Goal: Find contact information: Find contact information

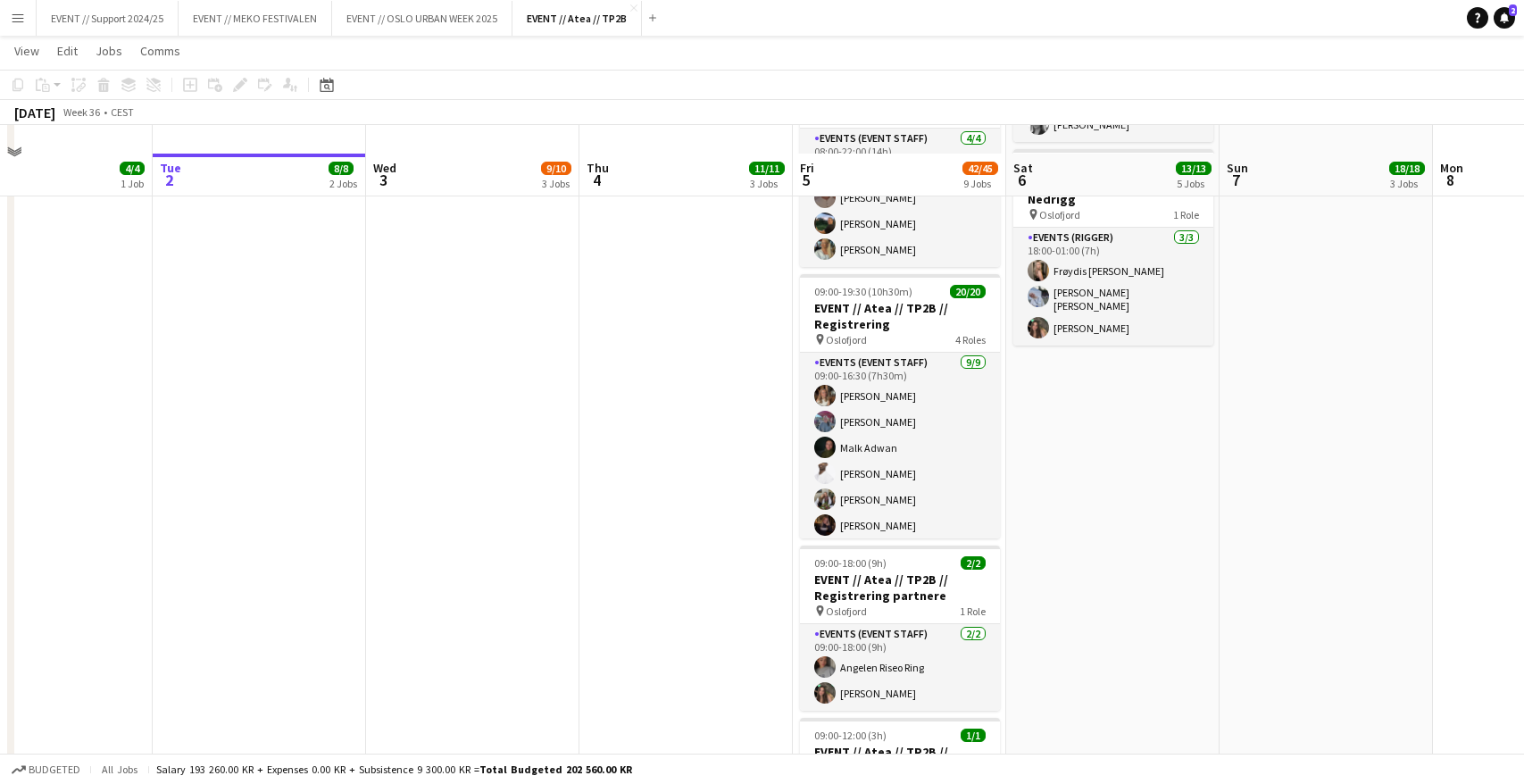
scroll to position [748, 0]
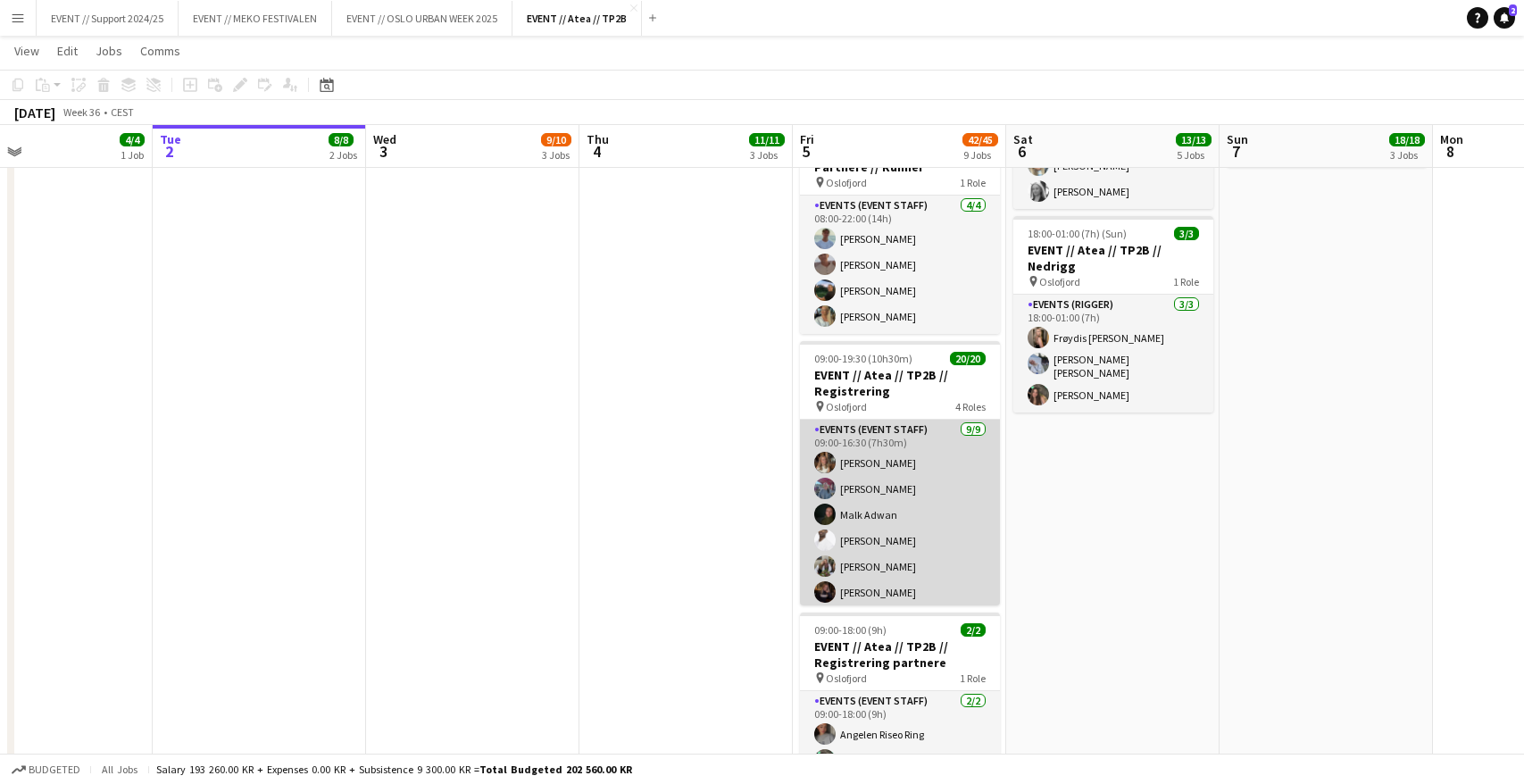
click at [899, 466] on app-card-role "Events (Event Staff) 9/9 09:00-16:30 (7h30m) Maria Egeland Nora Monrad Hagen Ma…" at bounding box center [900, 562] width 200 height 284
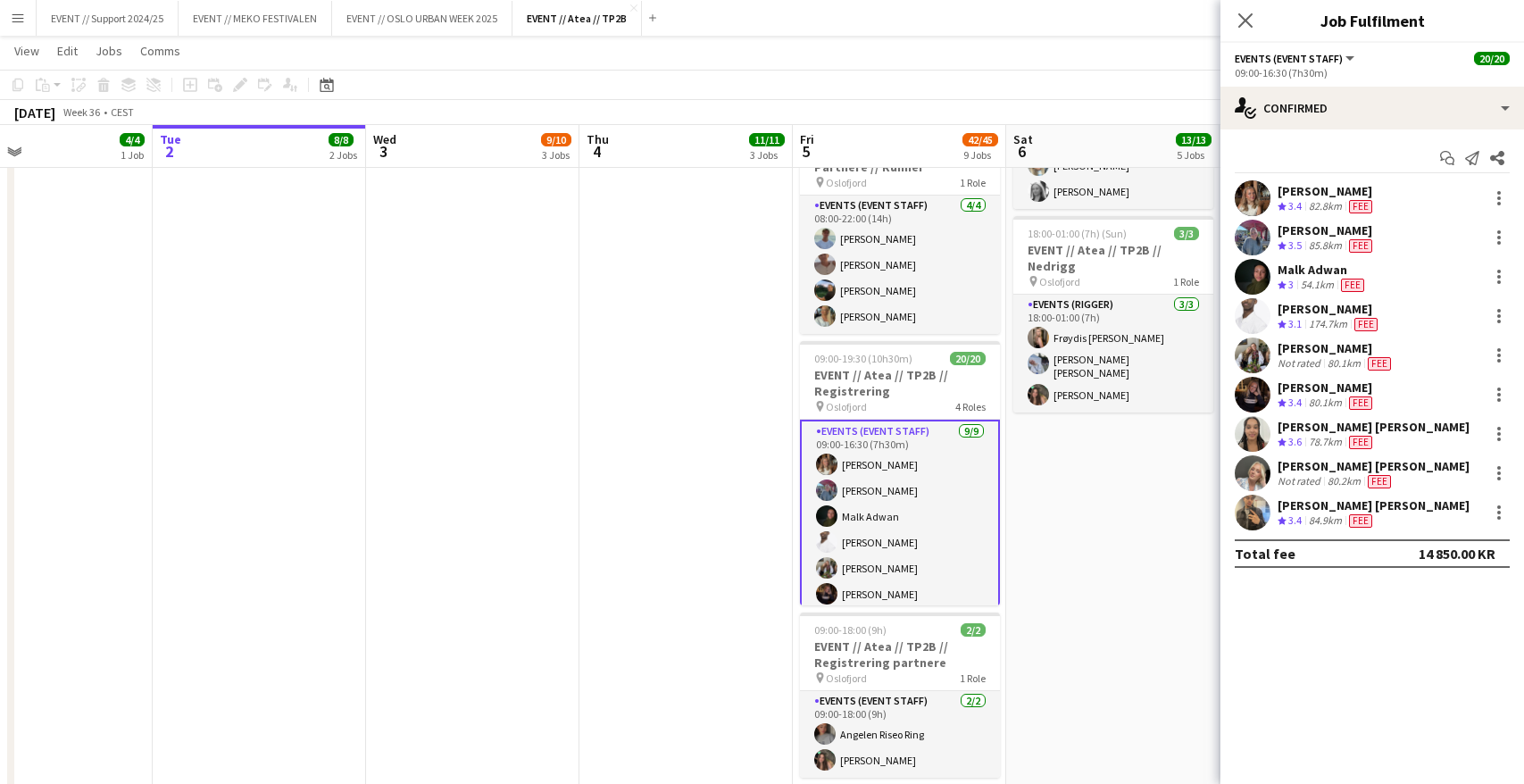
click at [1253, 197] on app-user-avatar at bounding box center [1253, 198] width 35 height 35
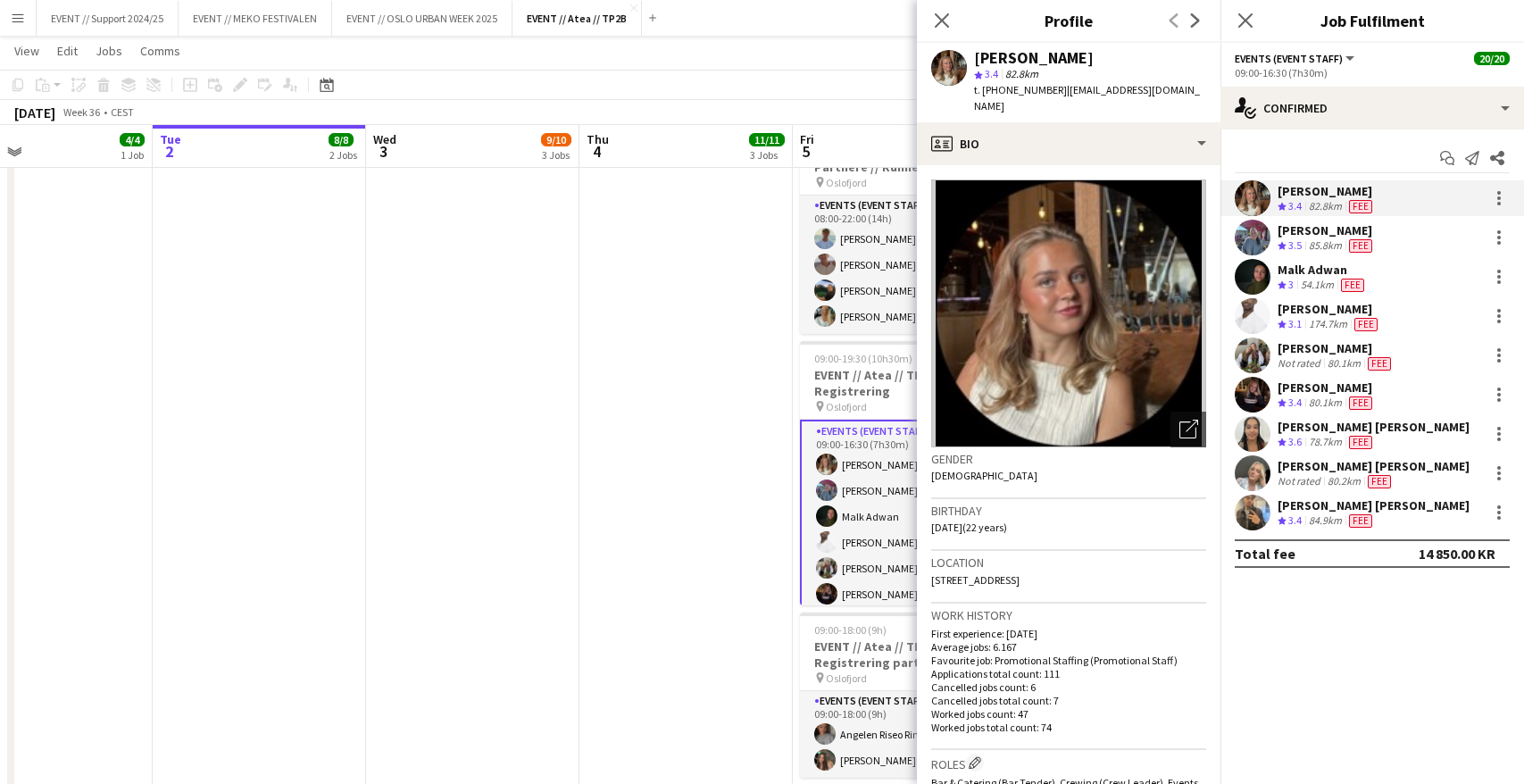
drag, startPoint x: 976, startPoint y: 57, endPoint x: 1073, endPoint y: 56, distance: 97.0
click at [1073, 56] on div "[PERSON_NAME]" at bounding box center [1034, 58] width 120 height 16
copy div "[PERSON_NAME]"
drag, startPoint x: 983, startPoint y: 93, endPoint x: 1039, endPoint y: 91, distance: 56.0
click at [1039, 91] on span "t. +4795336119" at bounding box center [1020, 90] width 93 height 14
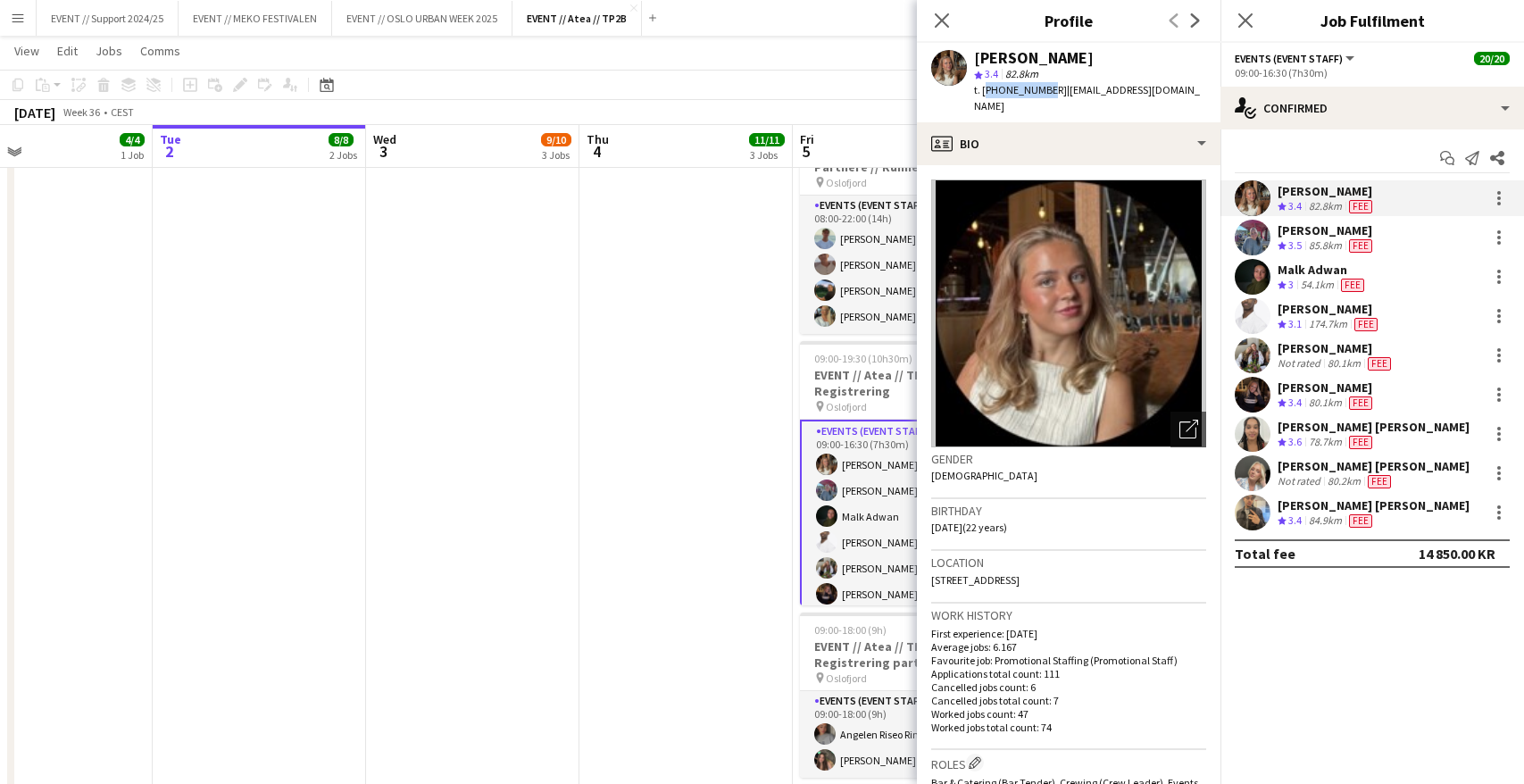
copy span "+4795336119"
drag, startPoint x: 1169, startPoint y: 89, endPoint x: 1050, endPoint y: 90, distance: 119.0
click at [1050, 90] on div "Maria Egeland star 3.4 82.8km t. +4795336119 | maregeland03@gmail.com" at bounding box center [1068, 82] width 304 height 79
copy span "maregeland03@gmail.com"
click at [691, 340] on app-date-cell "08:00-18:00 (10h) 3/3 EVENT // Atea // TP2B // Dekorering og backstage oppsett …" at bounding box center [686, 362] width 214 height 1820
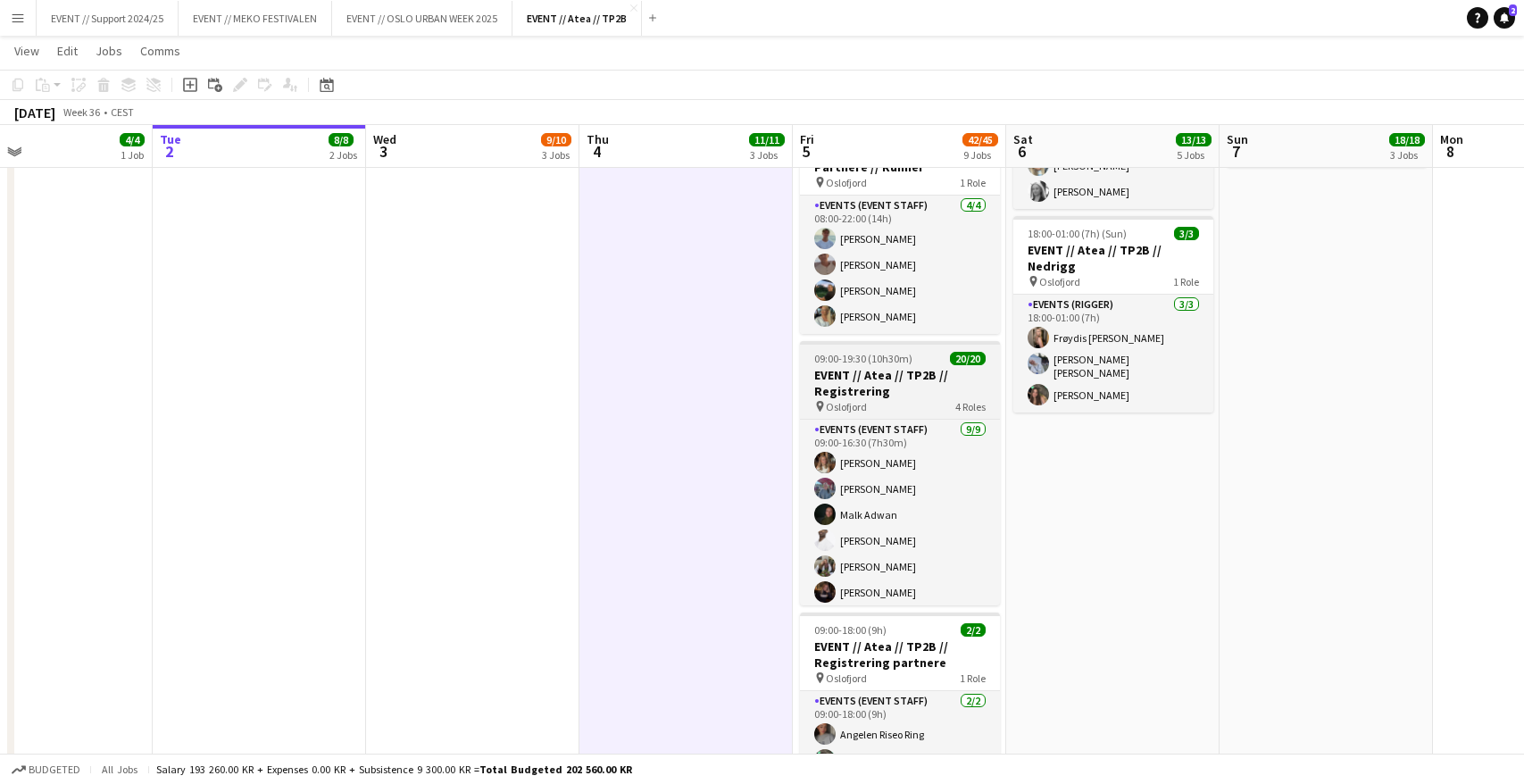
click at [890, 367] on h3 "EVENT // Atea // TP2B // Registrering" at bounding box center [900, 382] width 200 height 32
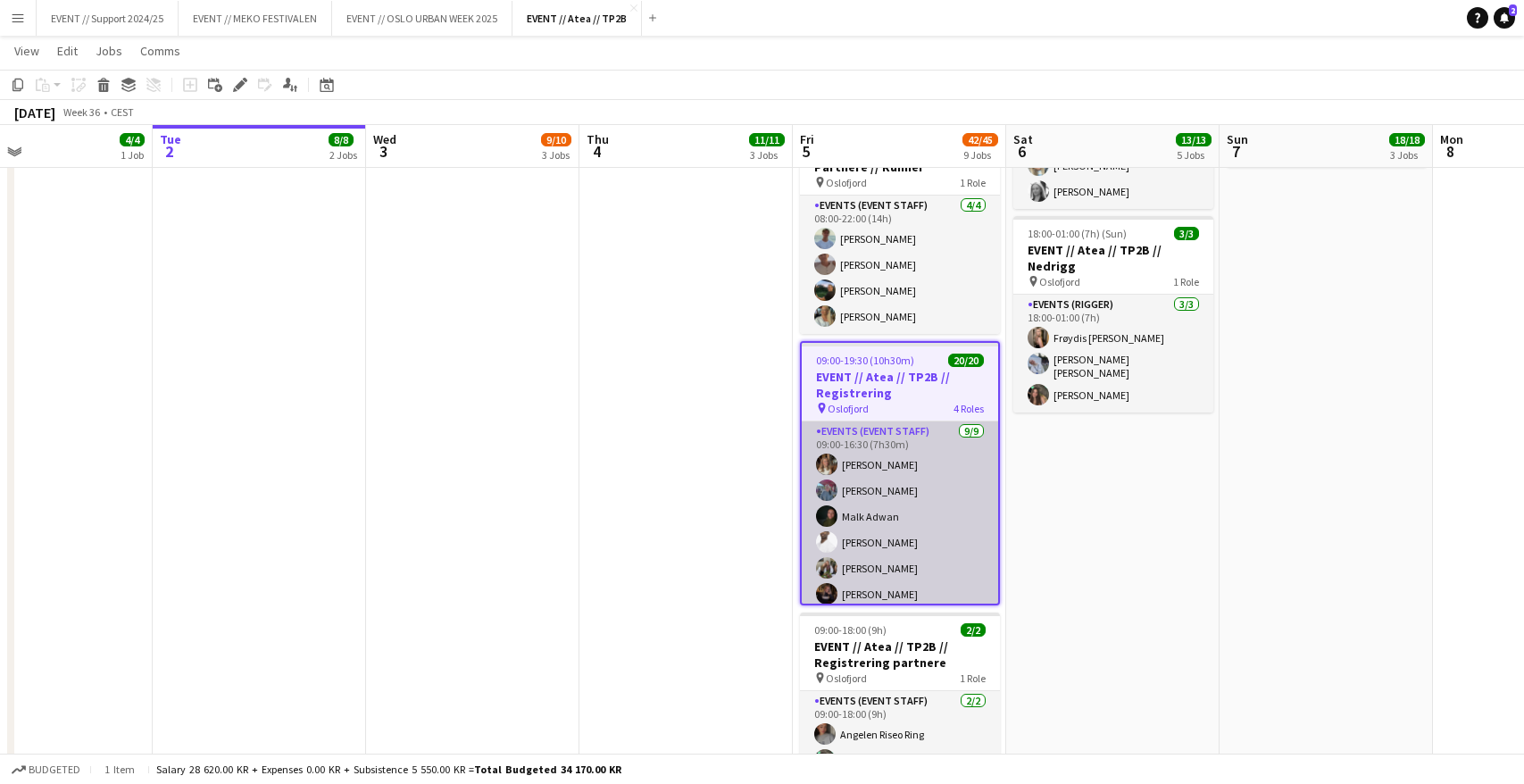
click at [910, 445] on app-card-role "Events (Event Staff) 9/9 09:00-16:30 (7h30m) Maria Egeland Nora Monrad Hagen Ma…" at bounding box center [900, 564] width 196 height 284
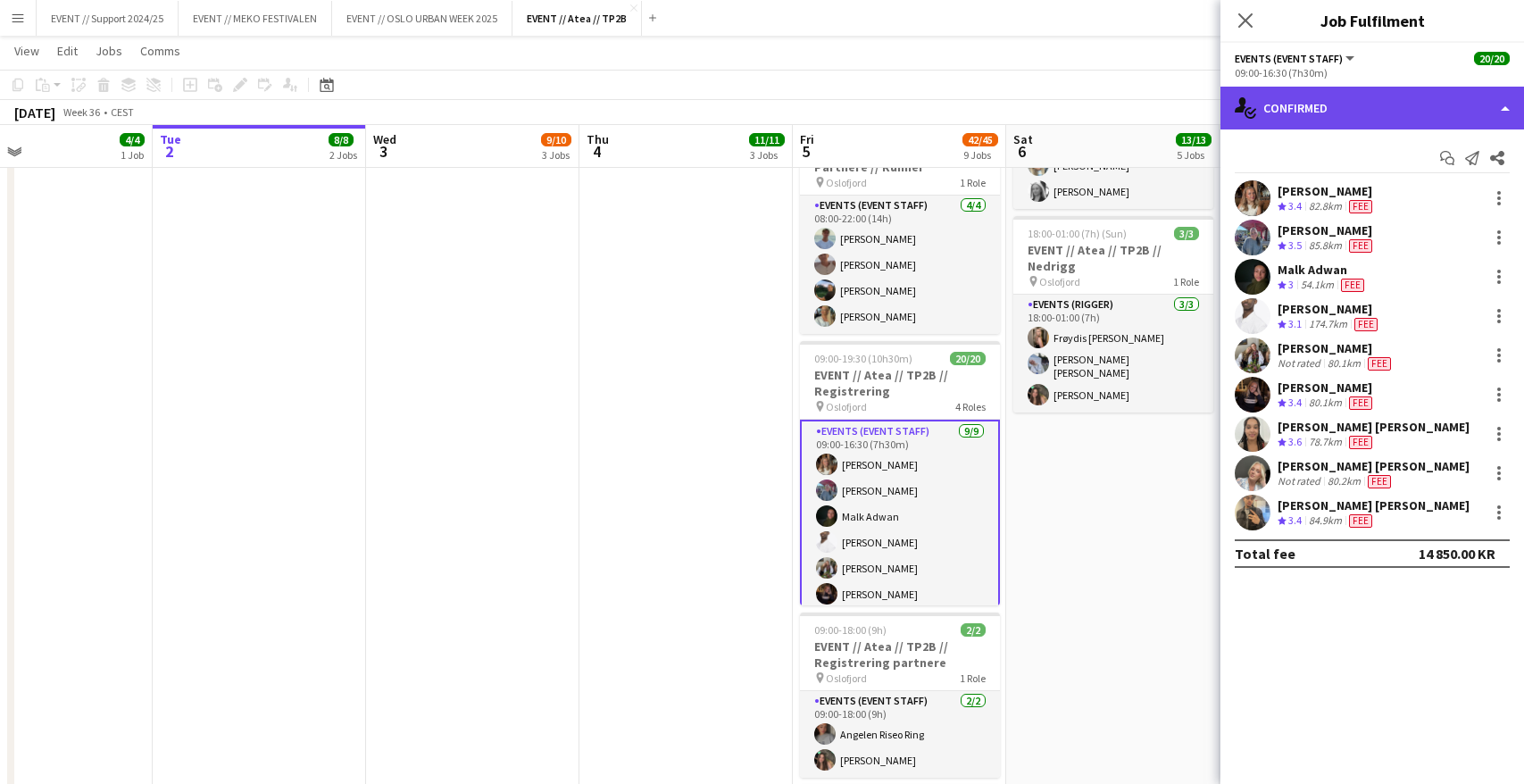
click at [1353, 102] on div "single-neutral-actions-check-2 Confirmed" at bounding box center [1372, 108] width 304 height 43
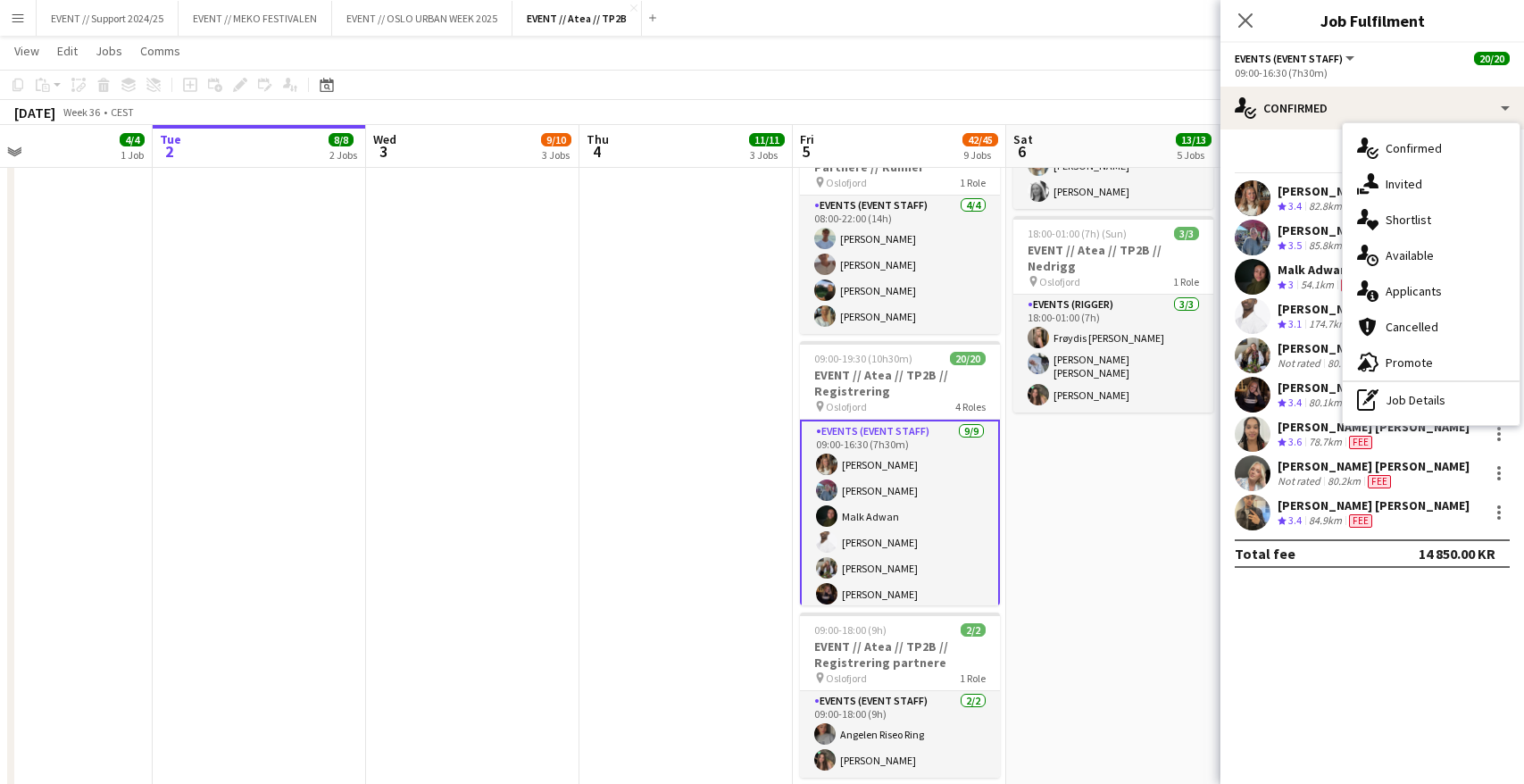
click at [1293, 145] on div "Start chat Send notification Share" at bounding box center [1372, 159] width 275 height 29
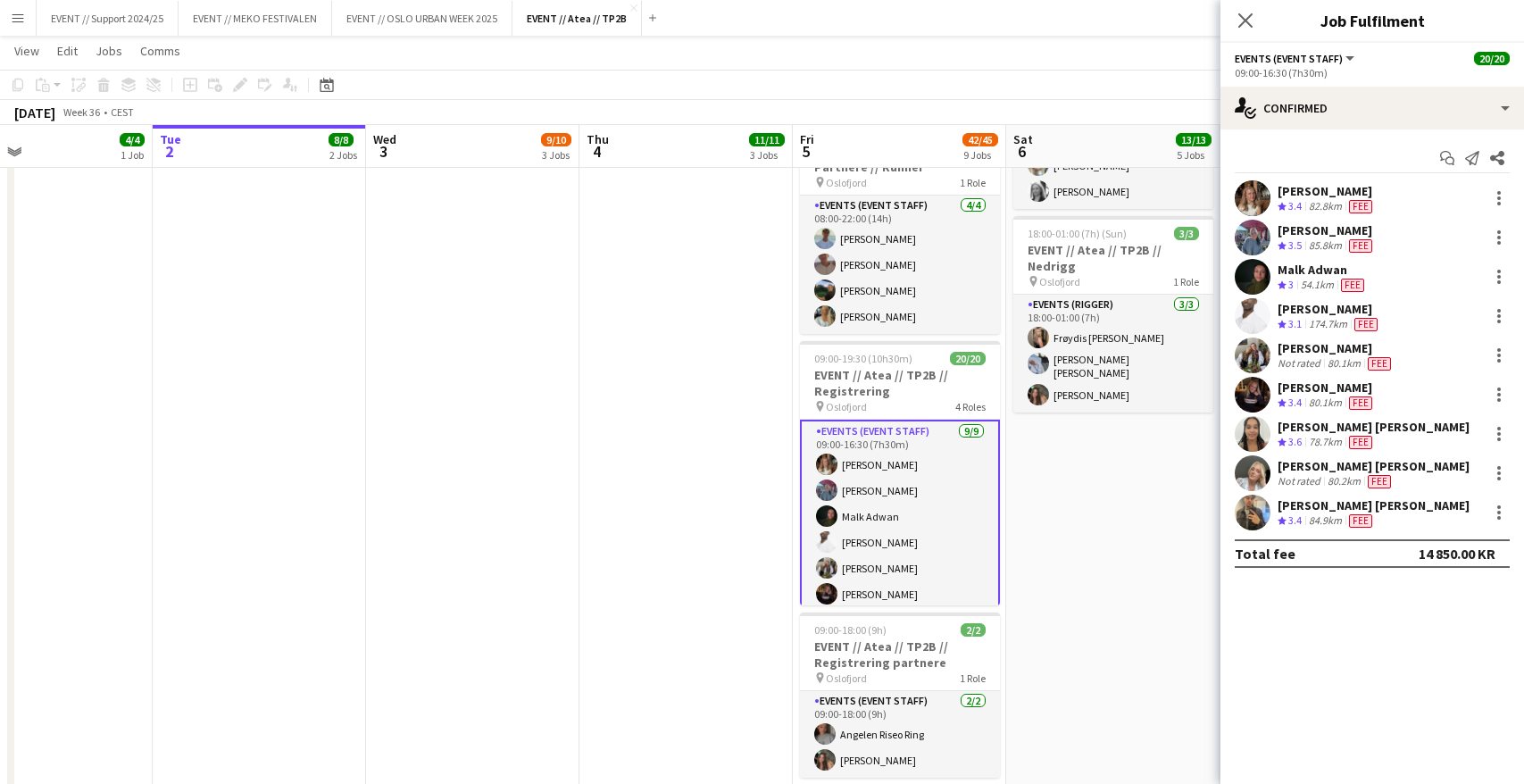
click at [1340, 59] on button "Events (Event Staff)" at bounding box center [1296, 59] width 123 height 14
click at [1270, 85] on li "All roles" at bounding box center [1302, 88] width 105 height 16
click at [1292, 61] on button "All roles" at bounding box center [1267, 59] width 65 height 14
click at [1405, 64] on div "All roles All roles Events (Event Staff) 20/20" at bounding box center [1372, 58] width 275 height 16
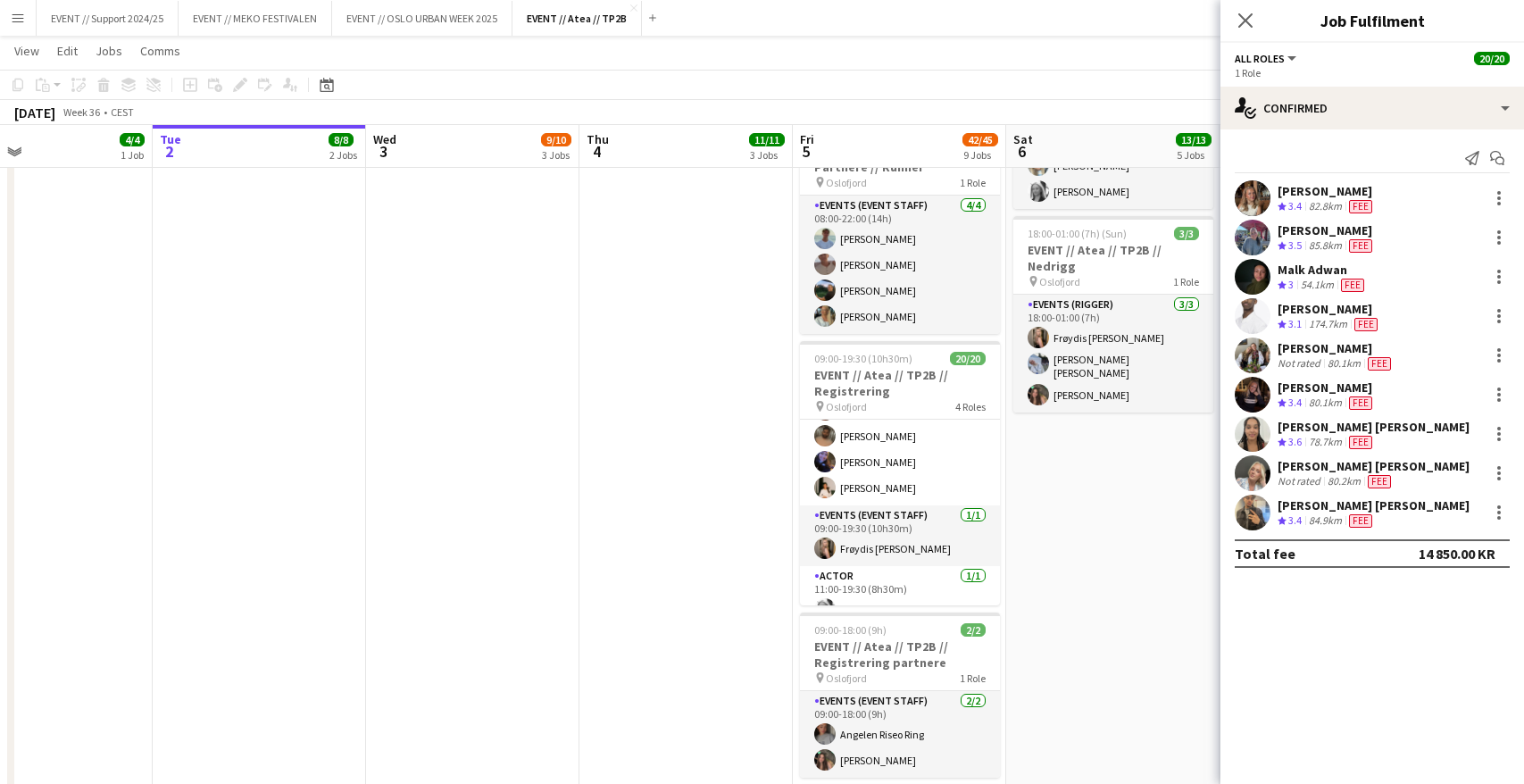
click at [1242, 234] on app-user-avatar at bounding box center [1253, 237] width 35 height 35
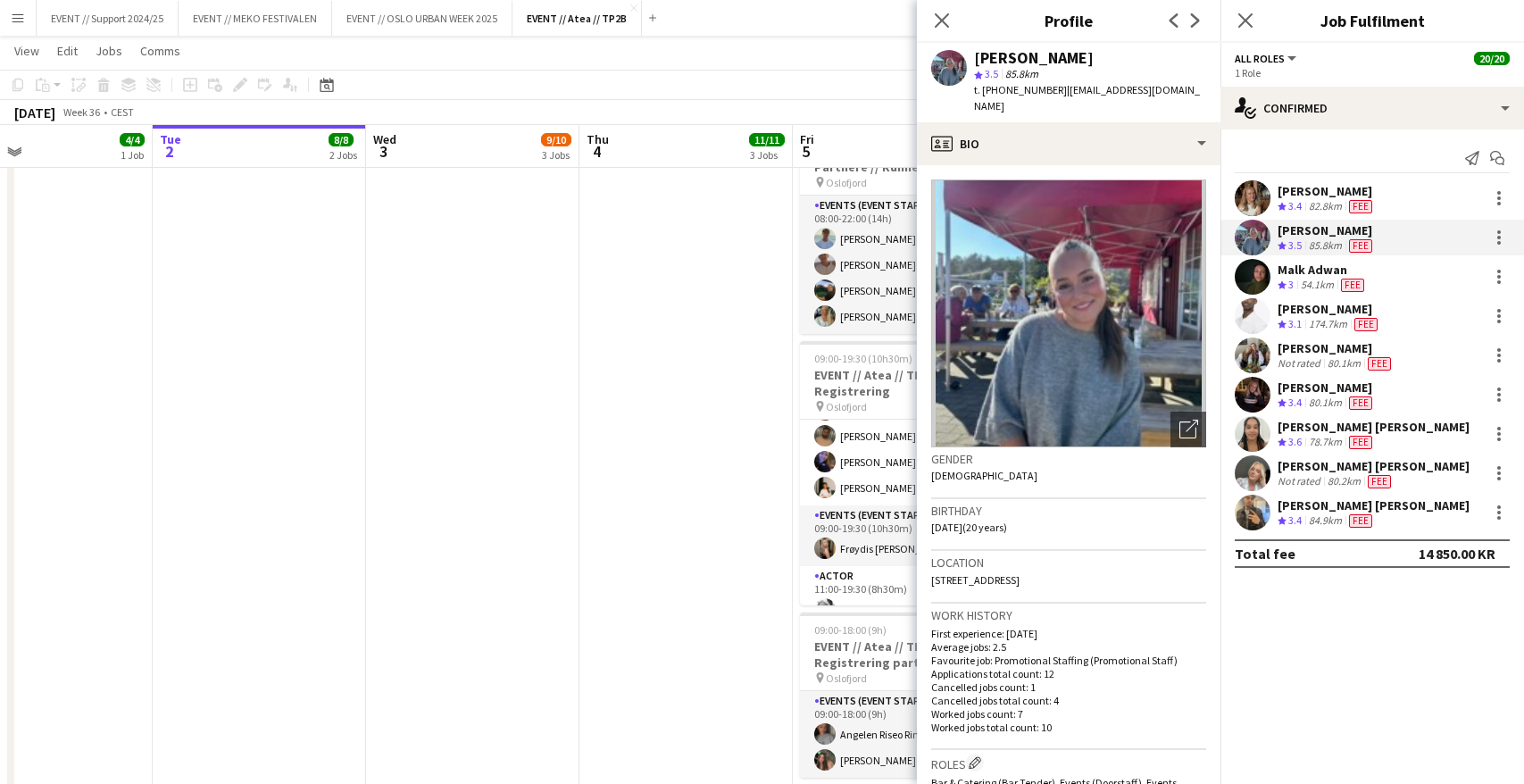
drag, startPoint x: 977, startPoint y: 60, endPoint x: 1114, endPoint y: 55, distance: 137.1
click at [1114, 55] on div "[PERSON_NAME]" at bounding box center [1090, 58] width 232 height 16
copy div "[PERSON_NAME]"
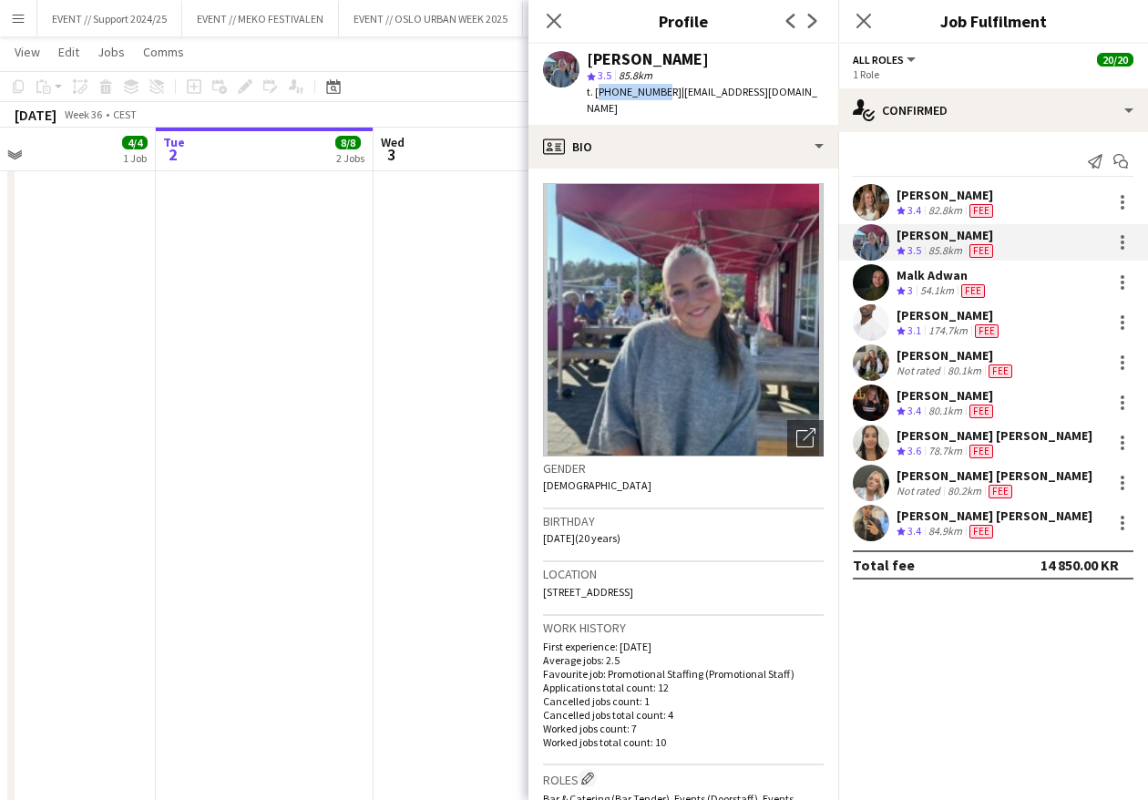
drag, startPoint x: 596, startPoint y: 92, endPoint x: 653, endPoint y: 87, distance: 57.6
click at [653, 87] on span "t. +4794191924" at bounding box center [634, 92] width 95 height 14
copy span "+4794191924"
drag, startPoint x: 783, startPoint y: 90, endPoint x: 664, endPoint y: 95, distance: 119.4
click at [664, 95] on div "Nora Monrad Hagen star 3.5 85.8km t. +4794191924 | noramonrad@icloud.com" at bounding box center [683, 84] width 310 height 81
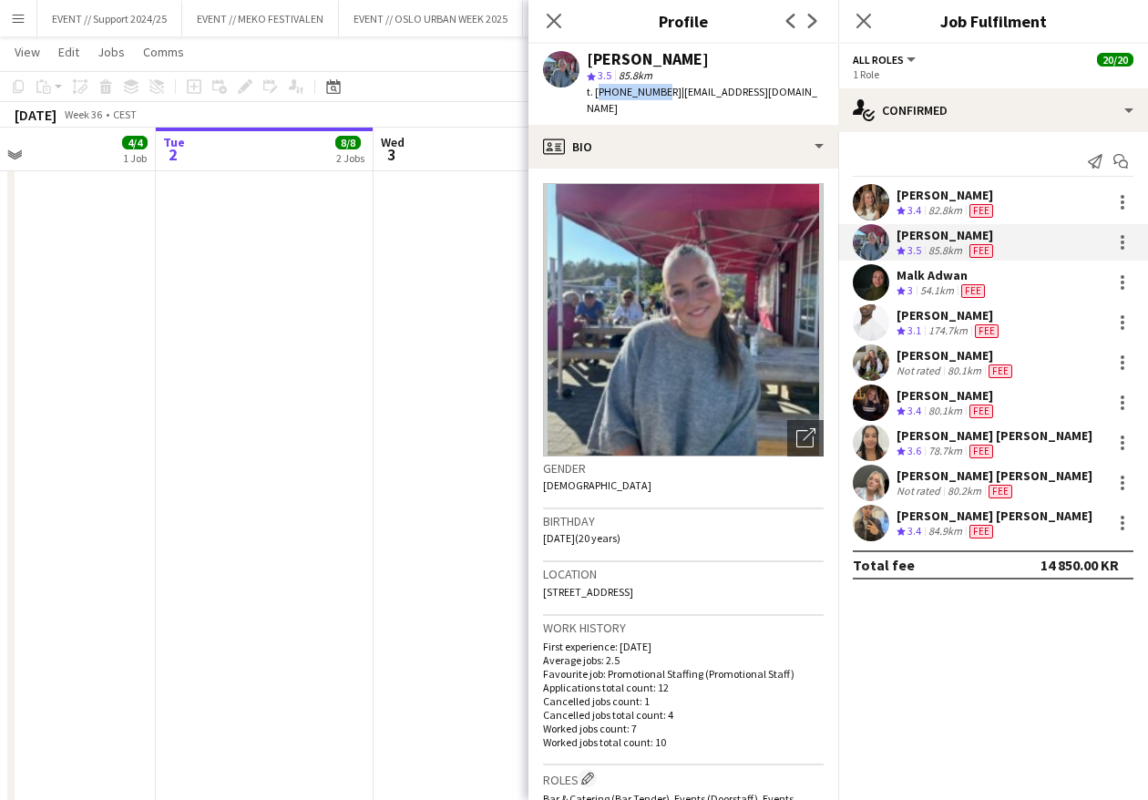
copy span "noramonrad@icloud.com"
click at [870, 287] on app-user-avatar at bounding box center [871, 282] width 36 height 36
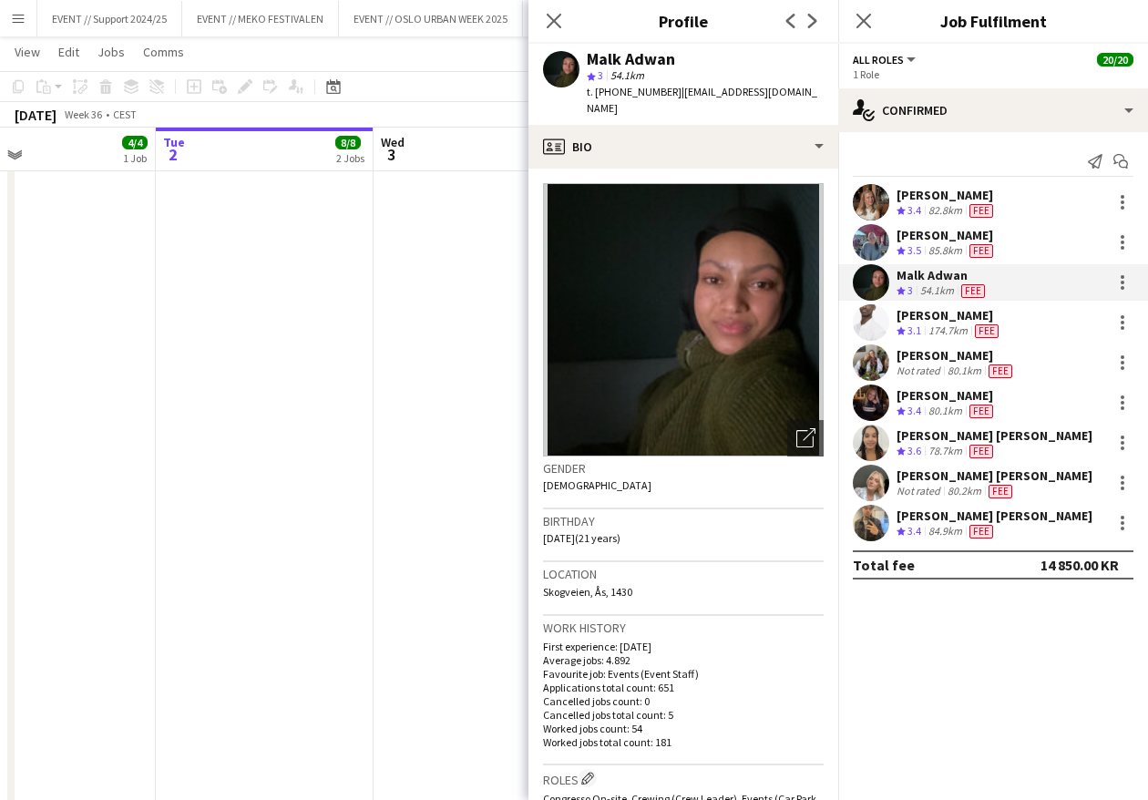
drag, startPoint x: 673, startPoint y: 58, endPoint x: 590, endPoint y: 58, distance: 82.9
click at [590, 58] on div "Malk Adwan" at bounding box center [631, 59] width 88 height 16
copy div "Malk Adwan"
drag, startPoint x: 779, startPoint y: 88, endPoint x: 663, endPoint y: 89, distance: 115.7
click at [663, 89] on div "Malk Adwan star 3 54.1km t. +4796668455 | malki.a0811@gmail.com" at bounding box center [683, 84] width 310 height 81
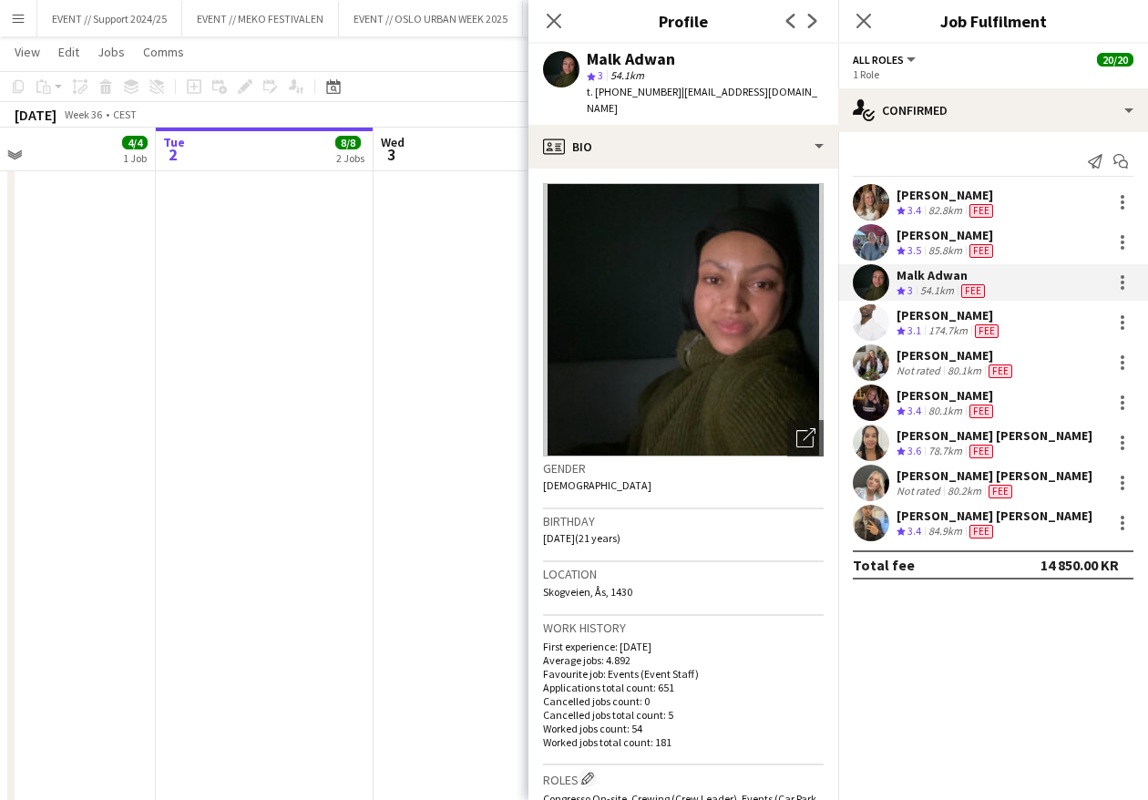
copy span "malki.a0811@gmail.com"
drag, startPoint x: 656, startPoint y: 95, endPoint x: 597, endPoint y: 91, distance: 58.4
click at [597, 91] on span "t. +4796668455" at bounding box center [634, 92] width 95 height 14
copy span "+4796668455"
click at [878, 321] on app-user-avatar at bounding box center [871, 322] width 36 height 36
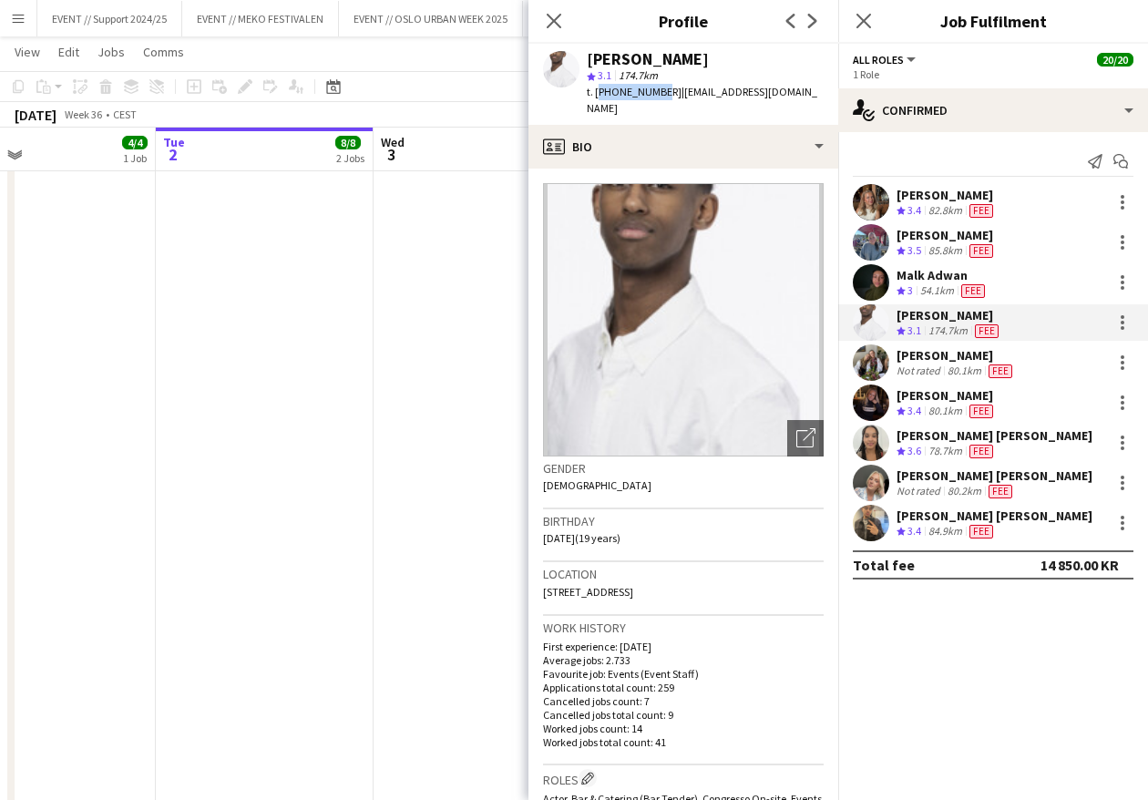
drag, startPoint x: 654, startPoint y: 91, endPoint x: 597, endPoint y: 93, distance: 57.4
click at [597, 93] on span "t. +4740072748" at bounding box center [634, 92] width 95 height 14
copy span "+4740072748"
drag, startPoint x: 700, startPoint y: 55, endPoint x: 589, endPoint y: 59, distance: 110.3
click at [589, 59] on div "[PERSON_NAME]" at bounding box center [705, 59] width 237 height 16
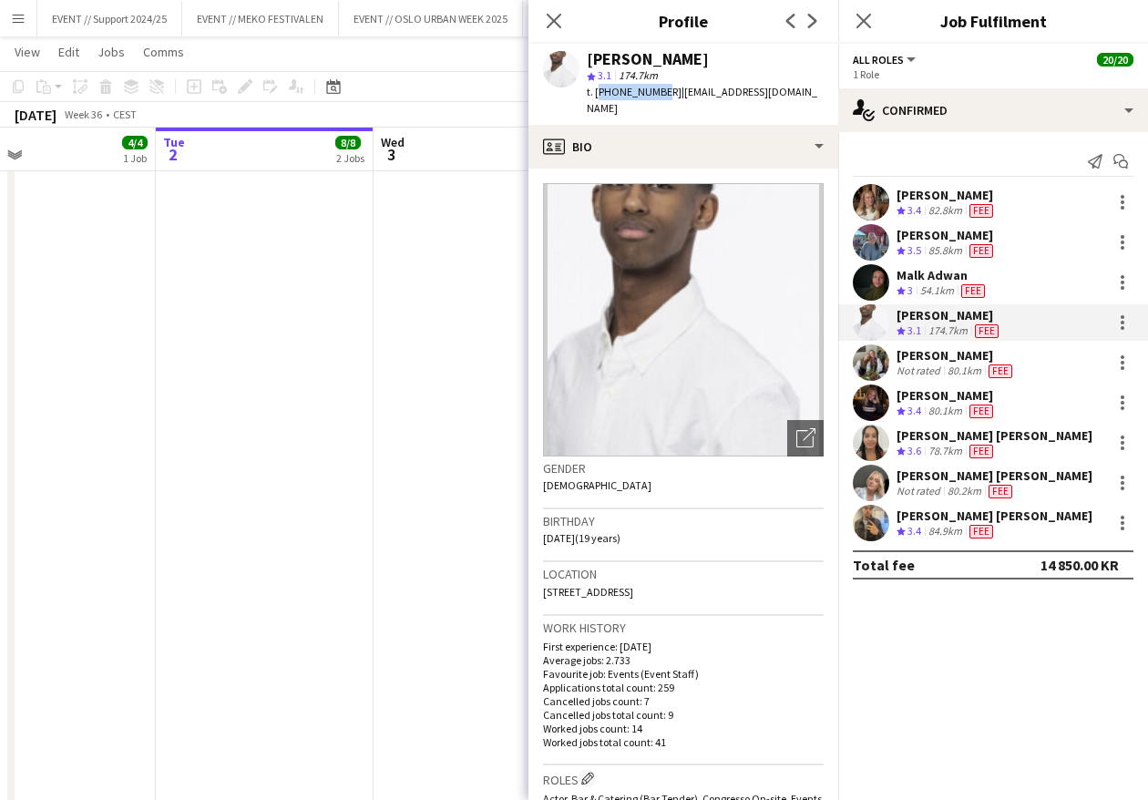
drag, startPoint x: 786, startPoint y: 95, endPoint x: 662, endPoint y: 92, distance: 123.9
click at [662, 92] on div "Elias Stenvadet star 3.1 174.7km t. +4740072748 | stenvadetelias@gmail.com" at bounding box center [683, 84] width 310 height 81
click at [873, 365] on app-user-avatar at bounding box center [871, 362] width 36 height 36
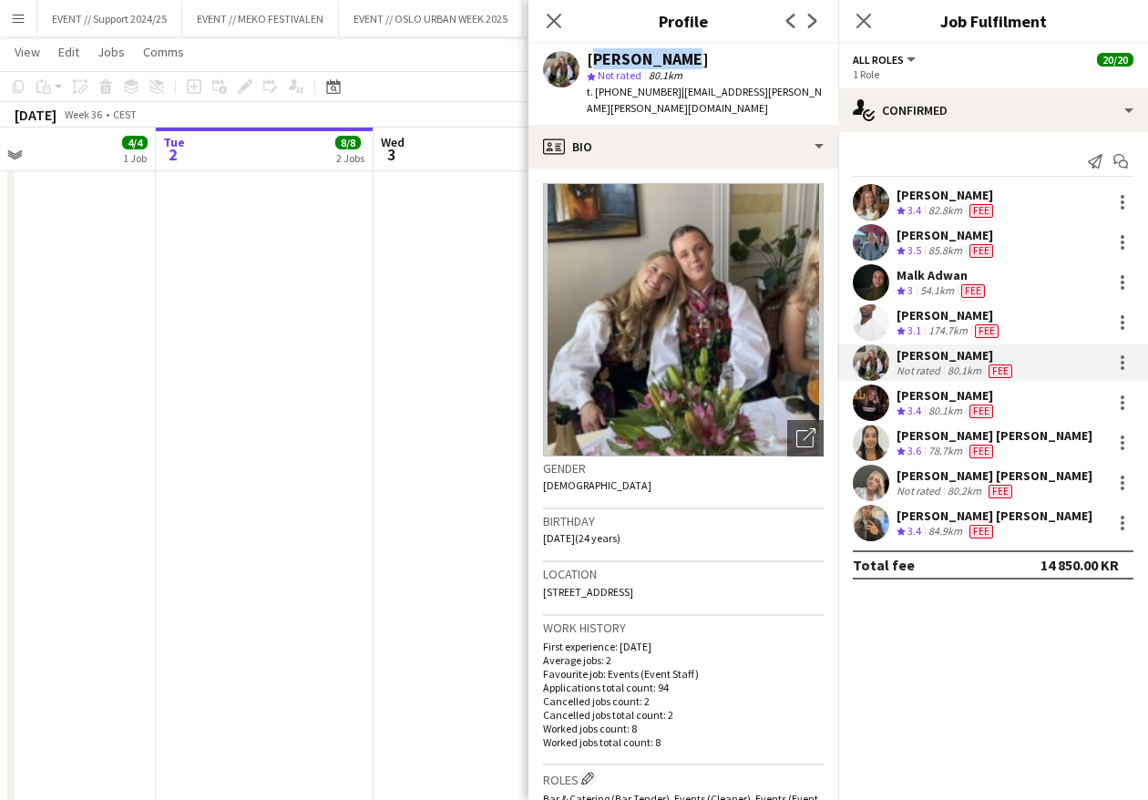
drag, startPoint x: 679, startPoint y: 60, endPoint x: 589, endPoint y: 62, distance: 89.3
click at [589, 62] on div "[PERSON_NAME]" at bounding box center [705, 59] width 237 height 16
drag, startPoint x: 656, startPoint y: 90, endPoint x: 595, endPoint y: 93, distance: 61.1
click at [595, 93] on span "t. +4794989820" at bounding box center [634, 92] width 95 height 14
drag, startPoint x: 802, startPoint y: 90, endPoint x: 662, endPoint y: 87, distance: 139.4
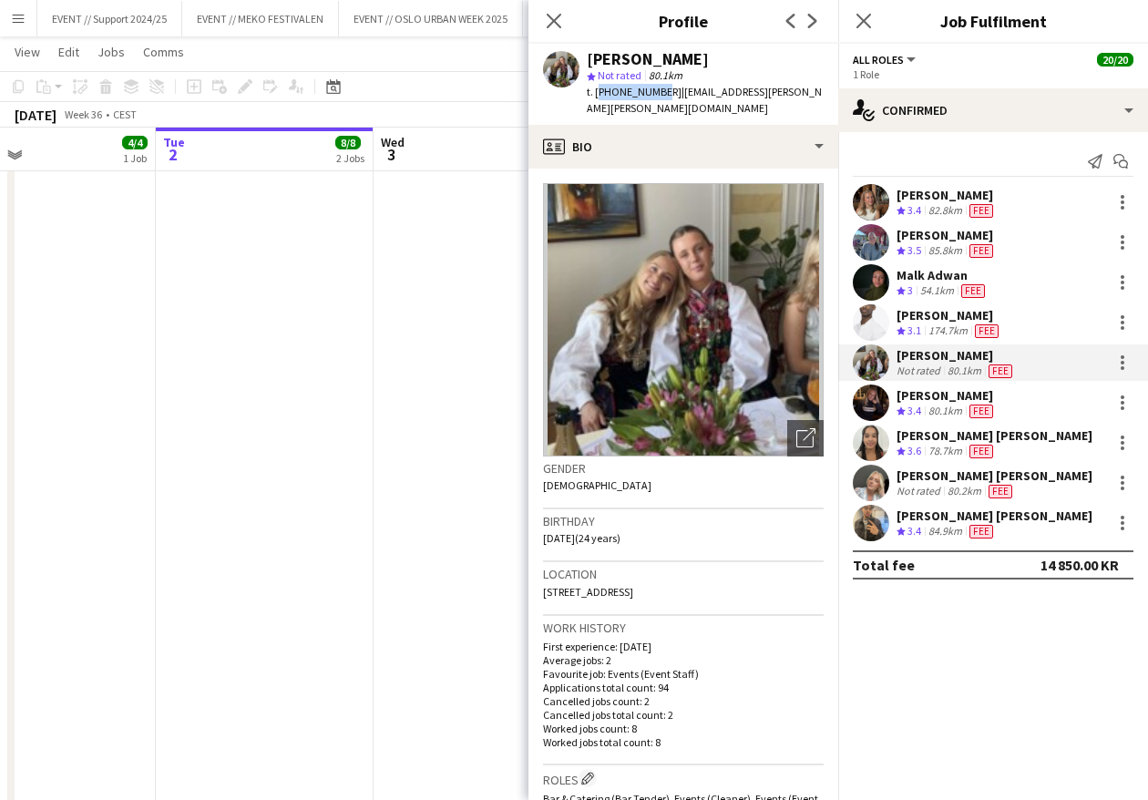
click at [662, 87] on div "Vilde Bakke star Not rated 80.1km t. +4794989820 | vilde.marie.bakke@gmail.com" at bounding box center [683, 84] width 310 height 81
click at [873, 393] on app-user-avatar at bounding box center [871, 402] width 36 height 36
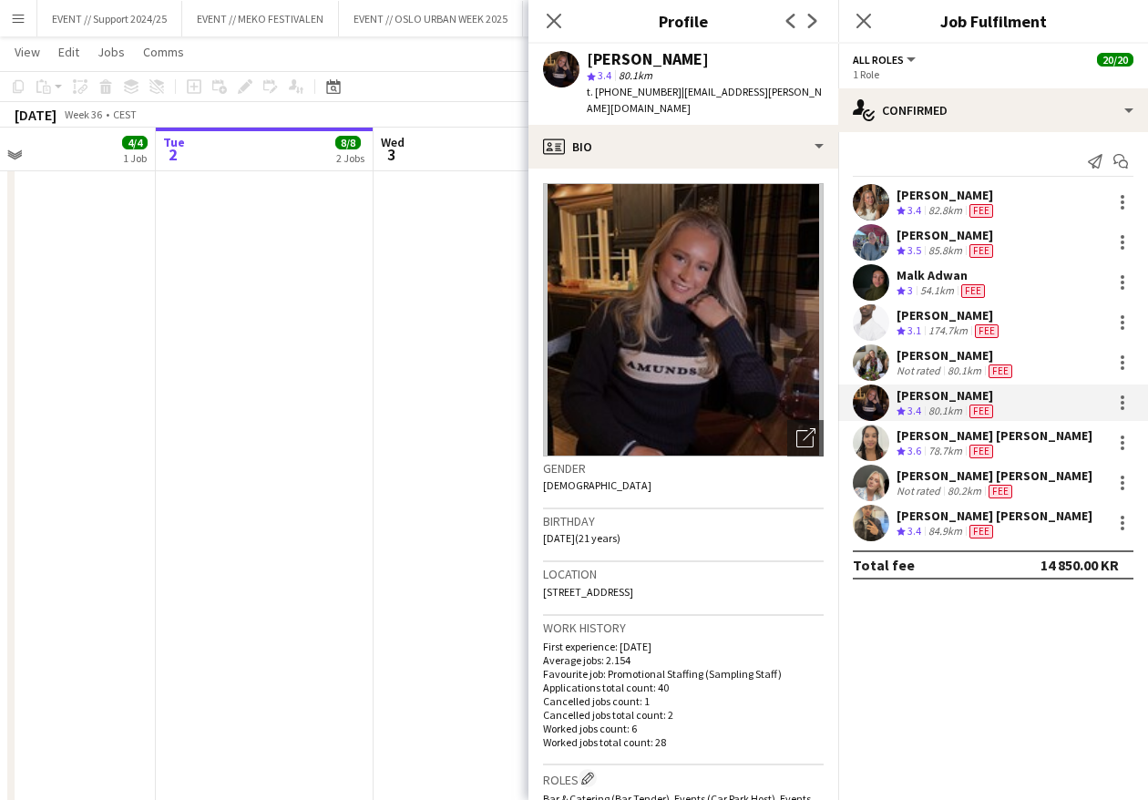
drag, startPoint x: 695, startPoint y: 60, endPoint x: 593, endPoint y: 65, distance: 102.1
click at [593, 65] on div "[PERSON_NAME]" at bounding box center [705, 59] width 237 height 16
click at [593, 65] on div "[PERSON_NAME]" at bounding box center [648, 59] width 122 height 16
drag, startPoint x: 702, startPoint y: 61, endPoint x: 587, endPoint y: 62, distance: 114.8
click at [584, 62] on div "Mathea Øvrevik star 3.4 80.1km t. +4791550674 | mathea.wallner@gmail.com" at bounding box center [683, 84] width 310 height 81
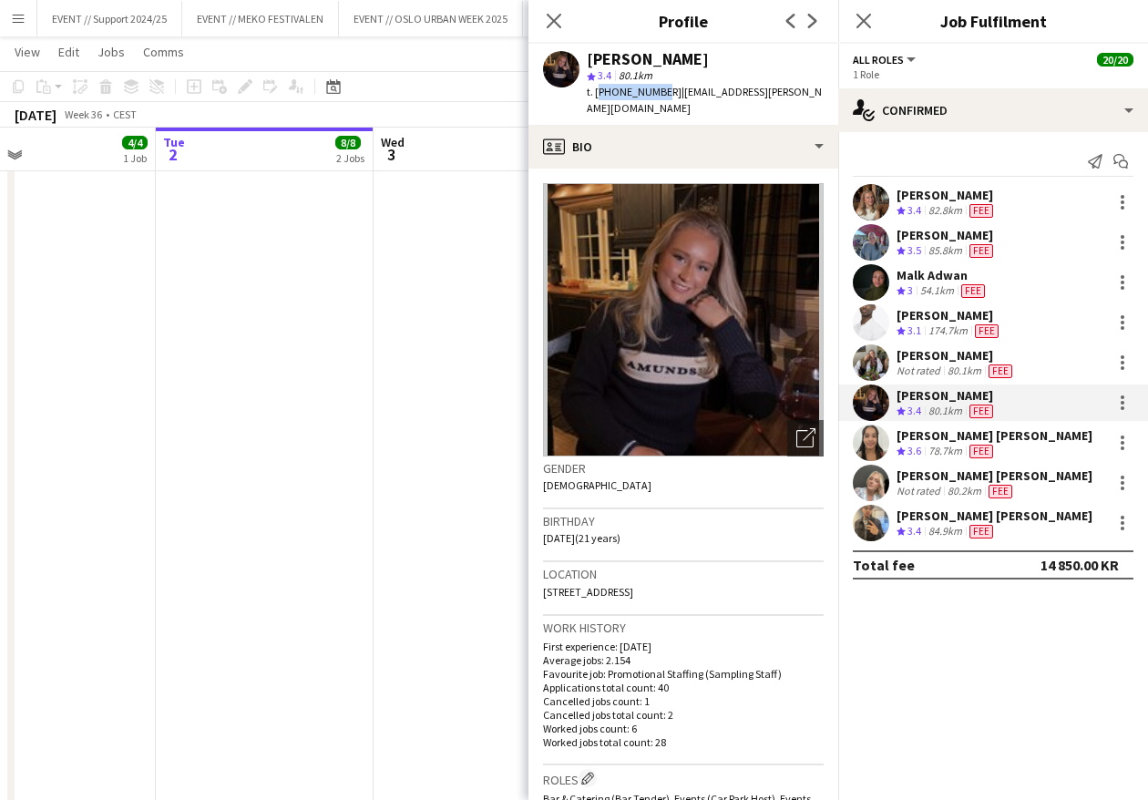
drag, startPoint x: 654, startPoint y: 91, endPoint x: 595, endPoint y: 91, distance: 59.2
click at [595, 91] on span "t. +4791550674" at bounding box center [634, 92] width 95 height 14
drag, startPoint x: 791, startPoint y: 89, endPoint x: 660, endPoint y: 92, distance: 131.2
click at [660, 92] on div "Mathea Øvrevik star 3.4 80.1km t. +4791550674 | mathea.wallner@gmail.com" at bounding box center [683, 84] width 310 height 81
click at [715, 91] on span "| mathea.wallner@gmail.com" at bounding box center [704, 100] width 235 height 30
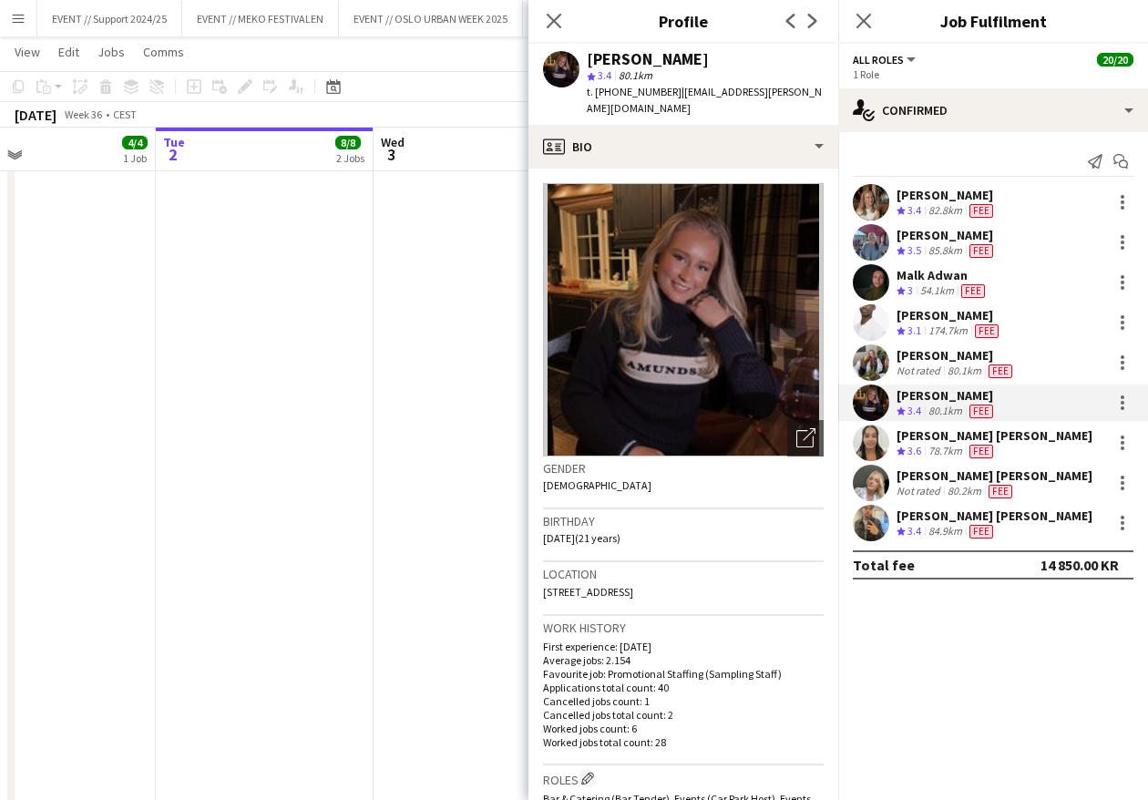
drag, startPoint x: 781, startPoint y: 92, endPoint x: 664, endPoint y: 93, distance: 117.5
click at [664, 93] on div "Mathea Øvrevik star 3.4 80.1km t. +4791550674 | mathea.wallner@gmail.com" at bounding box center [683, 84] width 310 height 81
click at [871, 439] on app-user-avatar at bounding box center [871, 442] width 36 height 36
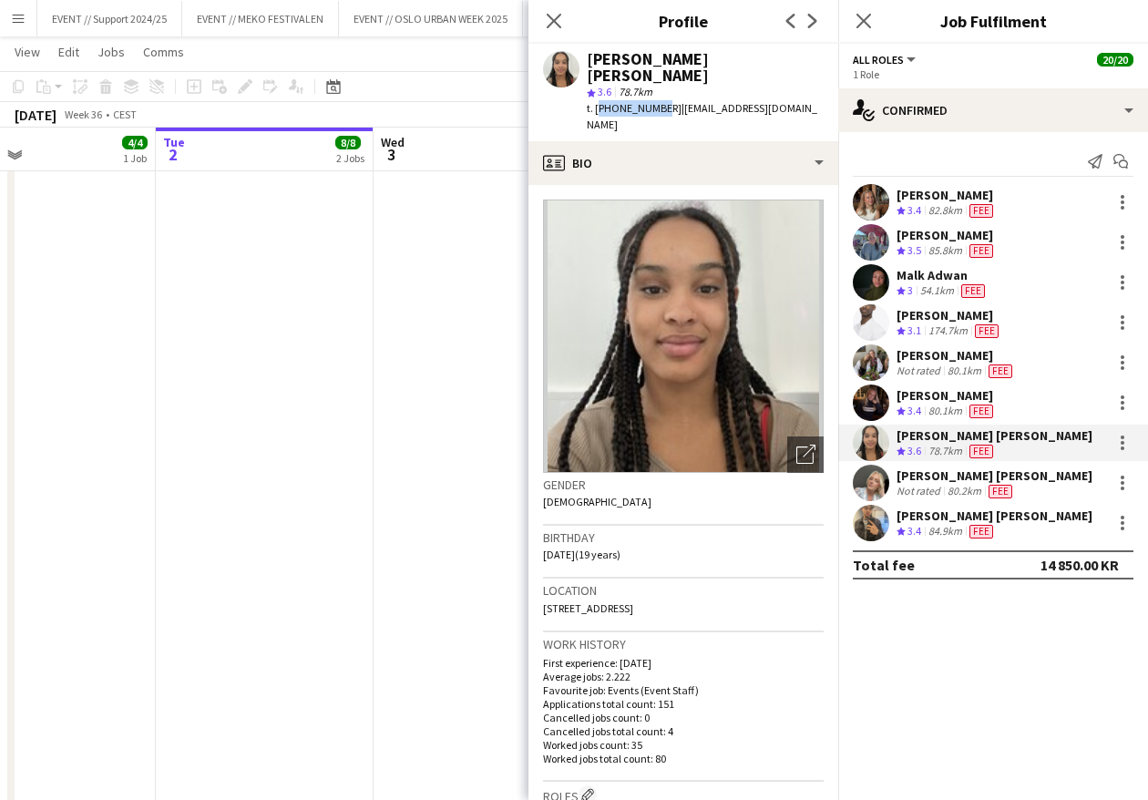
drag, startPoint x: 654, startPoint y: 90, endPoint x: 597, endPoint y: 91, distance: 57.4
click at [597, 101] on span "t. +4746613157" at bounding box center [634, 108] width 95 height 14
drag, startPoint x: 730, startPoint y: 56, endPoint x: 588, endPoint y: 60, distance: 141.2
click at [588, 60] on div "[PERSON_NAME]" at bounding box center [705, 67] width 237 height 33
drag, startPoint x: 654, startPoint y: 92, endPoint x: 596, endPoint y: 91, distance: 58.3
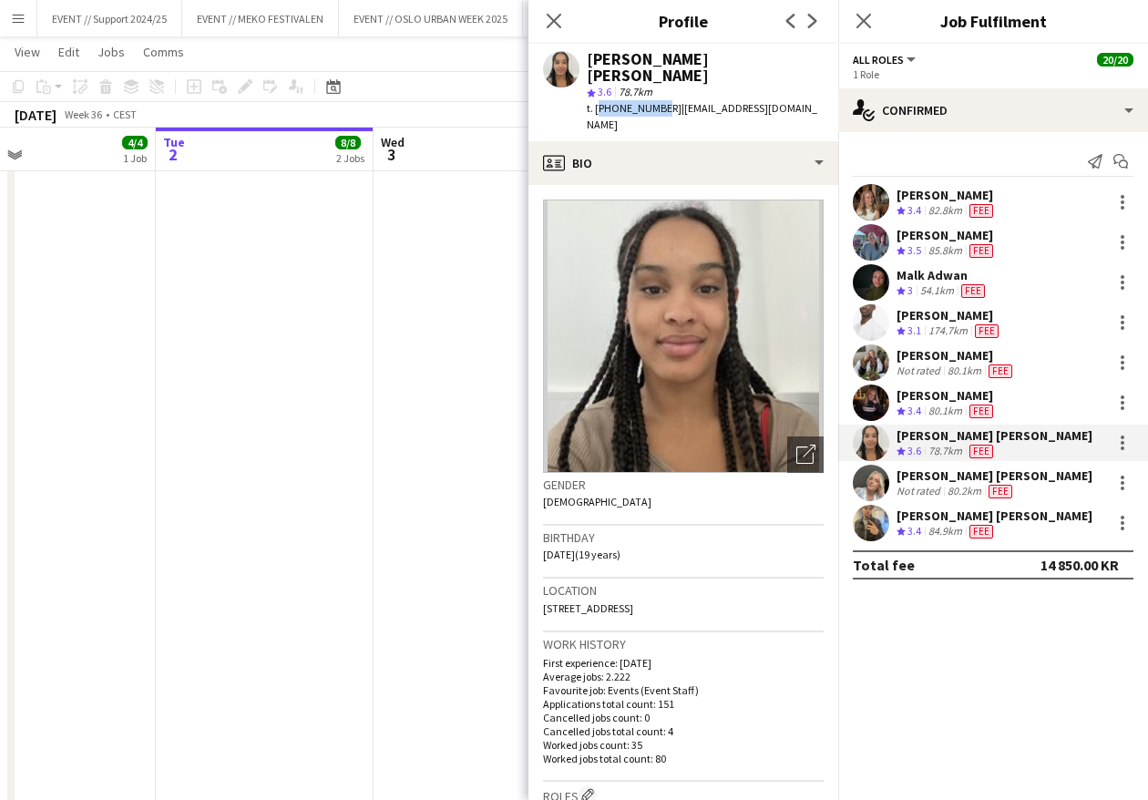
click at [596, 101] on span "t. +4746613157" at bounding box center [634, 108] width 95 height 14
drag, startPoint x: 781, startPoint y: 91, endPoint x: 663, endPoint y: 94, distance: 118.4
click at [663, 94] on div "Kristine Dahl Iyamu star 3.6 78.7km t. +4746613157 | kristineiyamu@gmail.com" at bounding box center [683, 92] width 310 height 97
click at [872, 475] on app-user-avatar at bounding box center [871, 483] width 36 height 36
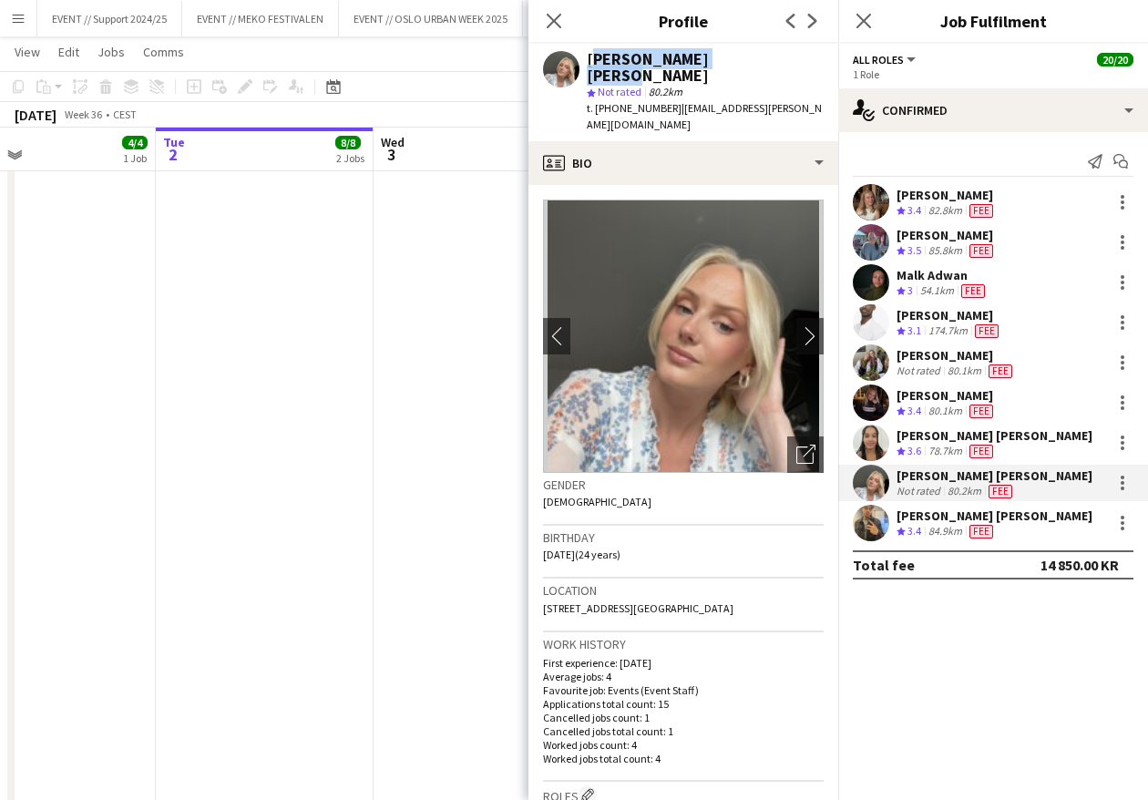
drag, startPoint x: 749, startPoint y: 56, endPoint x: 590, endPoint y: 58, distance: 158.5
click at [590, 58] on div "[PERSON_NAME]" at bounding box center [705, 67] width 237 height 33
drag, startPoint x: 655, startPoint y: 93, endPoint x: 594, endPoint y: 94, distance: 61.0
click at [594, 101] on span "t. +4745510166" at bounding box center [634, 108] width 95 height 14
drag, startPoint x: 598, startPoint y: 108, endPoint x: 664, endPoint y: 93, distance: 67.4
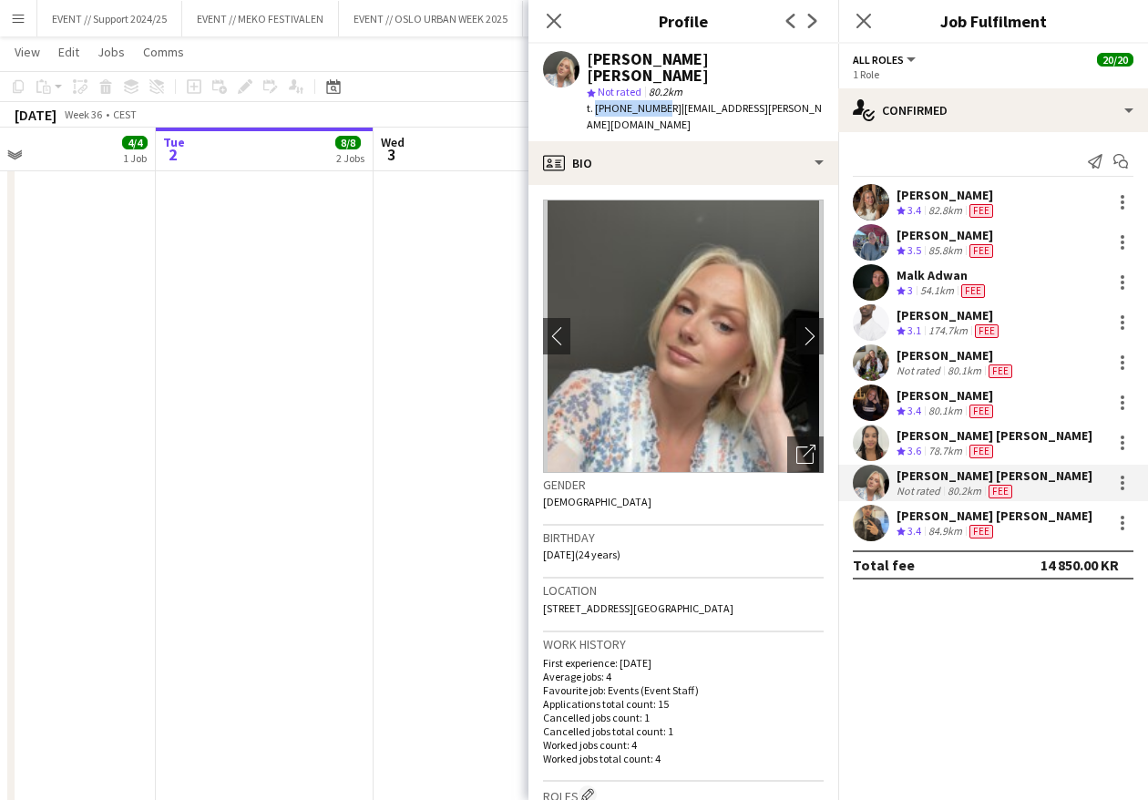
click at [664, 100] on div "t. +4745510166 | mina.sandbakk.lunde@outlook.com" at bounding box center [705, 116] width 237 height 33
click at [871, 524] on app-user-avatar at bounding box center [871, 523] width 36 height 36
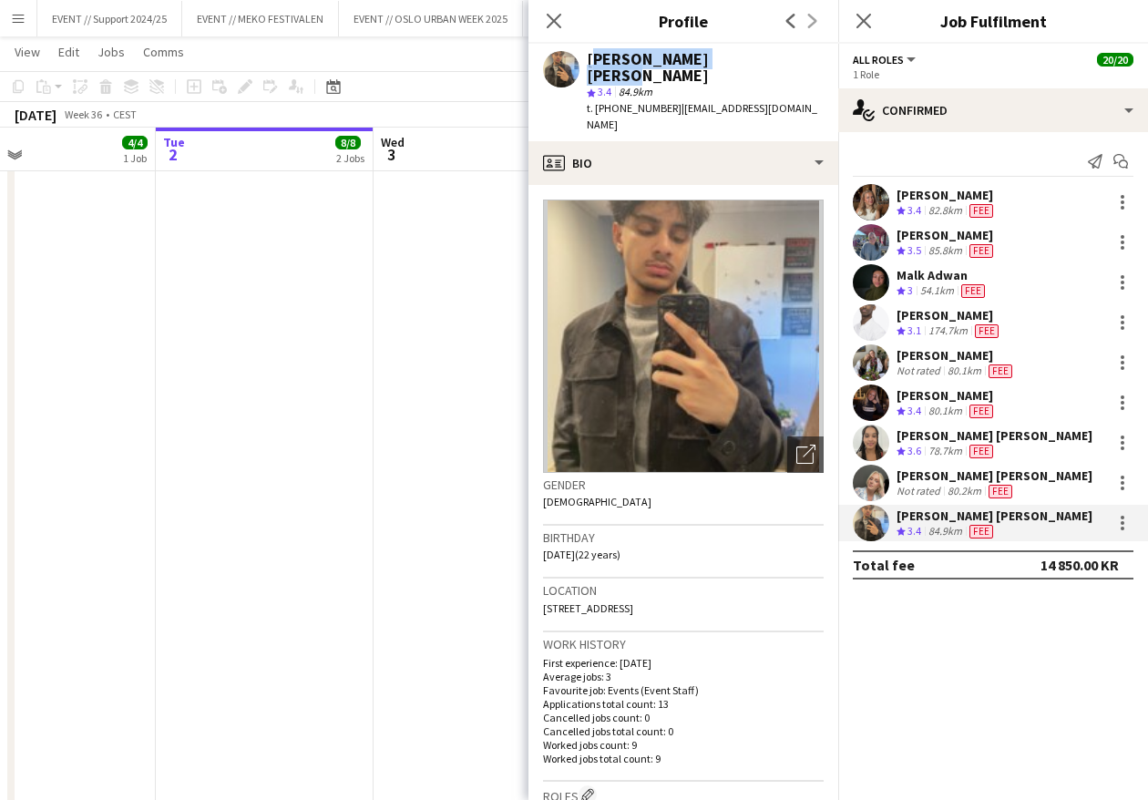
drag, startPoint x: 730, startPoint y: 58, endPoint x: 587, endPoint y: 61, distance: 143.0
click at [587, 61] on div "[PERSON_NAME]" at bounding box center [705, 67] width 237 height 33
drag, startPoint x: 655, startPoint y: 90, endPoint x: 595, endPoint y: 92, distance: 60.1
click at [595, 101] on span "t. +4740673727" at bounding box center [634, 108] width 95 height 14
drag, startPoint x: 740, startPoint y: 89, endPoint x: 664, endPoint y: 93, distance: 76.6
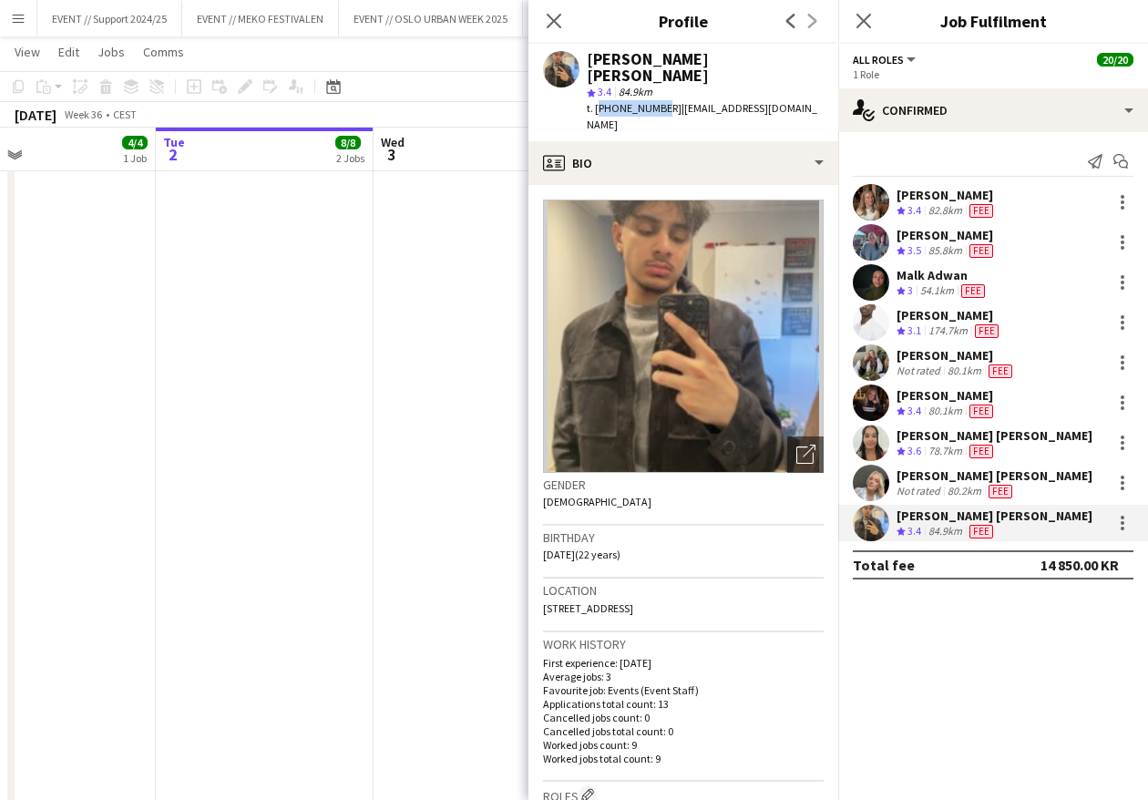
click at [664, 93] on div "Billal Ahmed Rizwan star 3.4 84.9km t. +4740673727 | bilal-31@live.no" at bounding box center [683, 92] width 310 height 97
click at [550, 17] on icon at bounding box center [553, 20] width 17 height 17
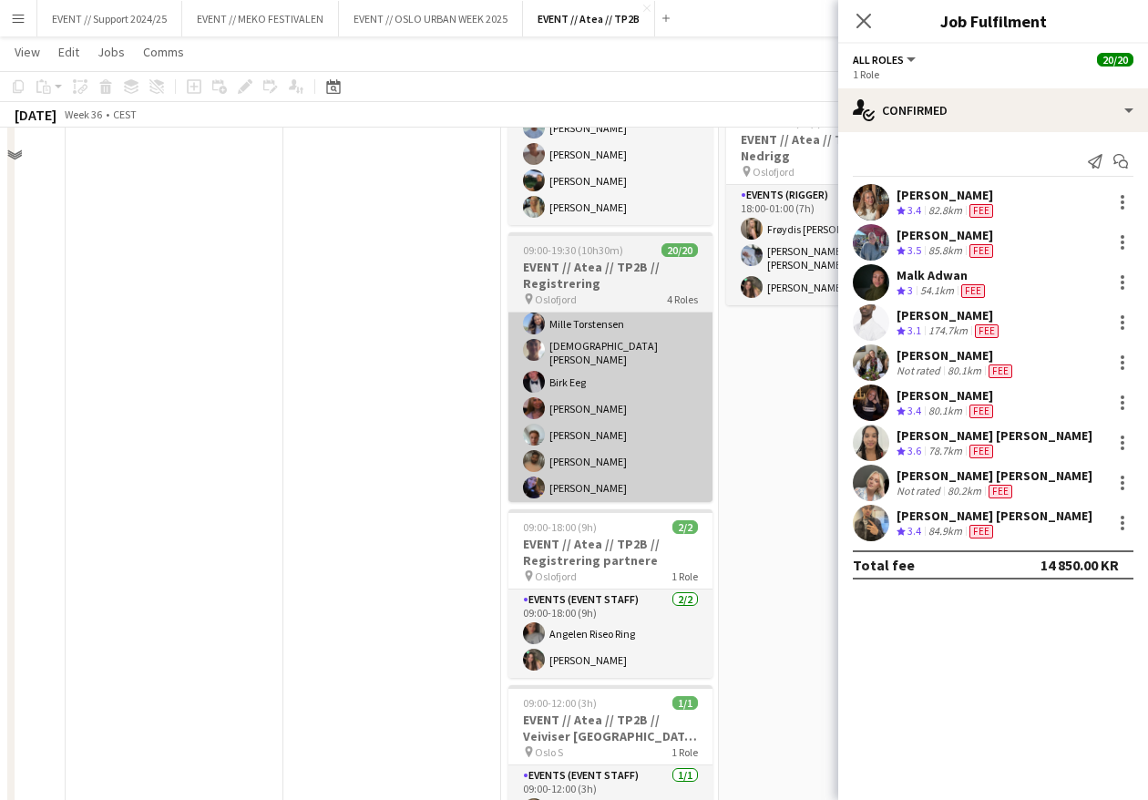
scroll to position [798, 0]
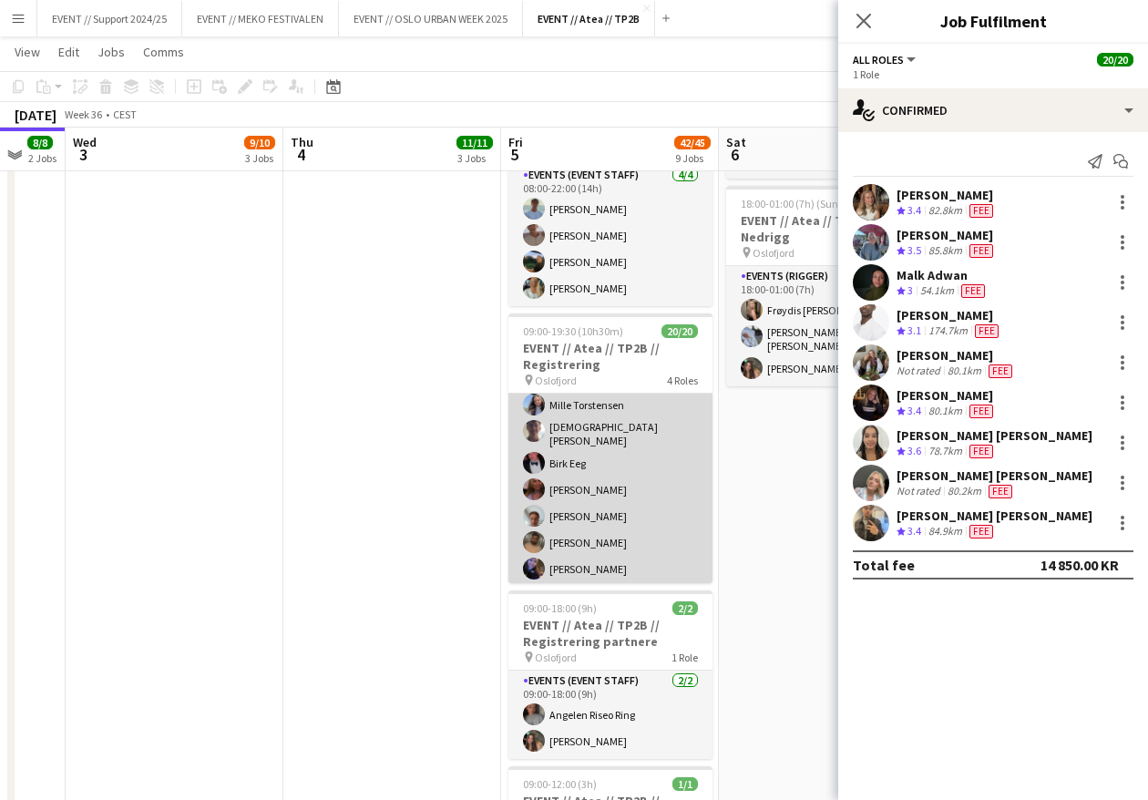
click at [642, 431] on app-card-role "Events (Event Staff) 9/9 09:00-18:00 (9h) Sofia Sgarioto Mille Torstensen Chris…" at bounding box center [610, 473] width 204 height 279
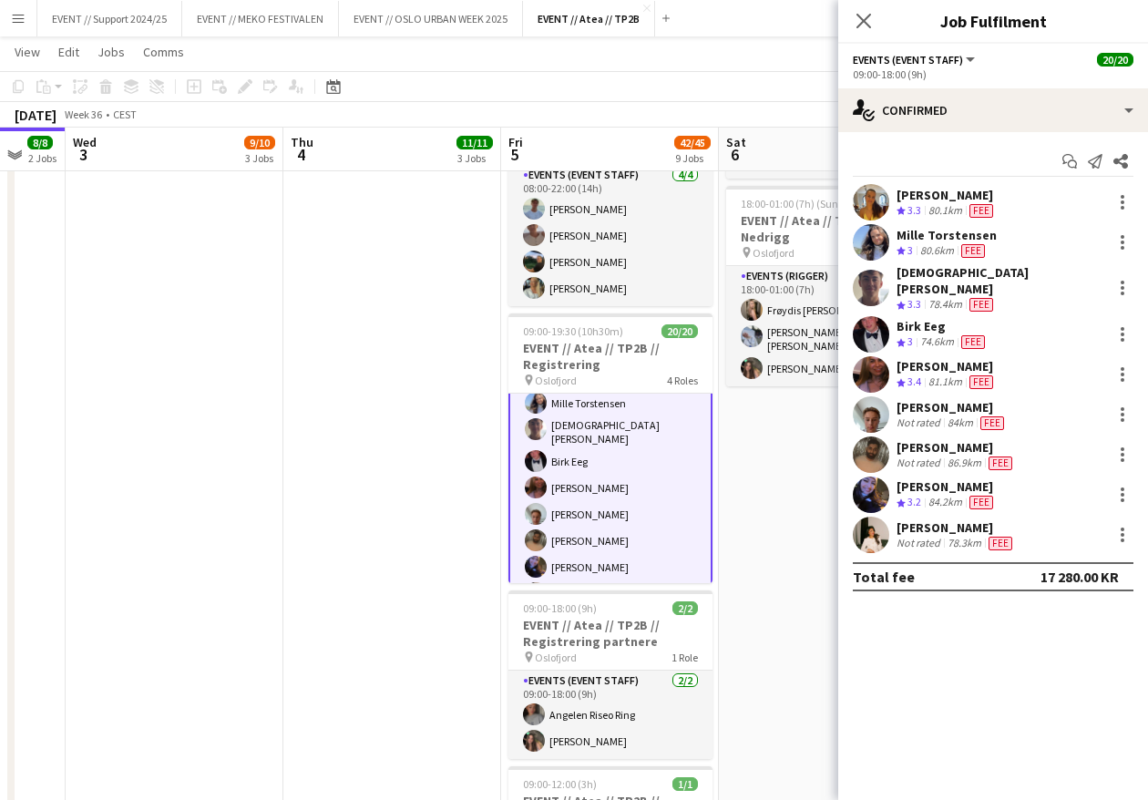
click at [870, 195] on app-user-avatar at bounding box center [871, 202] width 36 height 36
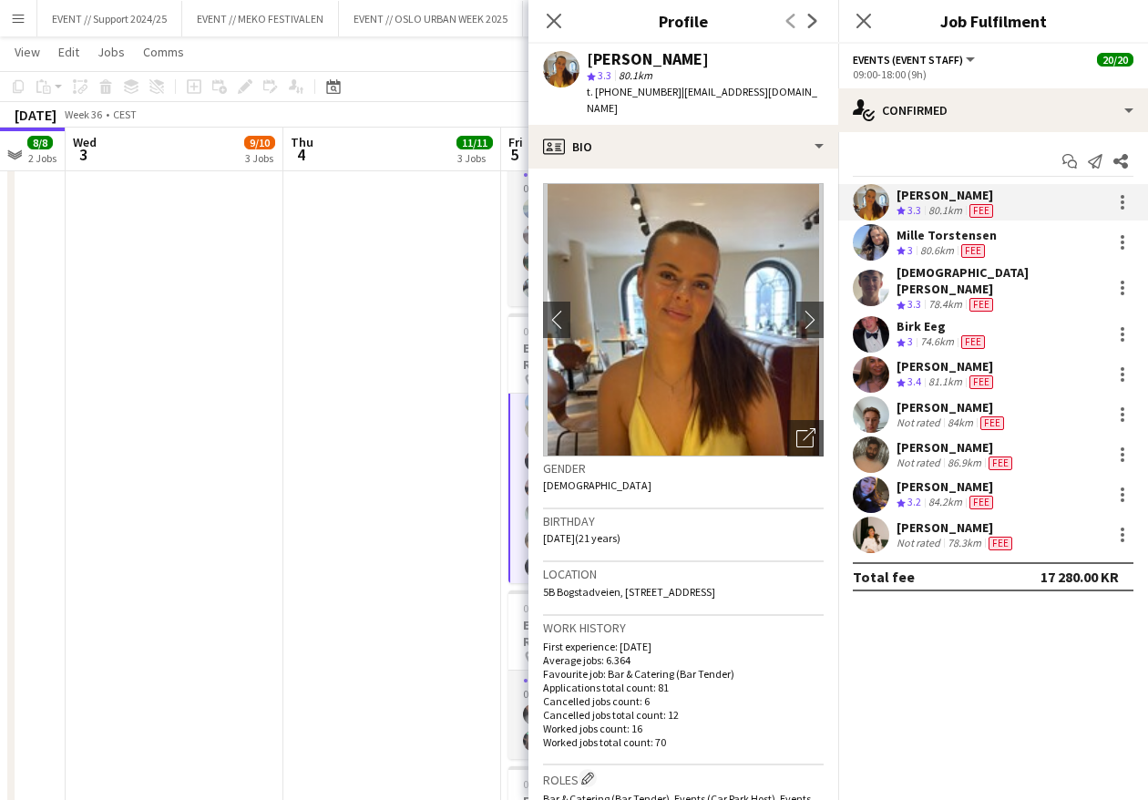
click at [413, 353] on app-date-cell "08:00-18:00 (10h) 3/3 EVENT // Atea // TP2B // Dekorering og backstage oppsett …" at bounding box center [392, 334] width 218 height 1857
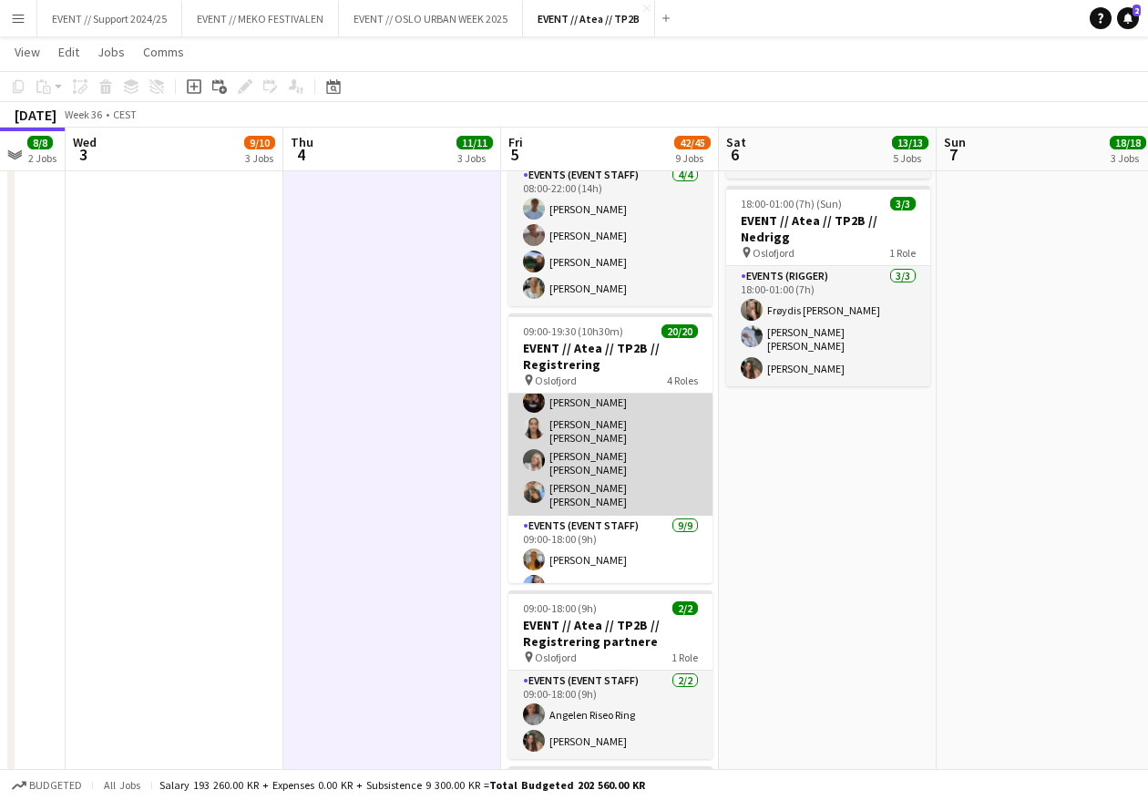
scroll to position [164, 0]
click at [603, 426] on app-card-role "Events (Event Staff) 9/9 09:00-16:30 (7h30m) Maria Egeland Nora Monrad Hagen Ma…" at bounding box center [610, 375] width 204 height 290
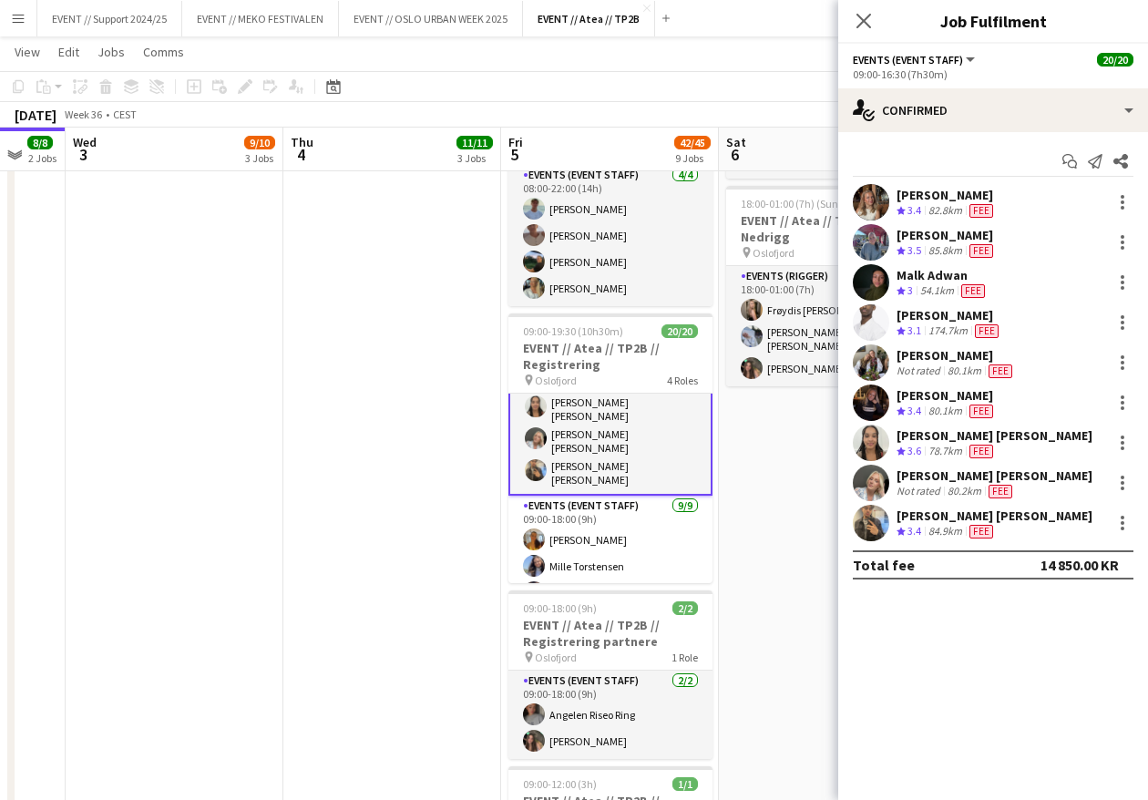
scroll to position [212, 0]
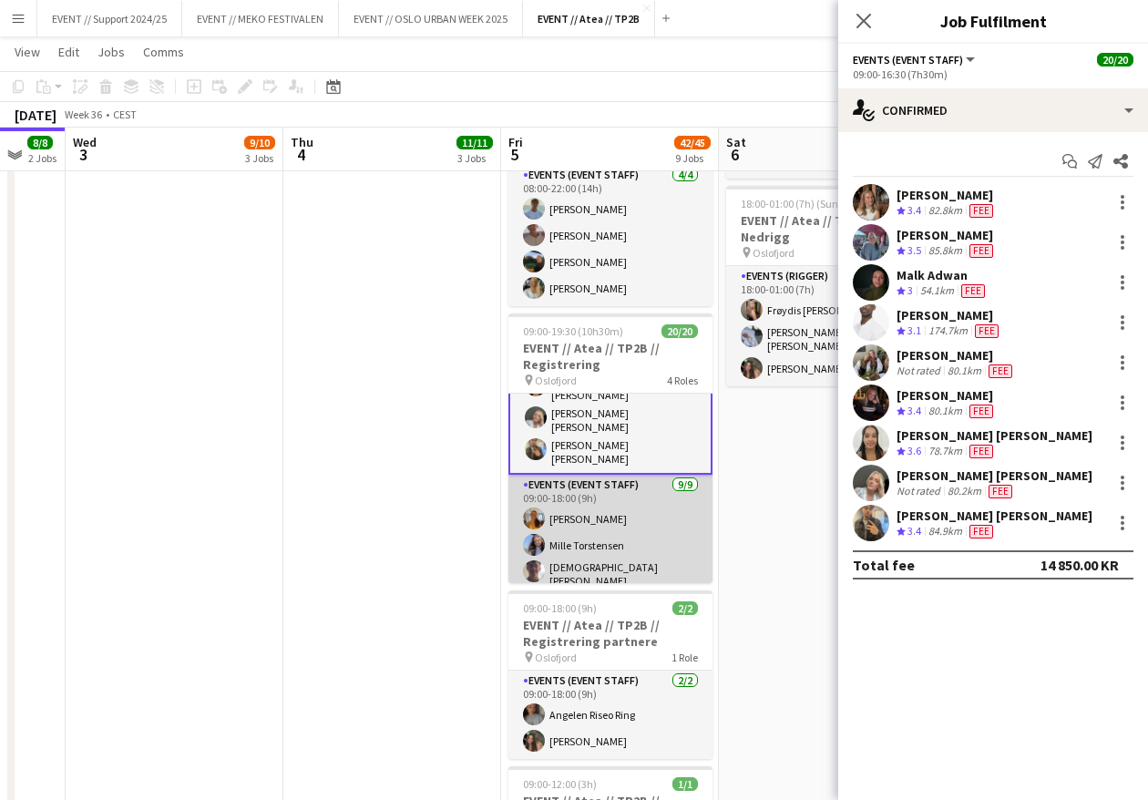
click at [608, 497] on app-card-role "Events (Event Staff) 9/9 09:00-18:00 (9h) Sofia Sgarioto Mille Torstensen Chris…" at bounding box center [610, 614] width 204 height 279
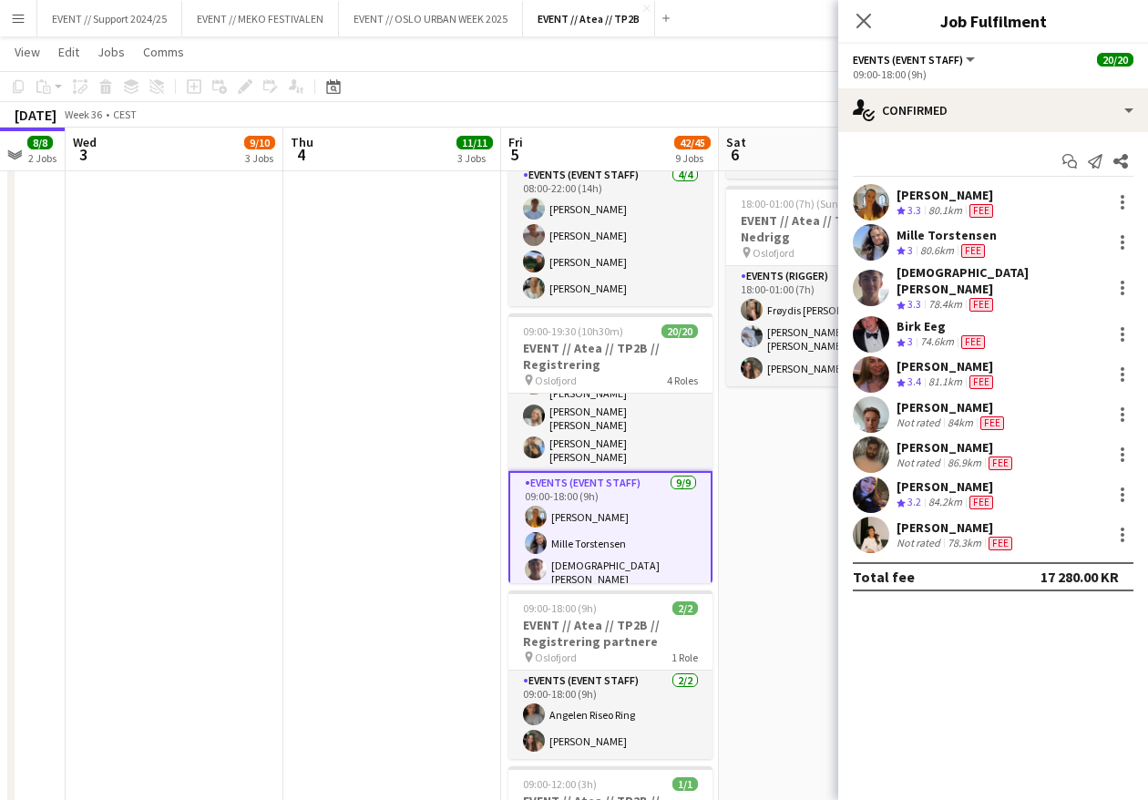
scroll to position [0, 806]
click at [879, 200] on app-user-avatar at bounding box center [871, 202] width 36 height 36
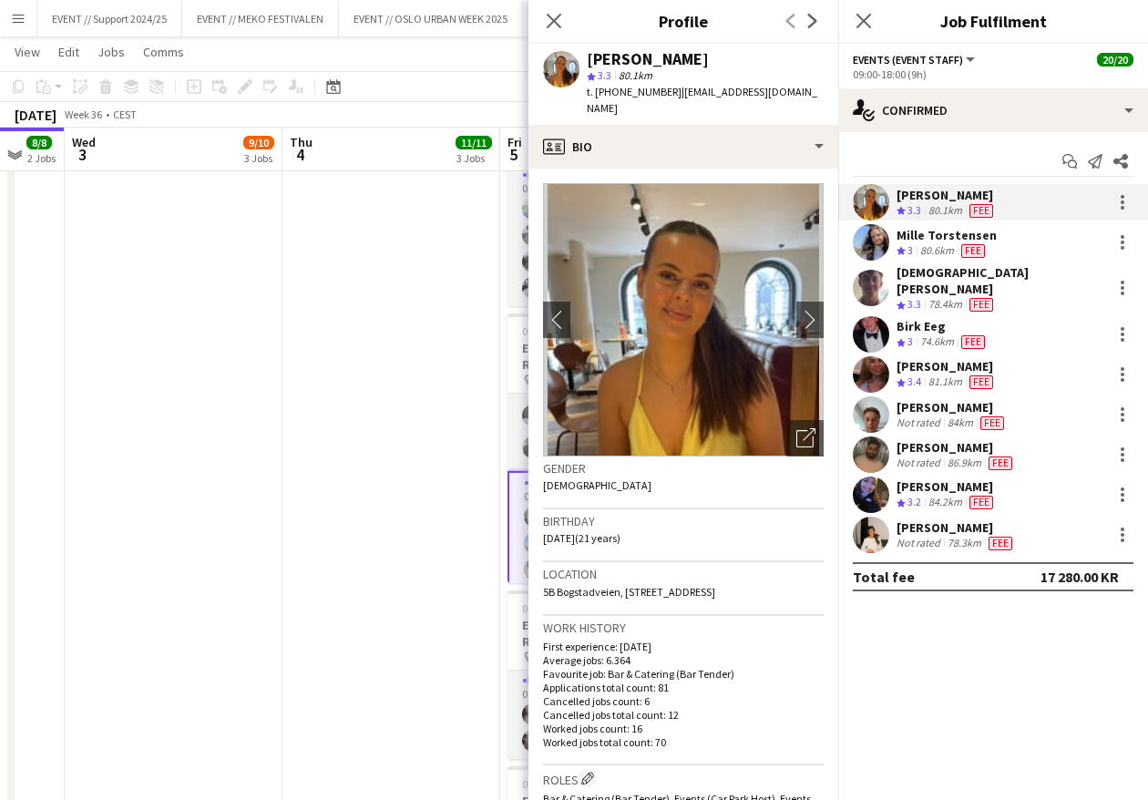
drag, startPoint x: 590, startPoint y: 56, endPoint x: 685, endPoint y: 54, distance: 94.8
click at [685, 54] on div "[PERSON_NAME]" at bounding box center [648, 59] width 122 height 16
drag, startPoint x: 655, startPoint y: 92, endPoint x: 596, endPoint y: 96, distance: 59.3
click at [596, 96] on span "t. +4745016080" at bounding box center [634, 92] width 95 height 14
drag, startPoint x: 771, startPoint y: 92, endPoint x: 664, endPoint y: 93, distance: 107.5
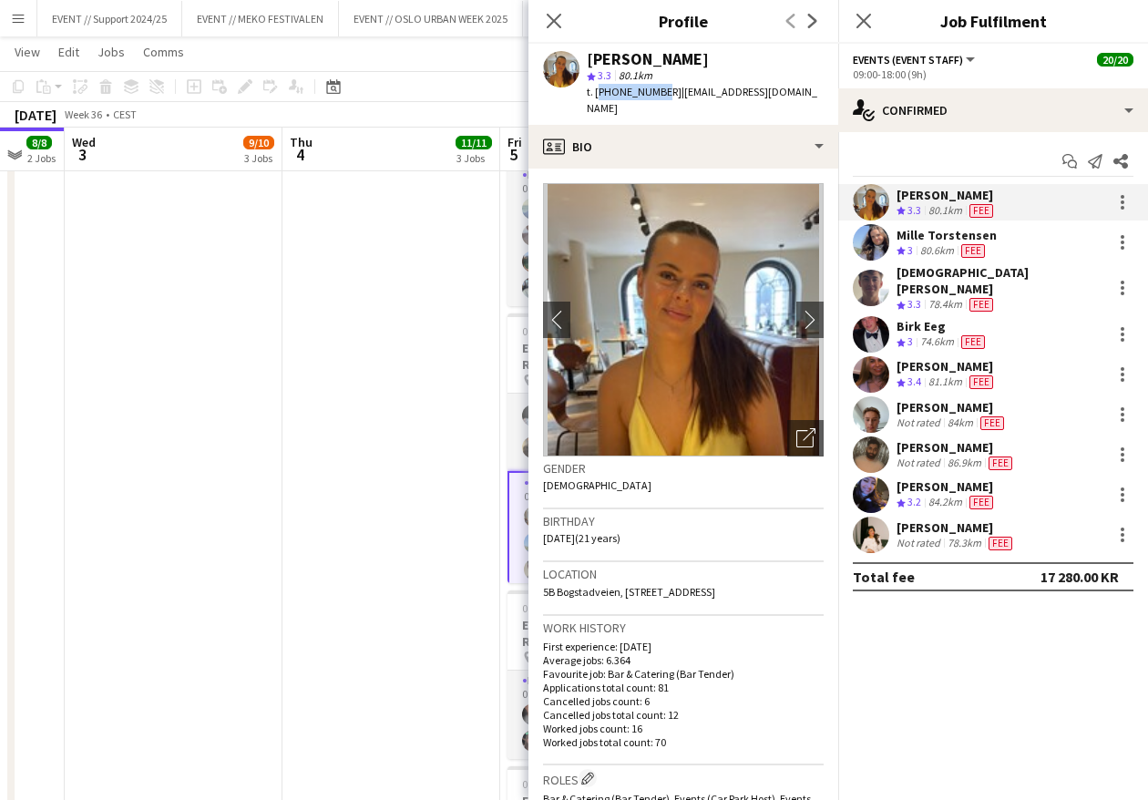
click at [664, 93] on div "Sofia Sgarioto star 3.3 80.1km t. +4745016080 | sofia.bsgar@gmail.com" at bounding box center [683, 84] width 310 height 81
click at [872, 247] on app-user-avatar at bounding box center [871, 242] width 36 height 36
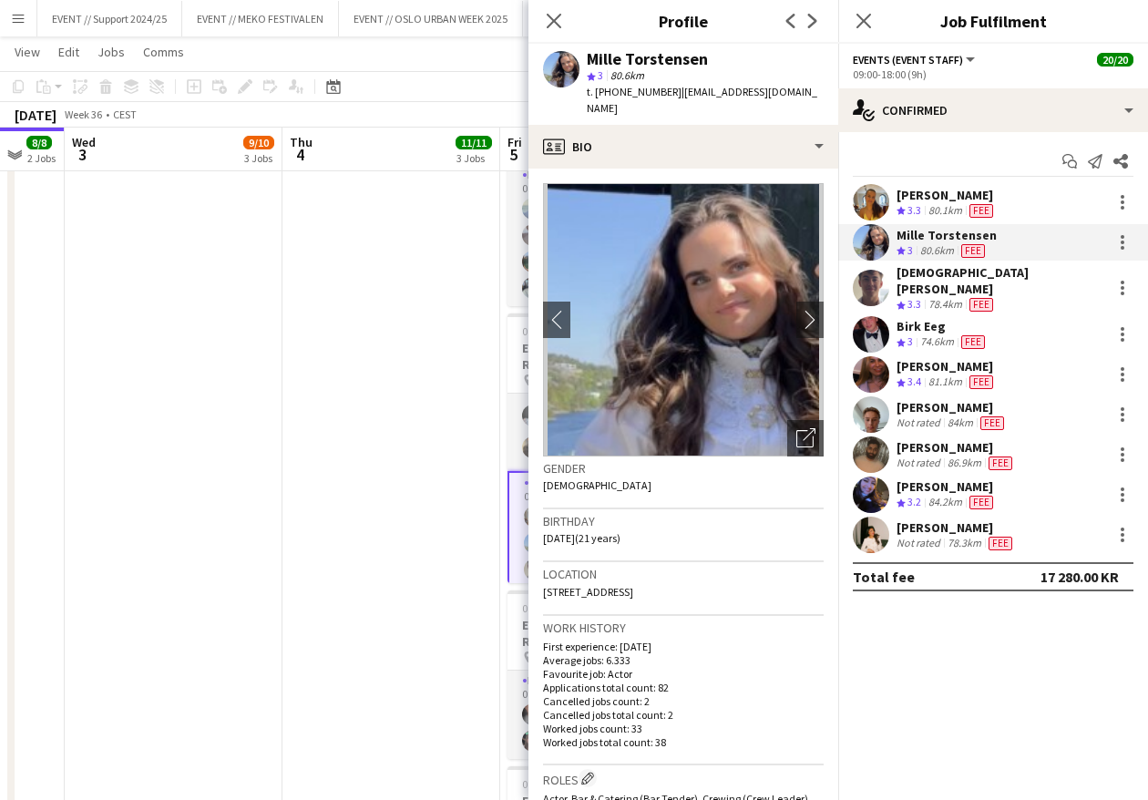
drag, startPoint x: 714, startPoint y: 62, endPoint x: 588, endPoint y: 59, distance: 125.7
click at [588, 59] on div "Mille Torstensen" at bounding box center [705, 59] width 237 height 16
drag, startPoint x: 654, startPoint y: 87, endPoint x: 596, endPoint y: 95, distance: 58.7
click at [596, 95] on span "t. +4740470197" at bounding box center [634, 92] width 95 height 14
drag, startPoint x: 794, startPoint y: 89, endPoint x: 664, endPoint y: 93, distance: 130.3
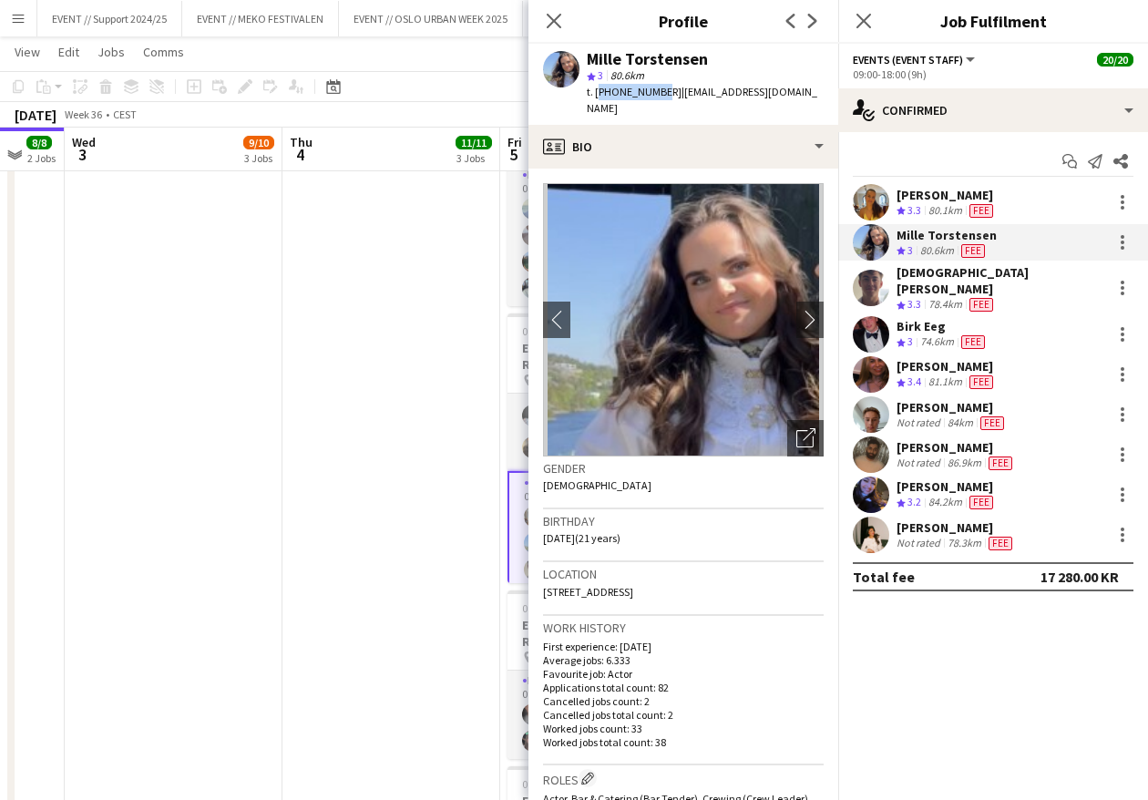
click at [664, 93] on div "Mille Torstensen star 3 80.6km t. +4740470197 | milletorstensen@gmail.com" at bounding box center [683, 84] width 310 height 81
click at [877, 285] on app-user-avatar at bounding box center [871, 288] width 36 height 36
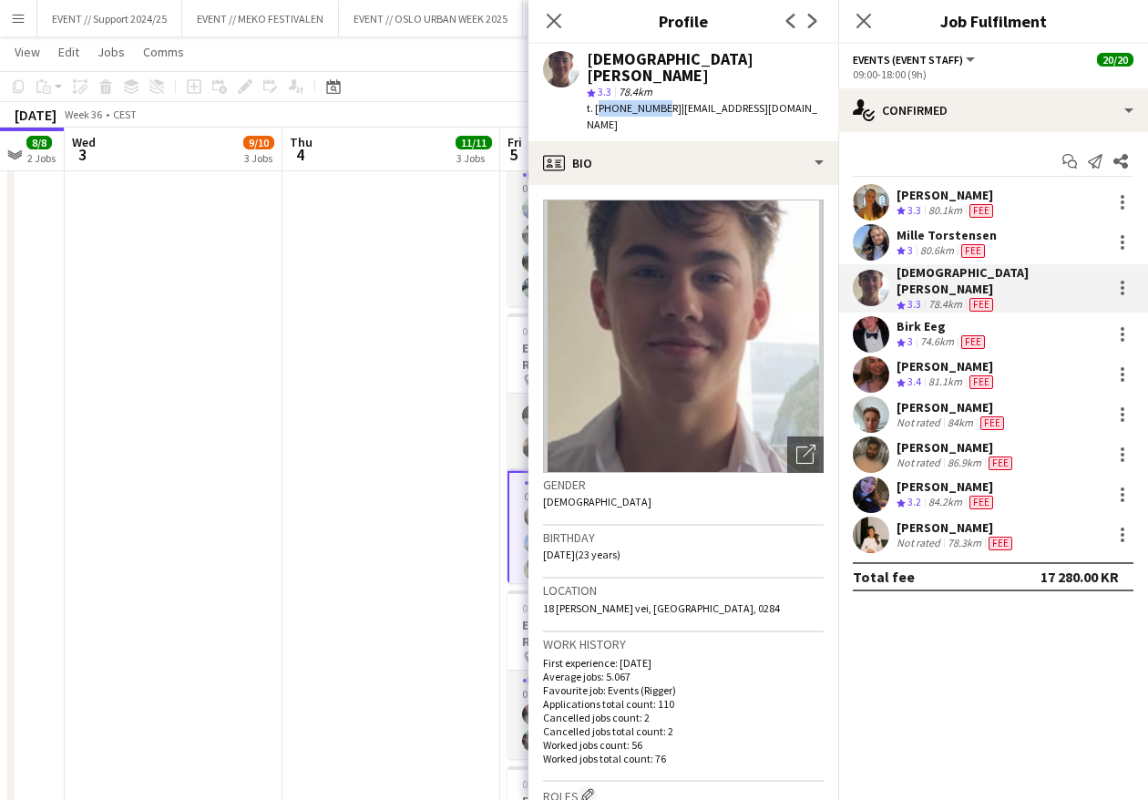
drag, startPoint x: 655, startPoint y: 91, endPoint x: 597, endPoint y: 92, distance: 57.4
click at [597, 101] on span "t. +4748140692" at bounding box center [634, 108] width 95 height 14
drag, startPoint x: 691, startPoint y: 59, endPoint x: 591, endPoint y: 61, distance: 100.2
click at [591, 61] on div "[DEMOGRAPHIC_DATA][PERSON_NAME]" at bounding box center [705, 67] width 237 height 33
drag, startPoint x: 795, startPoint y: 90, endPoint x: 663, endPoint y: 97, distance: 132.2
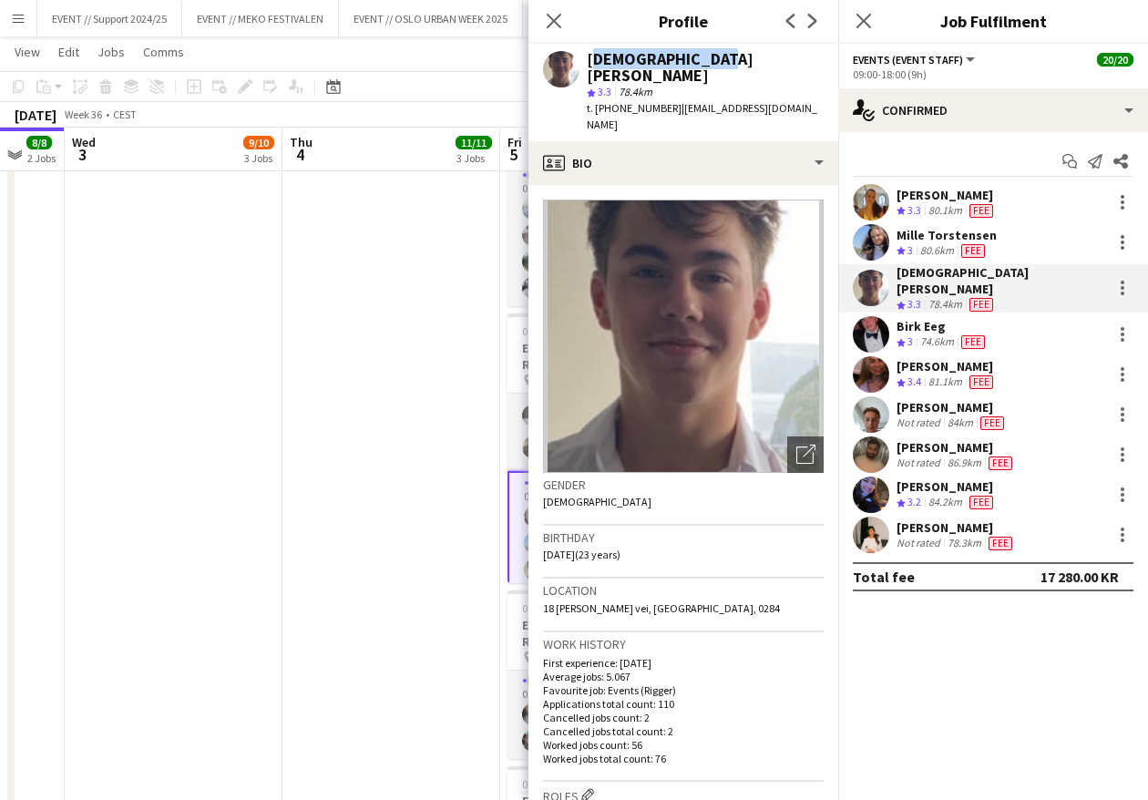
click at [663, 97] on div "Christian Tohje star 3.3 78.4km t. +4748140692 | christian.tohje7@gmail.com" at bounding box center [683, 92] width 310 height 97
click at [872, 316] on app-user-avatar at bounding box center [871, 334] width 36 height 36
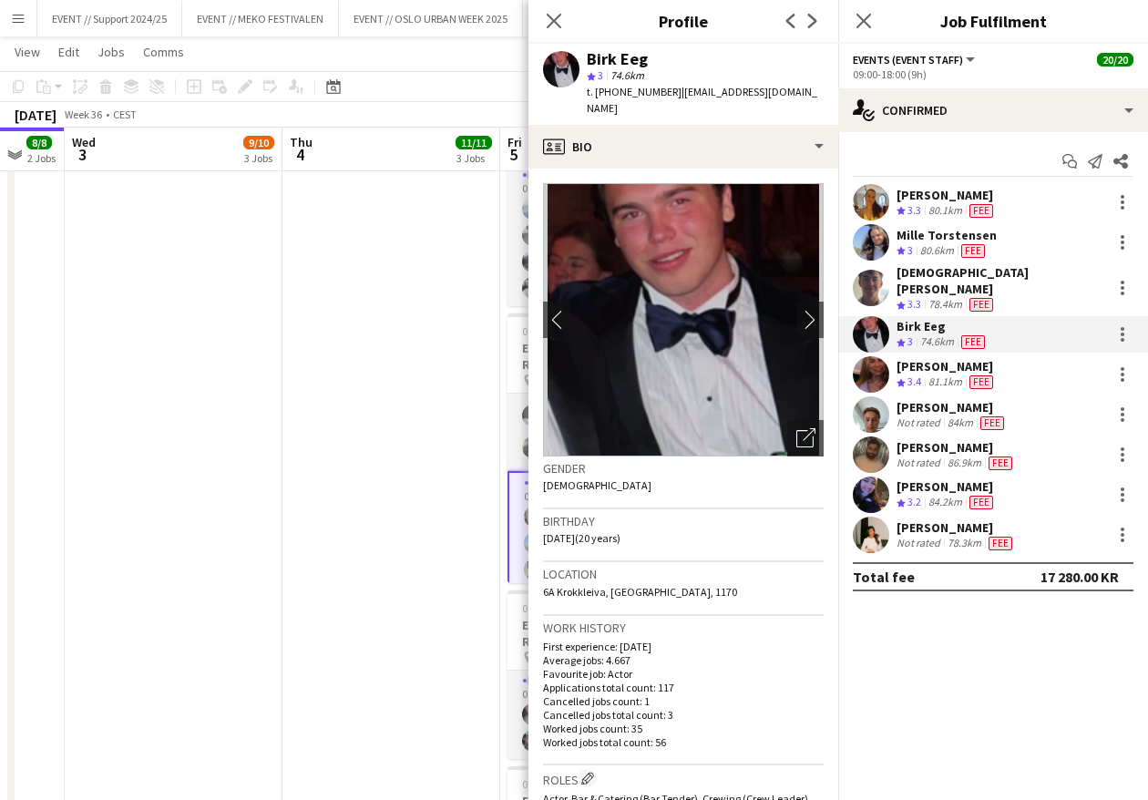
drag, startPoint x: 645, startPoint y: 61, endPoint x: 588, endPoint y: 60, distance: 56.5
click at [588, 60] on div "Birk Eeg" at bounding box center [617, 59] width 61 height 16
drag, startPoint x: 655, startPoint y: 89, endPoint x: 597, endPoint y: 92, distance: 58.4
click at [597, 92] on span "t. +4794893014" at bounding box center [634, 92] width 95 height 14
drag, startPoint x: 761, startPoint y: 89, endPoint x: 662, endPoint y: 90, distance: 99.3
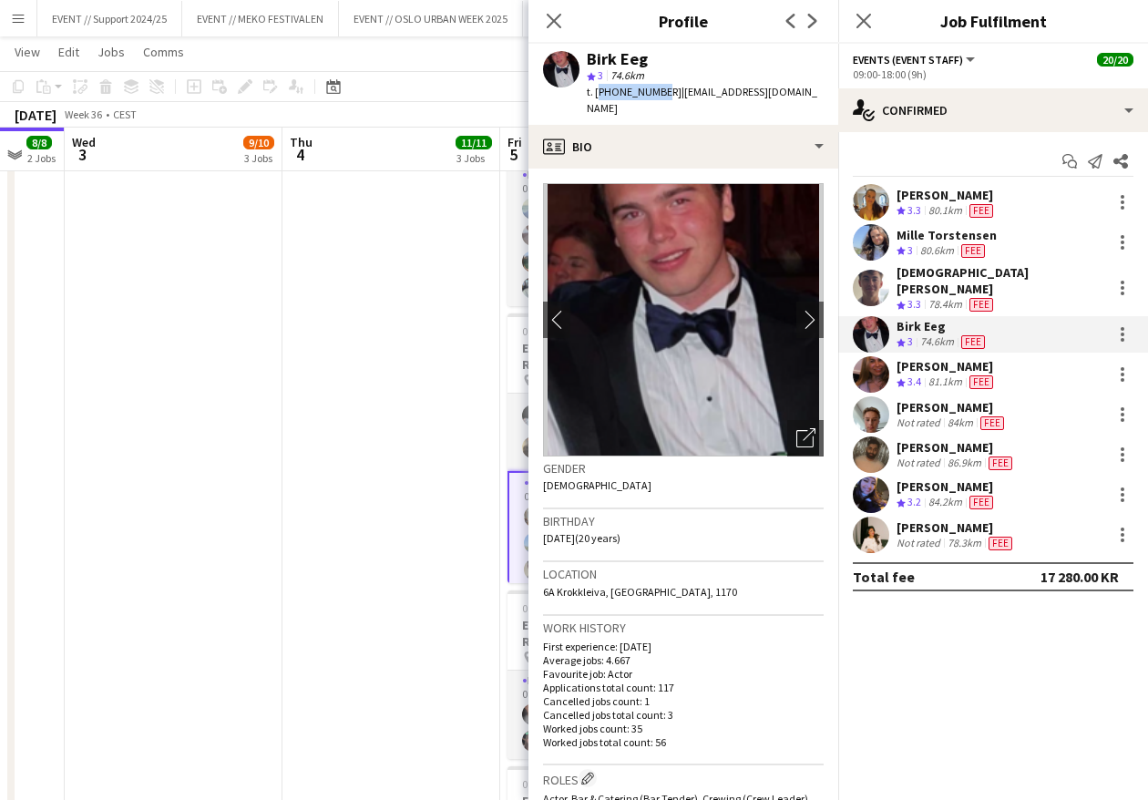
click at [662, 90] on div "Birk Eeg star 3 74.6km t. +4794893014 | eegbirk@gmail.com" at bounding box center [683, 84] width 310 height 81
click at [871, 357] on app-user-avatar at bounding box center [871, 374] width 36 height 36
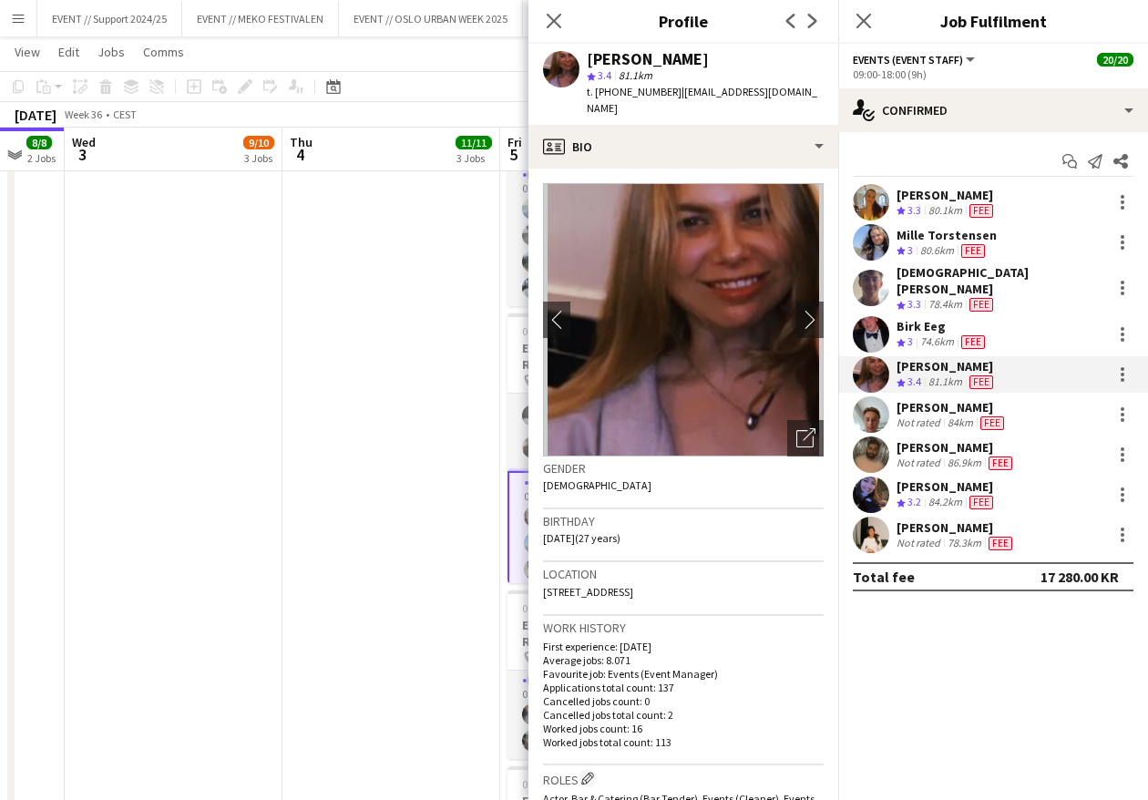
drag, startPoint x: 718, startPoint y: 59, endPoint x: 592, endPoint y: 58, distance: 125.7
click at [592, 58] on div "[PERSON_NAME]" at bounding box center [705, 59] width 237 height 16
drag, startPoint x: 654, startPoint y: 92, endPoint x: 596, endPoint y: 94, distance: 58.3
click at [596, 94] on span "t. +4799434030" at bounding box center [634, 92] width 95 height 14
drag, startPoint x: 761, startPoint y: 88, endPoint x: 661, endPoint y: 89, distance: 100.2
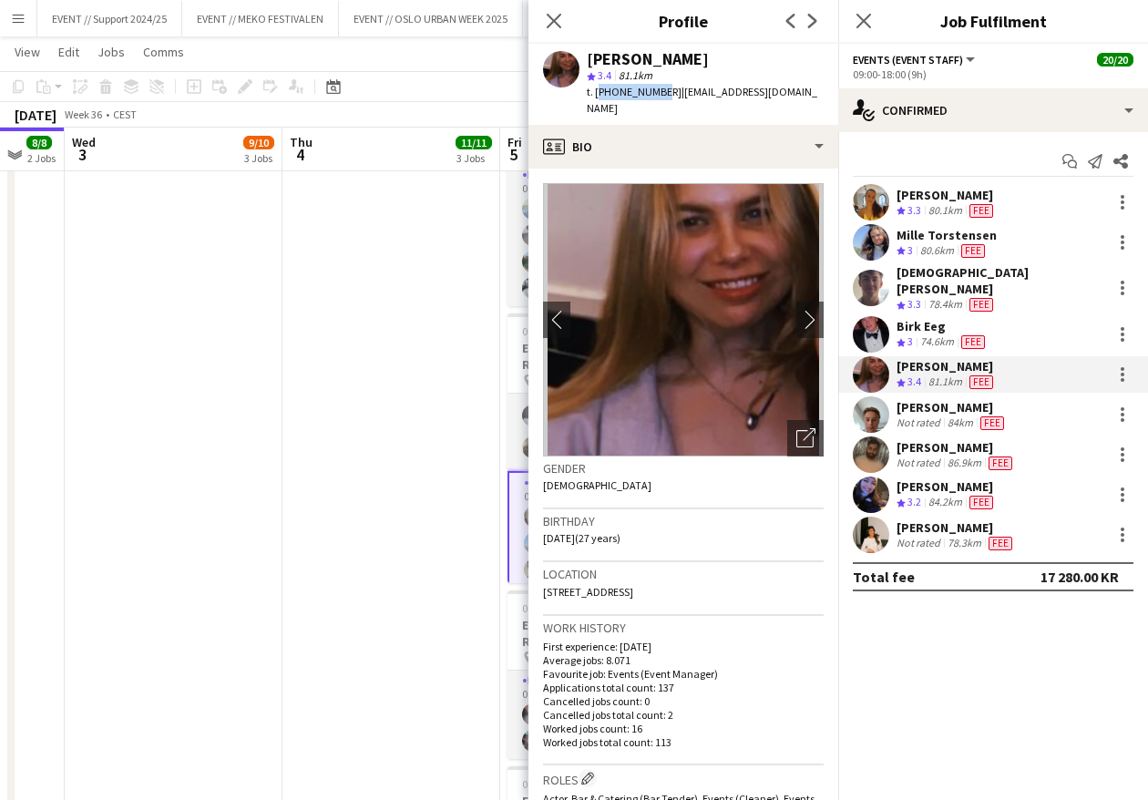
click at [661, 89] on div "Mathilde Bårreng star 3.4 81.1km t. +4799434030 | mathillbs@yahoo.no" at bounding box center [683, 84] width 310 height 81
click at [864, 403] on app-user-avatar at bounding box center [871, 414] width 36 height 36
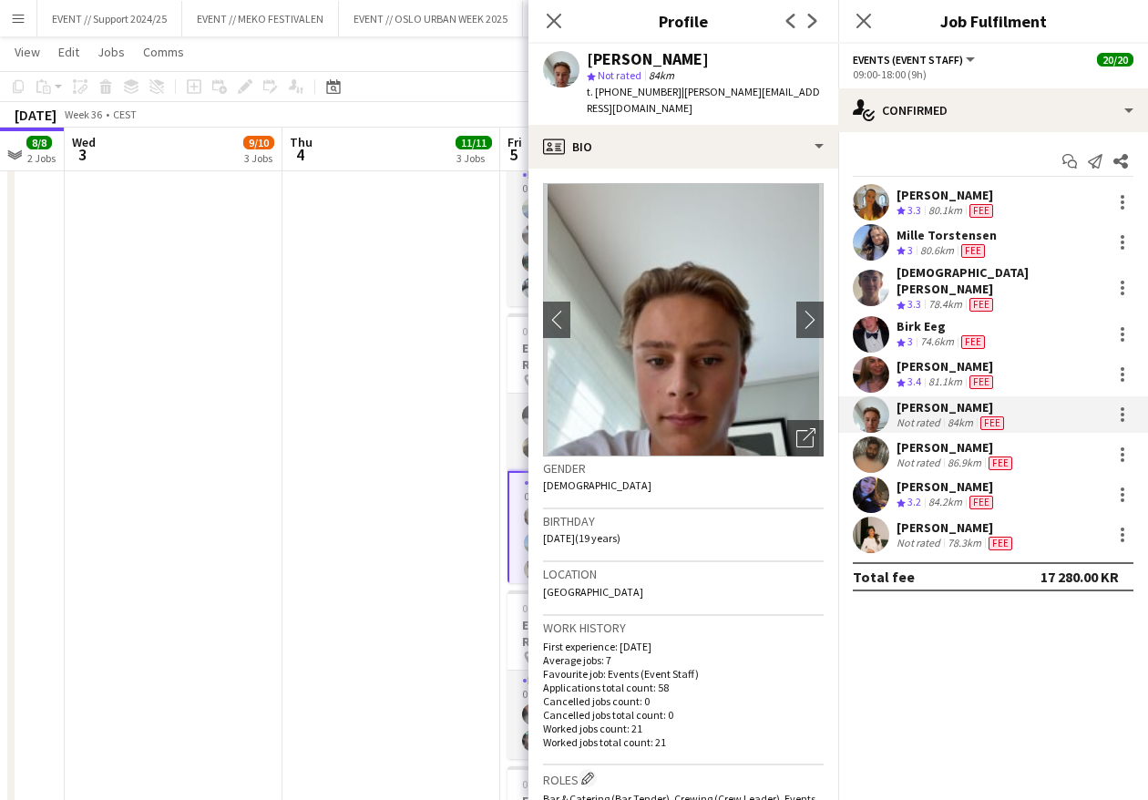
drag, startPoint x: 730, startPoint y: 60, endPoint x: 589, endPoint y: 59, distance: 141.2
click at [589, 59] on div "[PERSON_NAME]" at bounding box center [705, 59] width 237 height 16
drag, startPoint x: 656, startPoint y: 89, endPoint x: 596, endPoint y: 94, distance: 60.3
click at [596, 94] on span "t. +4795427834" at bounding box center [634, 92] width 95 height 14
drag, startPoint x: 822, startPoint y: 91, endPoint x: 689, endPoint y: 100, distance: 132.4
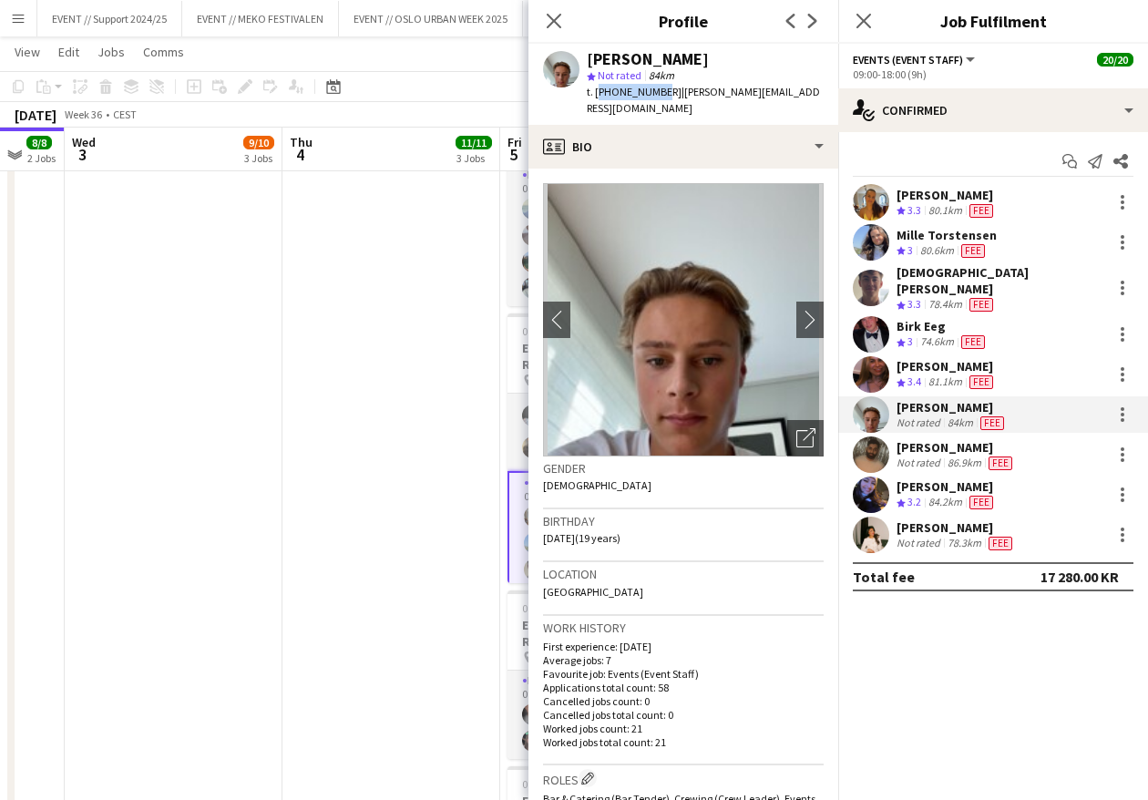
click at [661, 94] on div "Andreas Kjeldsberg star Not rated 84km t. +4795427834 | andreas.k.kjeldsberg@ic…" at bounding box center [683, 84] width 310 height 81
click at [868, 439] on app-user-avatar at bounding box center [871, 454] width 36 height 36
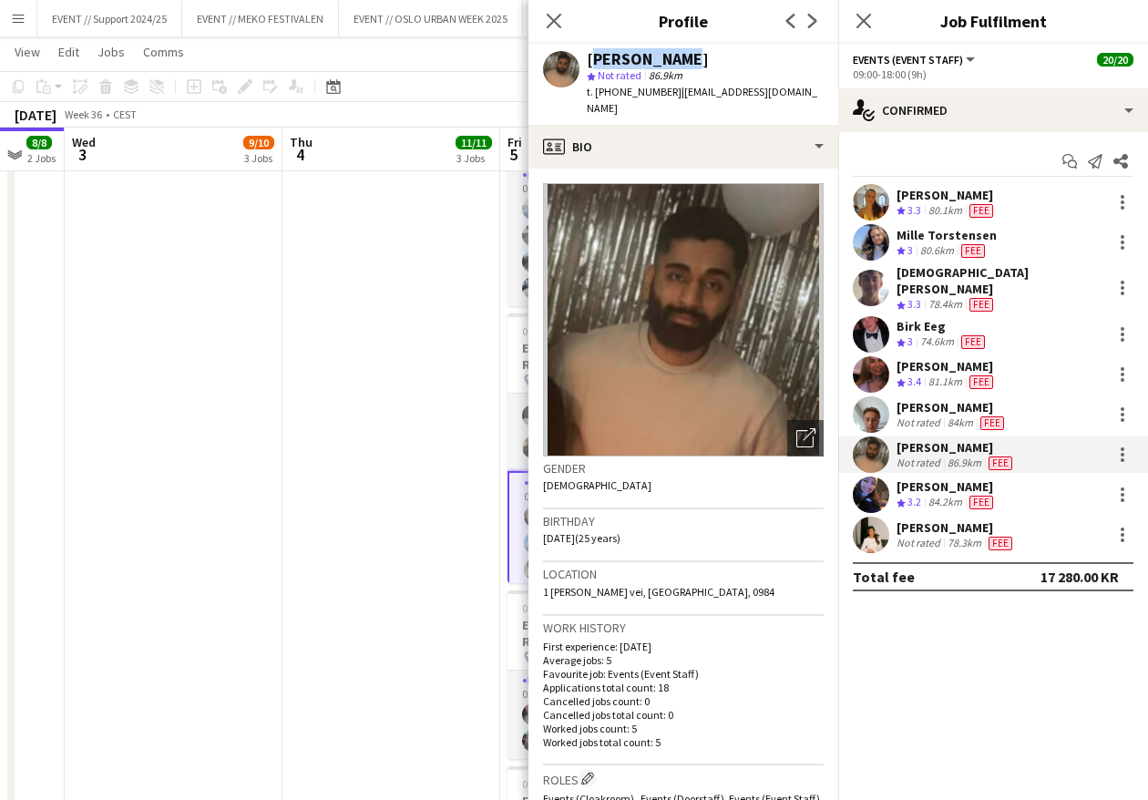
drag, startPoint x: 677, startPoint y: 61, endPoint x: 591, endPoint y: 56, distance: 85.7
click at [590, 56] on div "[PERSON_NAME]" at bounding box center [705, 59] width 237 height 16
drag, startPoint x: 657, startPoint y: 87, endPoint x: 596, endPoint y: 90, distance: 61.1
click at [596, 90] on div "t. +4740178976 | walid_iqbal@outlook.com" at bounding box center [705, 100] width 237 height 33
drag, startPoint x: 785, startPoint y: 90, endPoint x: 663, endPoint y: 92, distance: 122.1
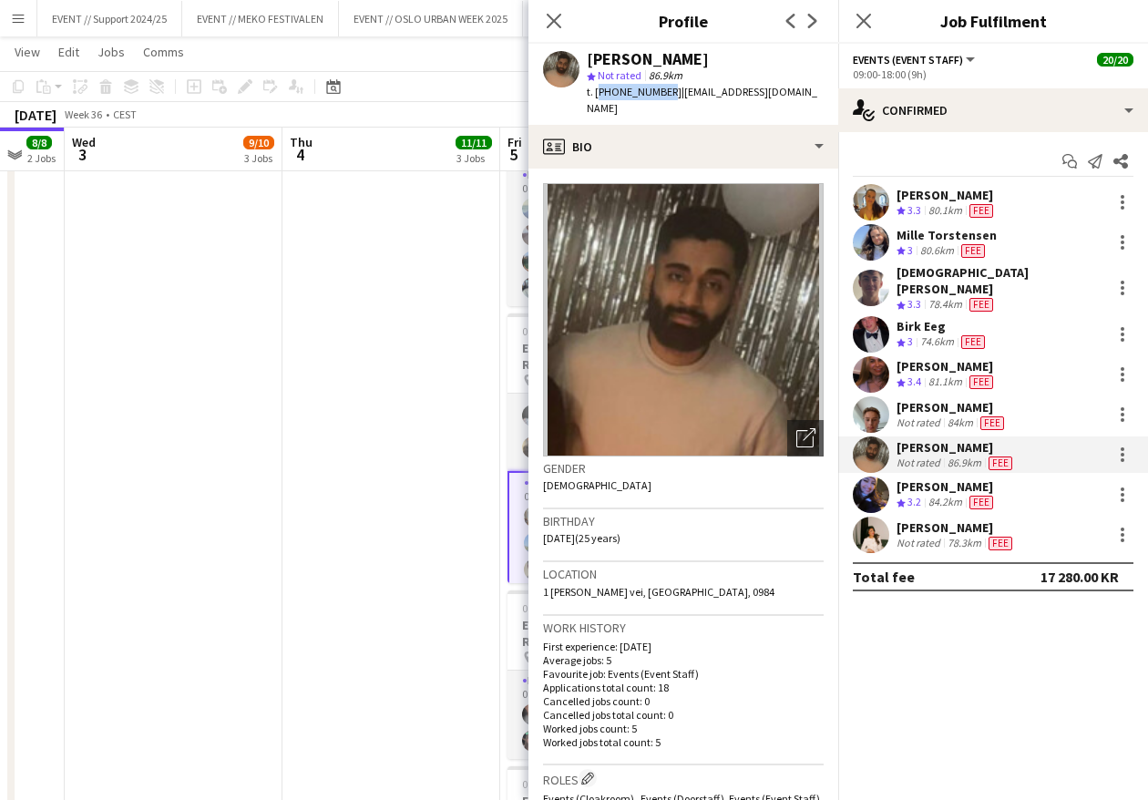
click at [663, 92] on div "Walid Iqbal star Not rated 86.9km t. +4740178976 | walid_iqbal@outlook.com" at bounding box center [683, 84] width 310 height 81
click at [863, 476] on app-user-avatar at bounding box center [871, 494] width 36 height 36
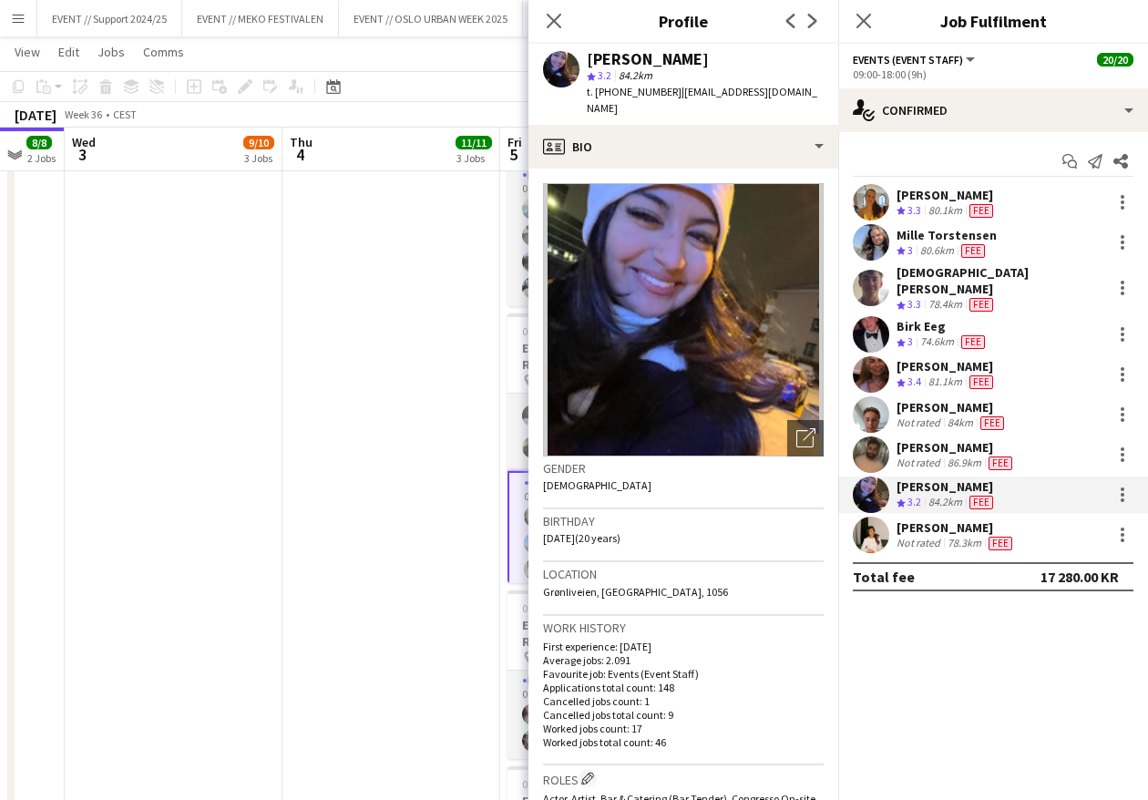
drag, startPoint x: 712, startPoint y: 57, endPoint x: 586, endPoint y: 64, distance: 126.8
click at [586, 64] on div "Mahrukh Hussain star 3.2 84.2km t. +4740340567 | mahrukh.hussain0512@gmail.com" at bounding box center [683, 84] width 310 height 81
drag, startPoint x: 656, startPoint y: 91, endPoint x: 596, endPoint y: 95, distance: 60.2
click at [596, 95] on span "t. +4740340567" at bounding box center [634, 92] width 95 height 14
drag, startPoint x: 825, startPoint y: 91, endPoint x: 662, endPoint y: 97, distance: 163.1
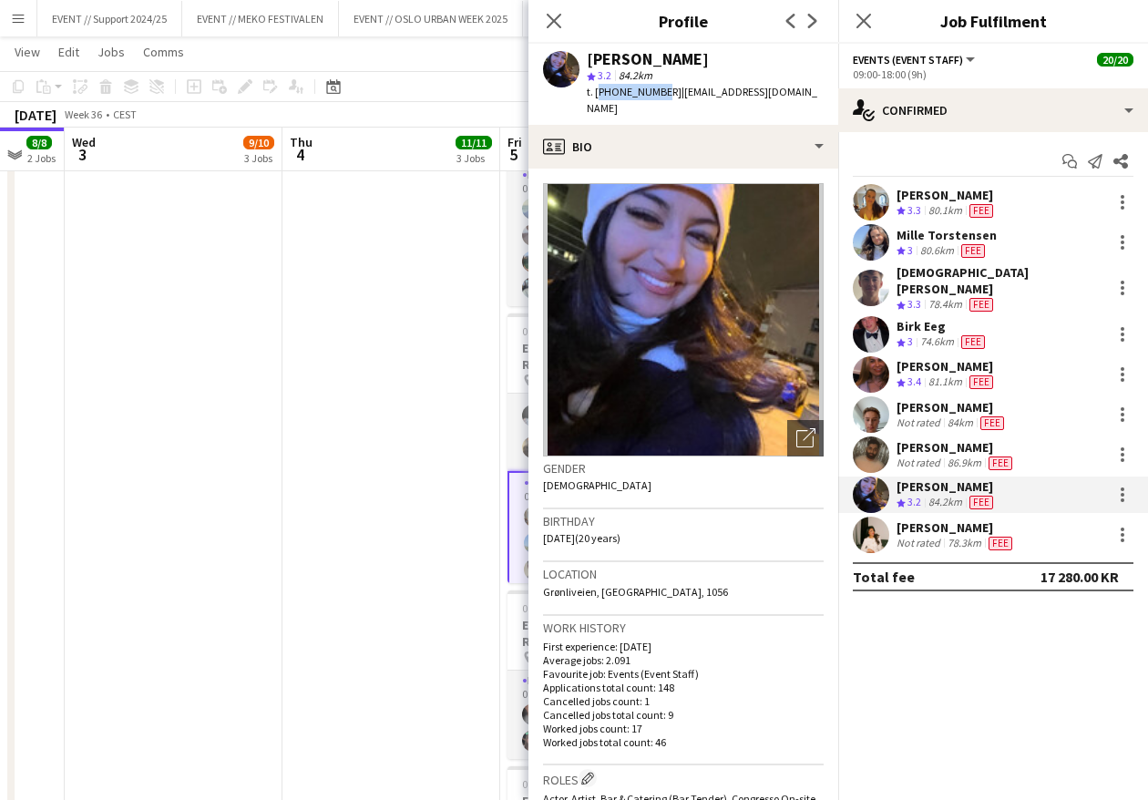
click at [662, 97] on div "Mahrukh Hussain star 3.2 84.2km t. +4740340567 | mahrukh.hussain0512@gmail.com" at bounding box center [683, 84] width 310 height 81
click at [869, 519] on app-user-avatar at bounding box center [871, 534] width 36 height 36
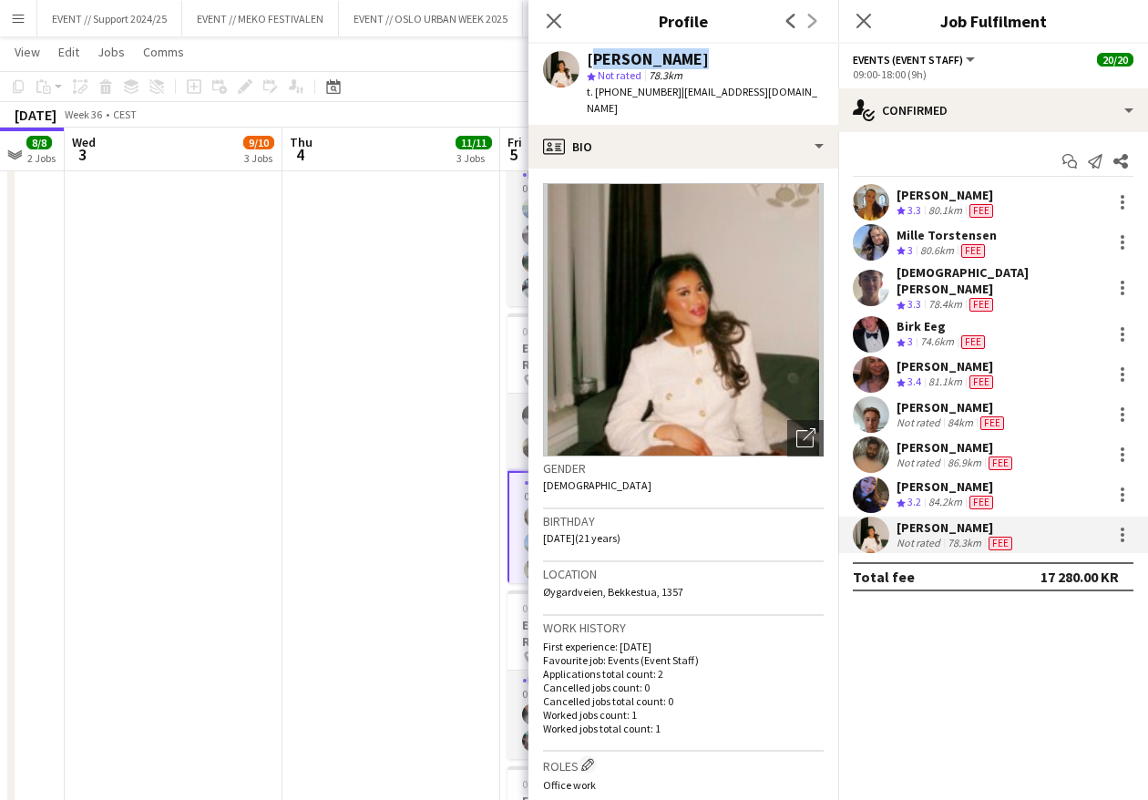
drag, startPoint x: 708, startPoint y: 57, endPoint x: 587, endPoint y: 58, distance: 120.2
click at [587, 58] on div "[PERSON_NAME]" at bounding box center [705, 59] width 237 height 16
drag, startPoint x: 657, startPoint y: 91, endPoint x: 596, endPoint y: 95, distance: 61.1
click at [596, 95] on div "t. +4746850379 | jannatmamdu@gmail.com" at bounding box center [705, 100] width 237 height 33
drag, startPoint x: 794, startPoint y: 91, endPoint x: 662, endPoint y: 94, distance: 132.1
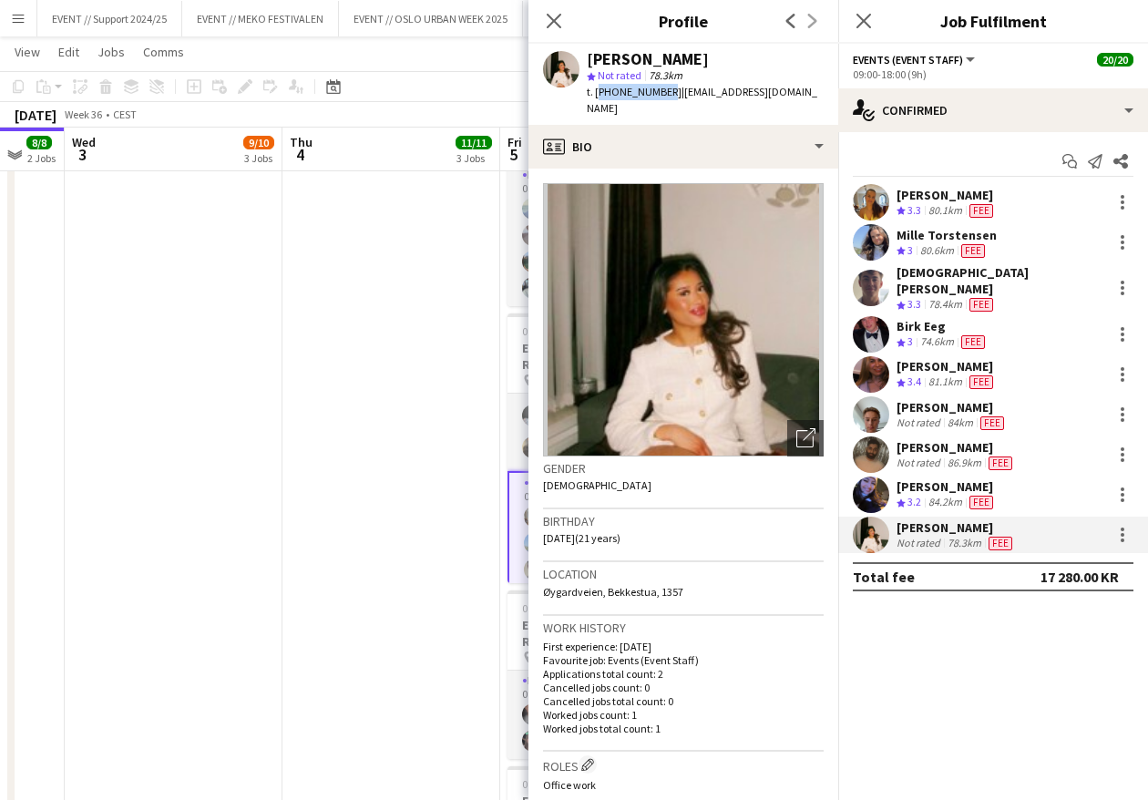
click at [662, 94] on div "Jannat Mamdu star Not rated 78.3km t. +4746850379 | jannatmamdu@gmail.com" at bounding box center [683, 84] width 310 height 81
click at [442, 418] on app-date-cell "08:00-18:00 (10h) 3/3 EVENT // Atea // TP2B // Dekorering og backstage oppsett …" at bounding box center [391, 334] width 218 height 1857
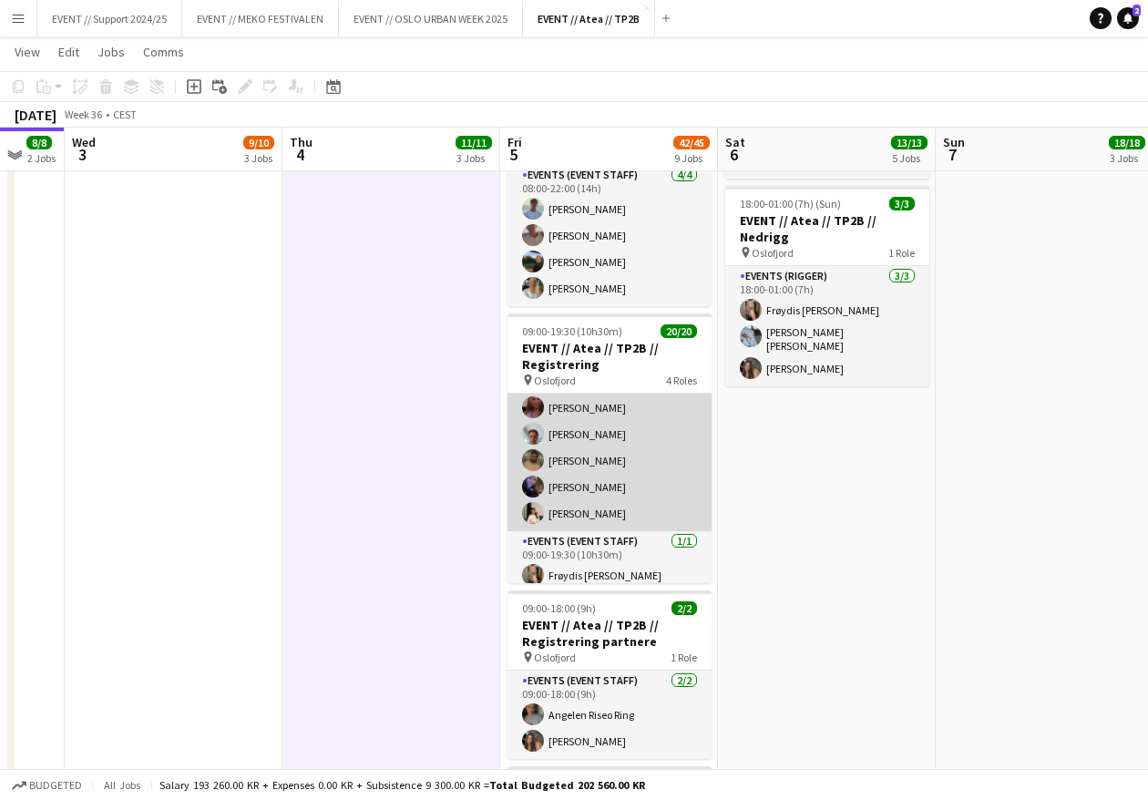
scroll to position [456, 0]
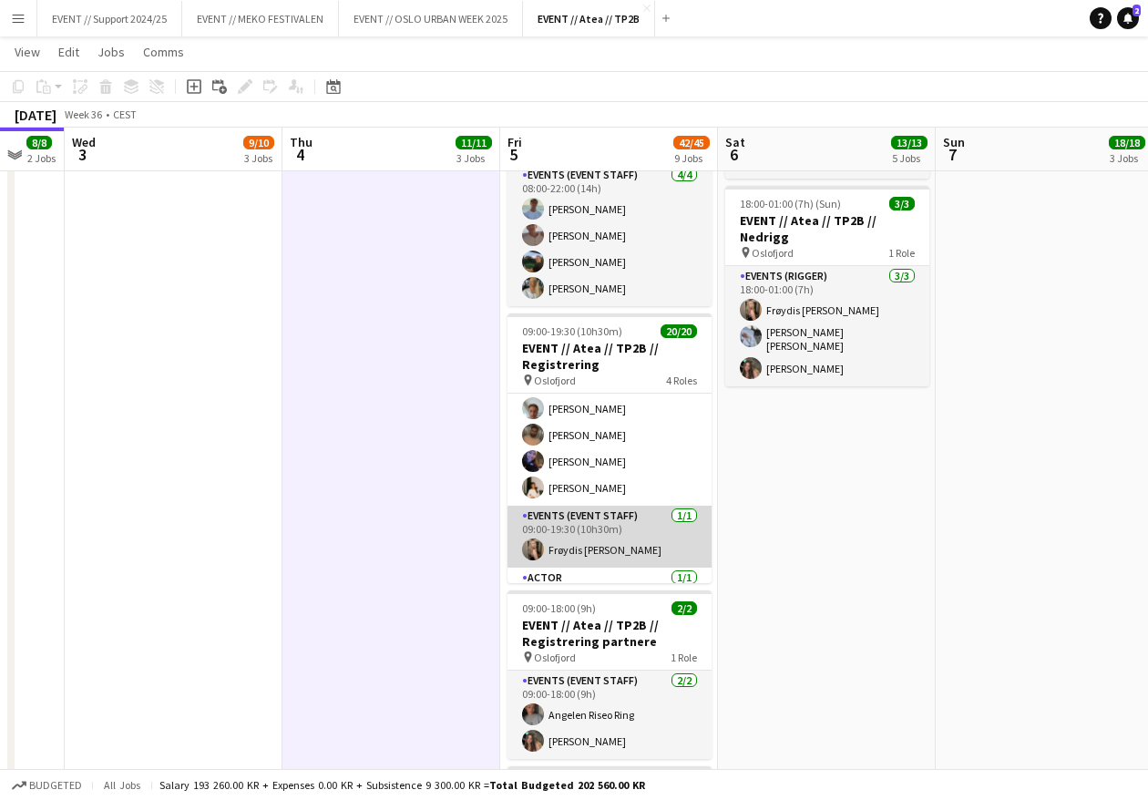
click at [585, 506] on app-card-role "Events (Event Staff) 1/1 09:00-19:30 (10h30m) Frøydis Marie Syvertsen" at bounding box center [609, 537] width 204 height 62
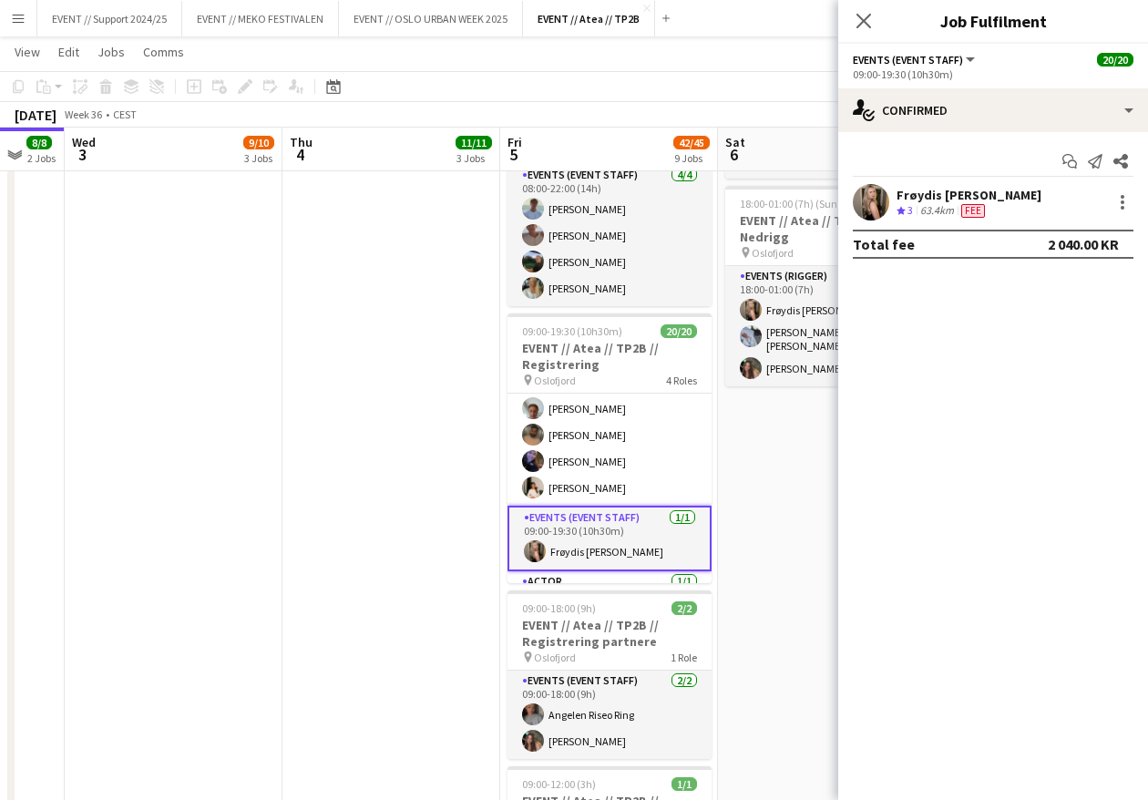
click at [866, 197] on app-user-avatar at bounding box center [871, 202] width 36 height 36
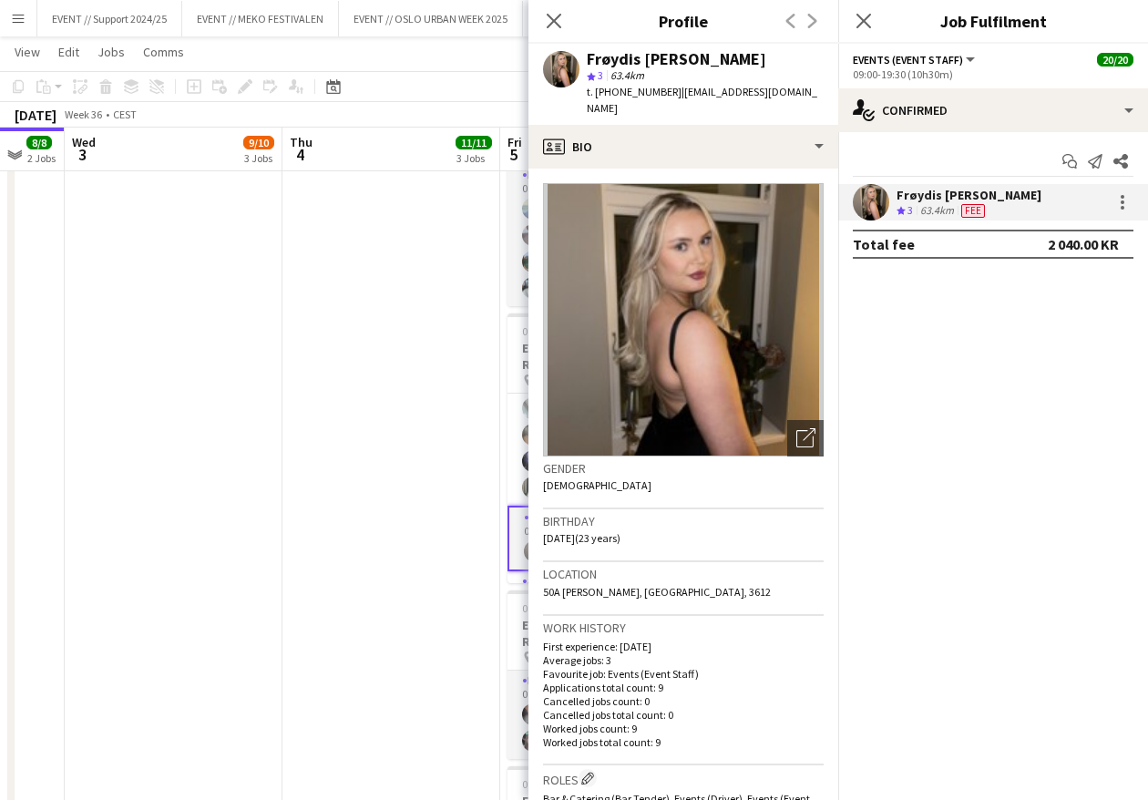
drag, startPoint x: 760, startPoint y: 58, endPoint x: 589, endPoint y: 59, distance: 170.3
click at [589, 59] on div "[PERSON_NAME]" at bounding box center [705, 59] width 237 height 16
drag, startPoint x: 655, startPoint y: 93, endPoint x: 594, endPoint y: 95, distance: 61.1
click at [594, 95] on span "t. +4790290022" at bounding box center [634, 92] width 95 height 14
drag, startPoint x: 812, startPoint y: 94, endPoint x: 662, endPoint y: 94, distance: 149.4
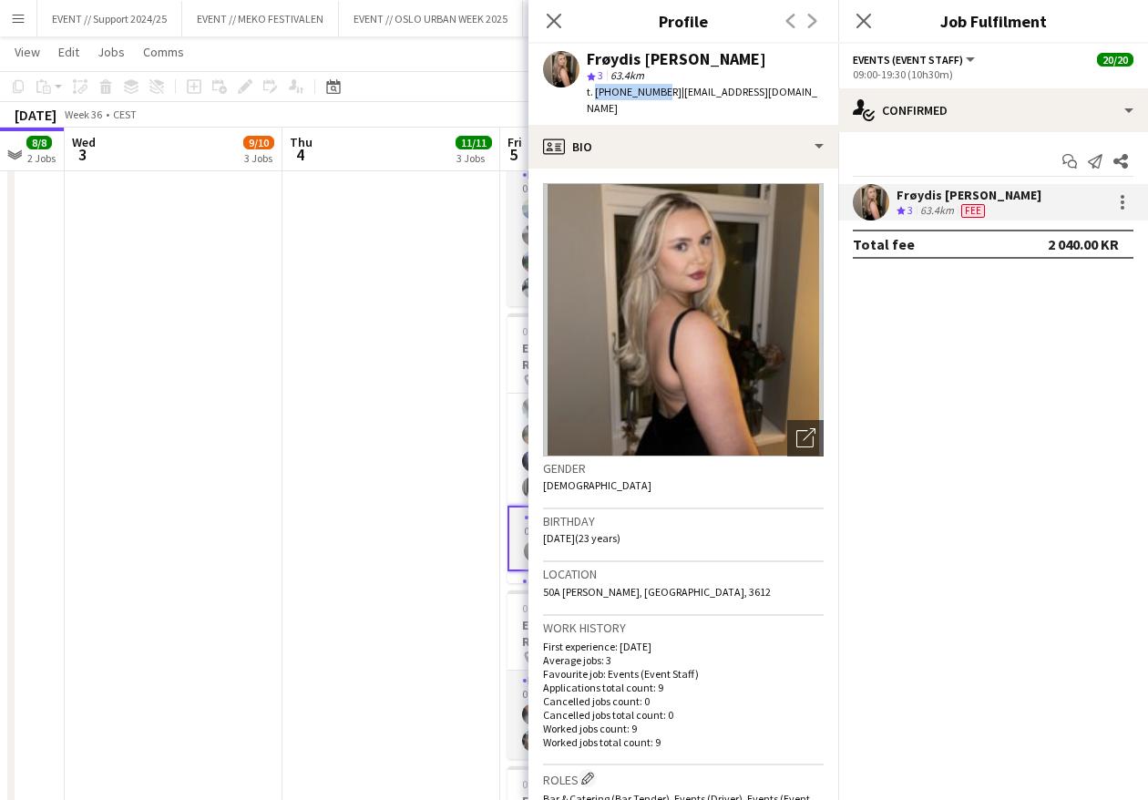
click at [662, 94] on div "Frøydis Marie Syvertsen star 3 63.4km t. +4790290022 | froydismariesyvertsen@gm…" at bounding box center [683, 84] width 310 height 81
click at [1124, 199] on div at bounding box center [1122, 202] width 22 height 22
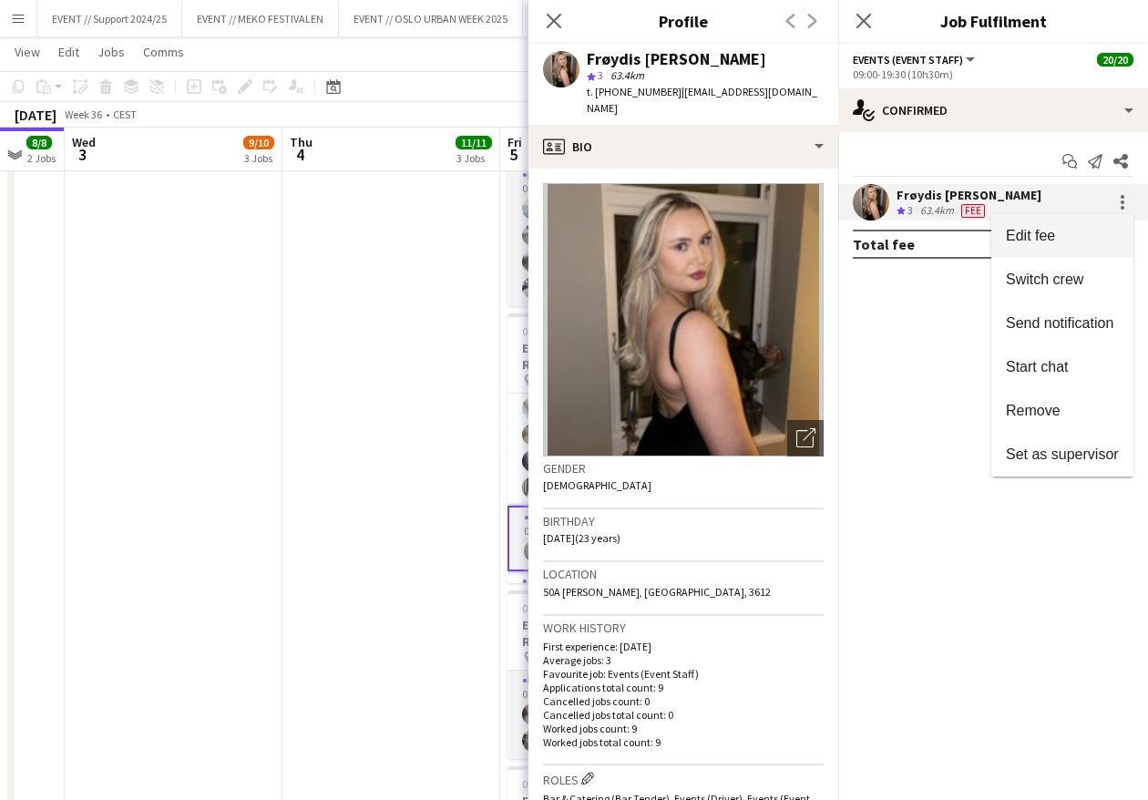
click at [1075, 233] on span "Edit fee" at bounding box center [1062, 236] width 113 height 16
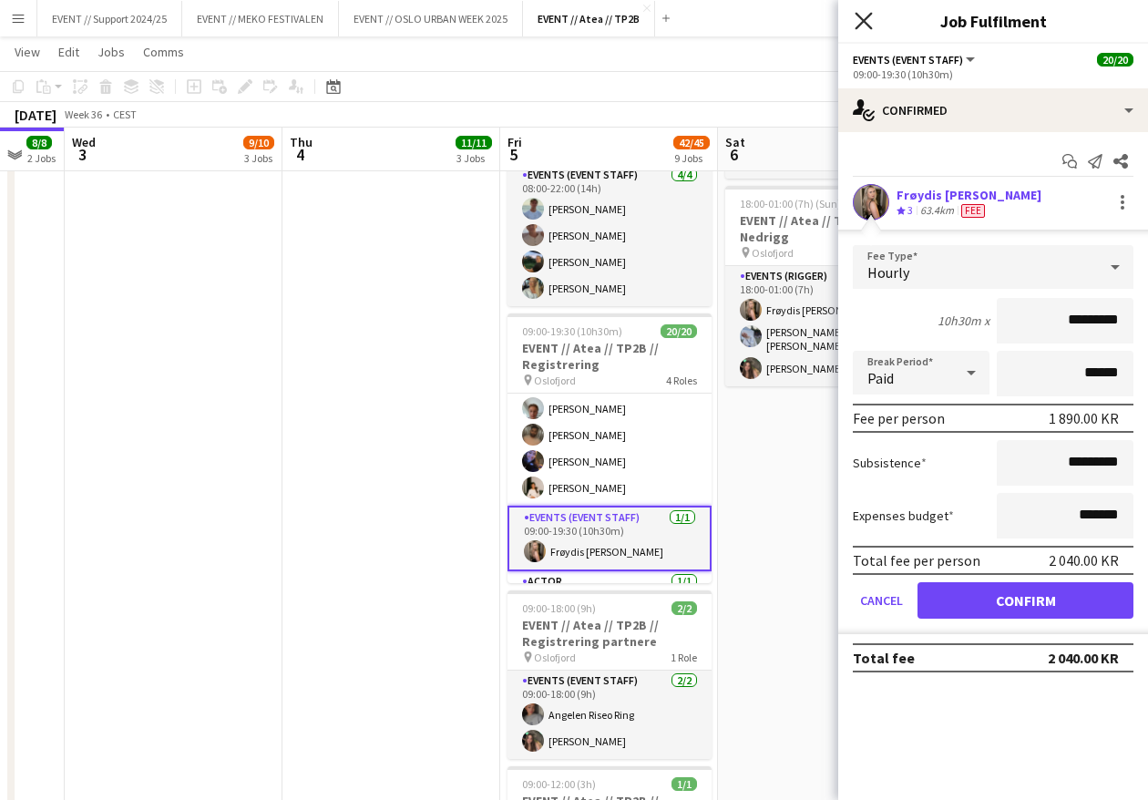
click at [862, 14] on icon "Close pop-in" at bounding box center [862, 20] width 17 height 17
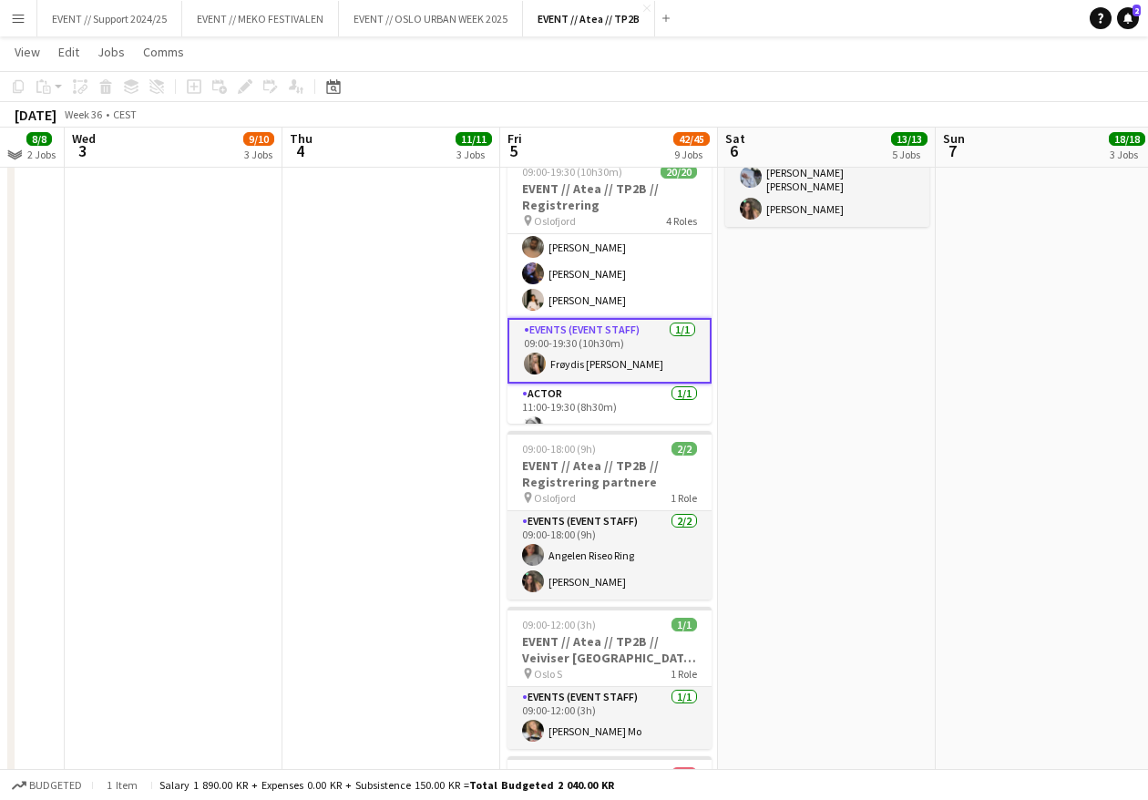
scroll to position [775, 0]
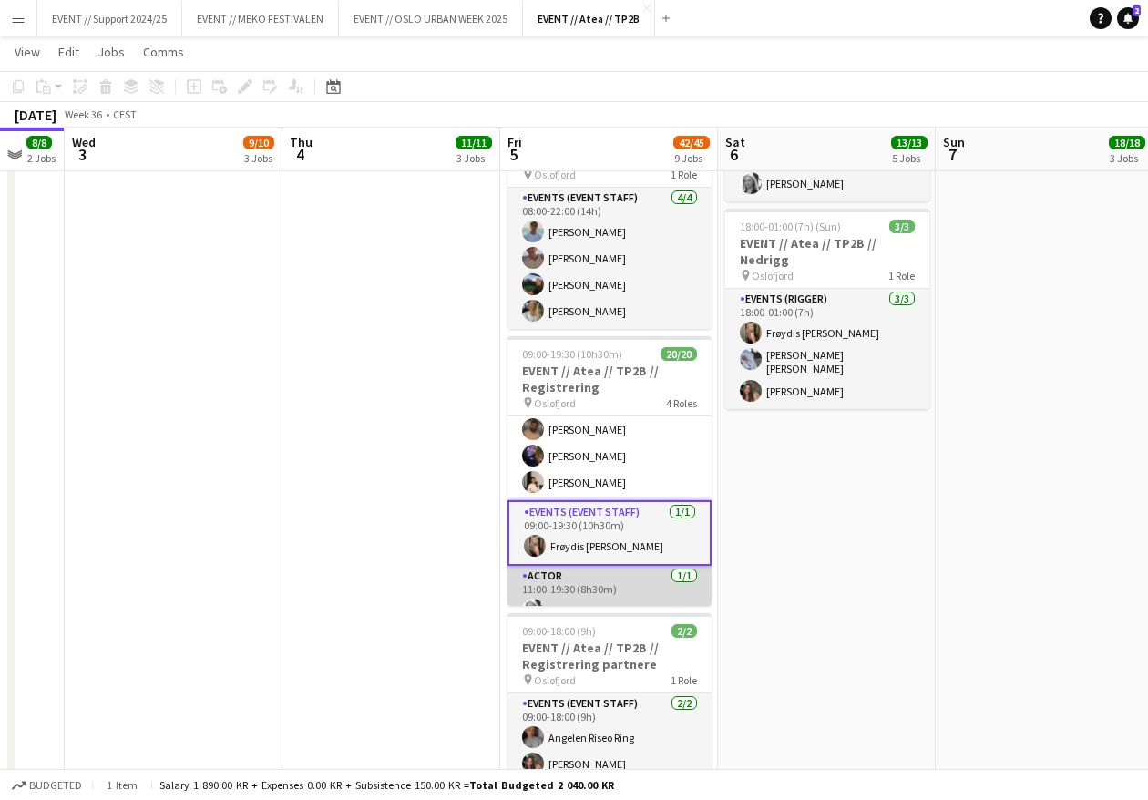
click at [595, 566] on app-card-role "Actor 1/1 11:00-19:30 (8h30m) Maria Grefberg" at bounding box center [609, 597] width 204 height 62
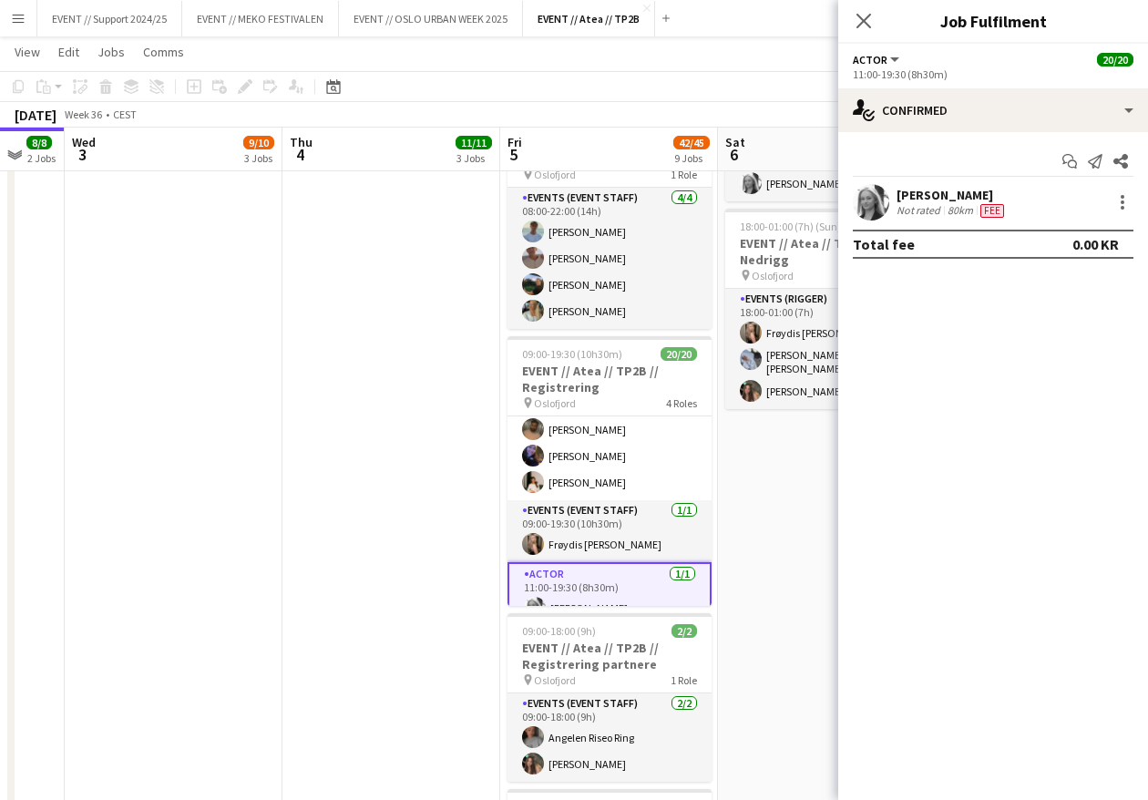
click at [867, 195] on app-user-avatar at bounding box center [871, 202] width 36 height 36
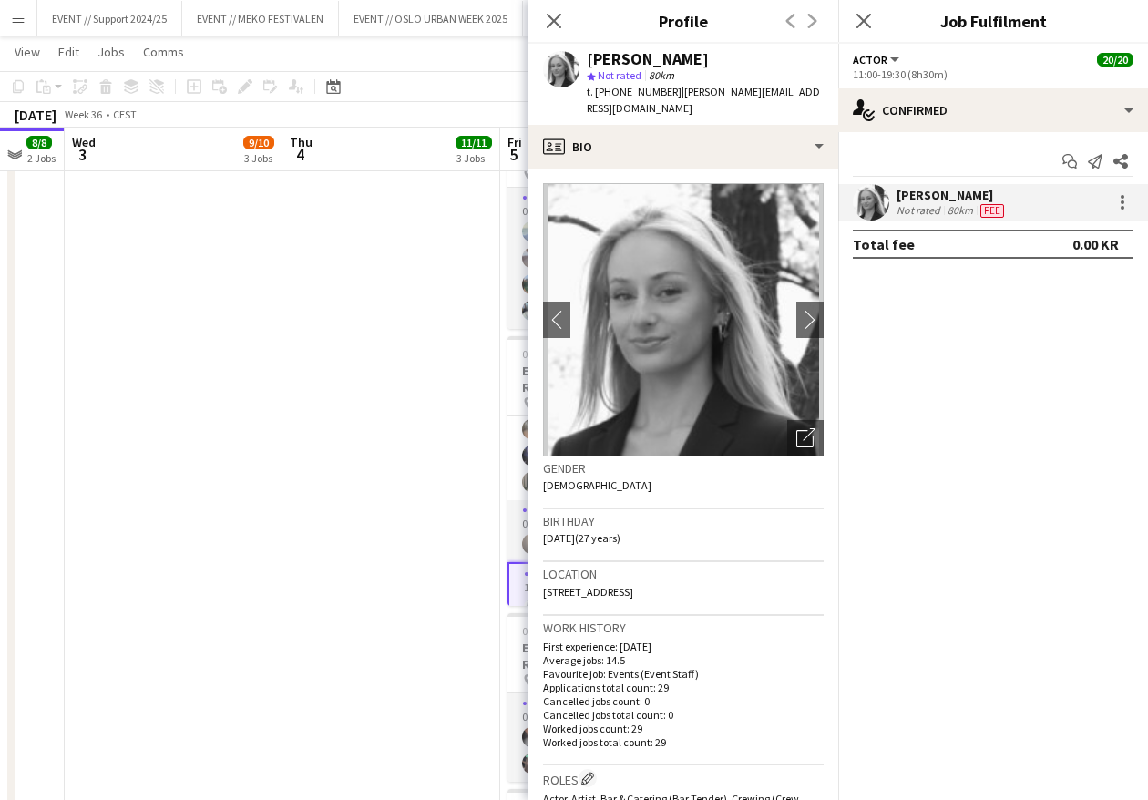
drag, startPoint x: 696, startPoint y: 63, endPoint x: 587, endPoint y: 61, distance: 108.4
click at [587, 61] on div "[PERSON_NAME]" at bounding box center [705, 59] width 237 height 16
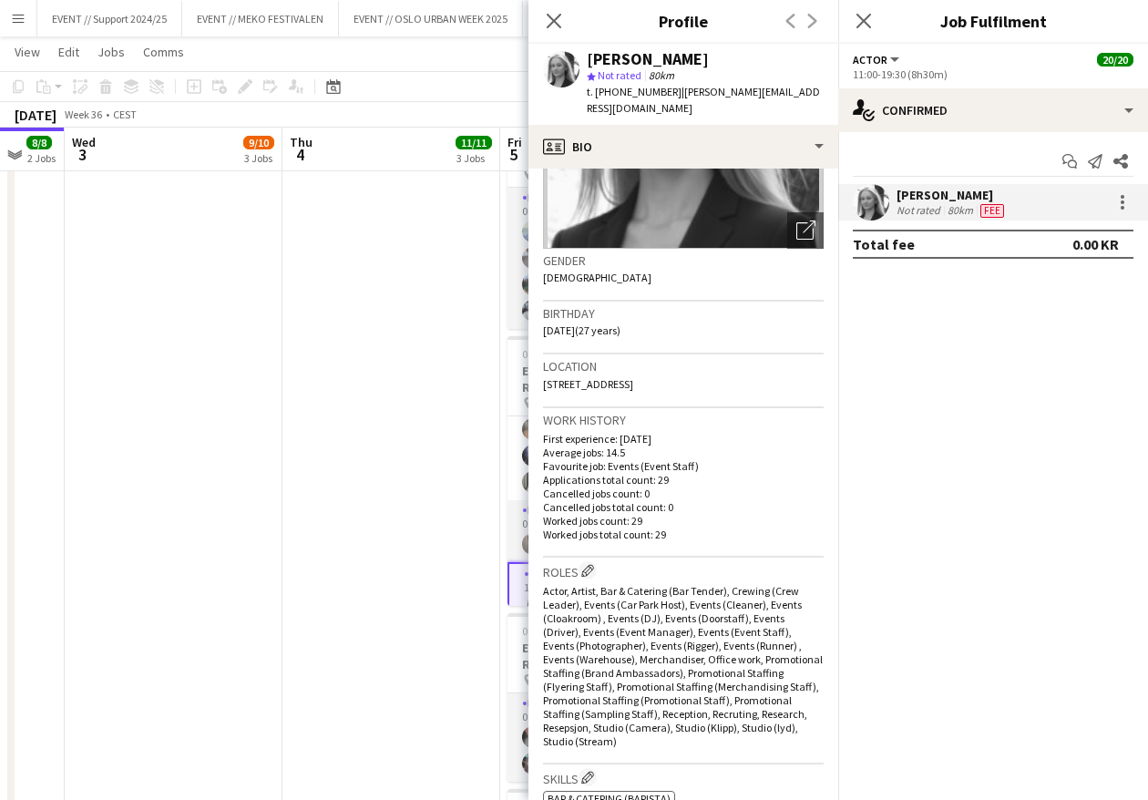
scroll to position [0, 0]
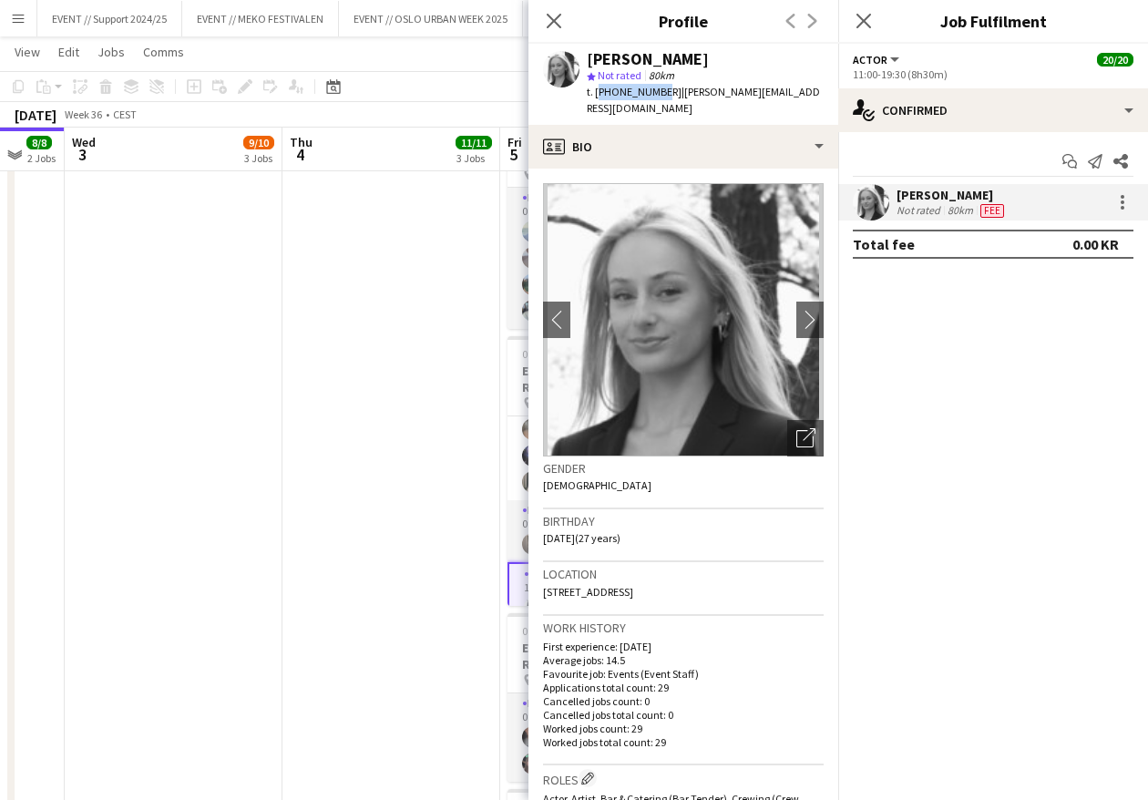
drag, startPoint x: 655, startPoint y: 92, endPoint x: 596, endPoint y: 91, distance: 59.2
click at [596, 91] on span "t. +4797425353" at bounding box center [634, 92] width 95 height 14
drag, startPoint x: 752, startPoint y: 91, endPoint x: 663, endPoint y: 92, distance: 89.3
click at [663, 92] on div "Maria Grefberg star Not rated 80km t. +4797425353 | maria@grefberg.no" at bounding box center [683, 84] width 310 height 81
click at [430, 420] on app-date-cell "08:00-18:00 (10h) 3/3 EVENT // Atea // TP2B // Dekorering og backstage oppsett …" at bounding box center [391, 357] width 218 height 1857
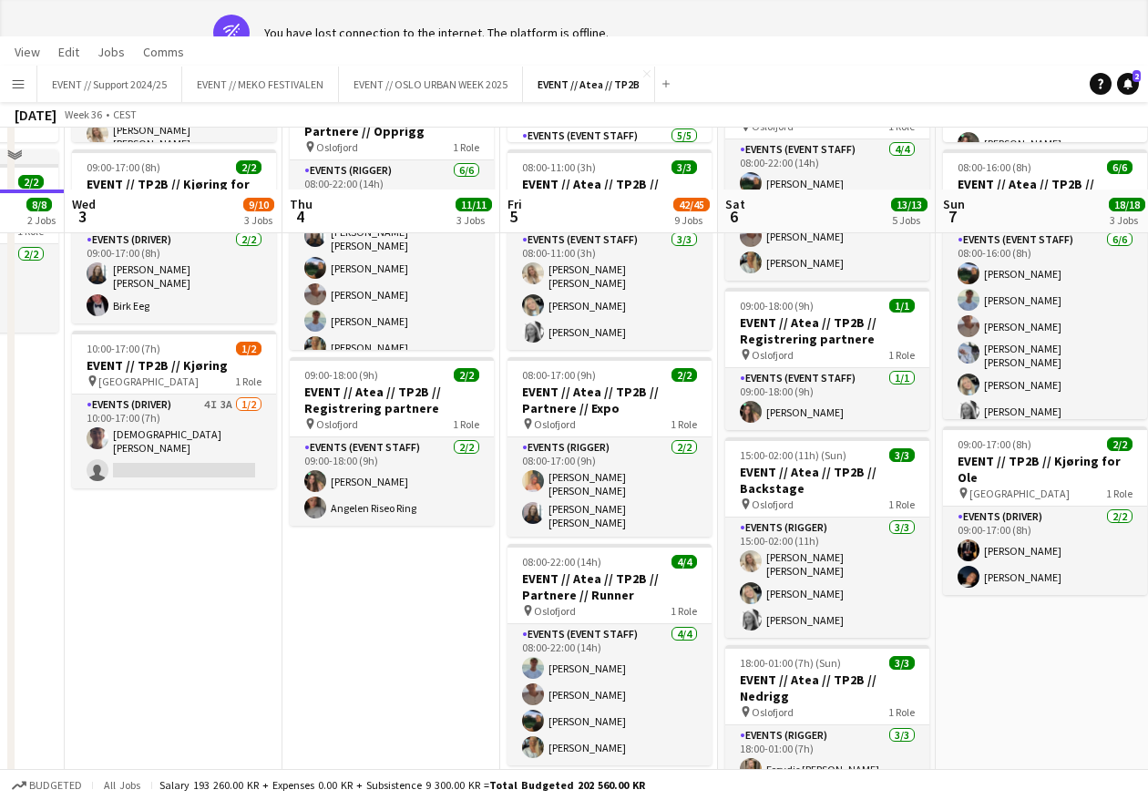
scroll to position [400, 0]
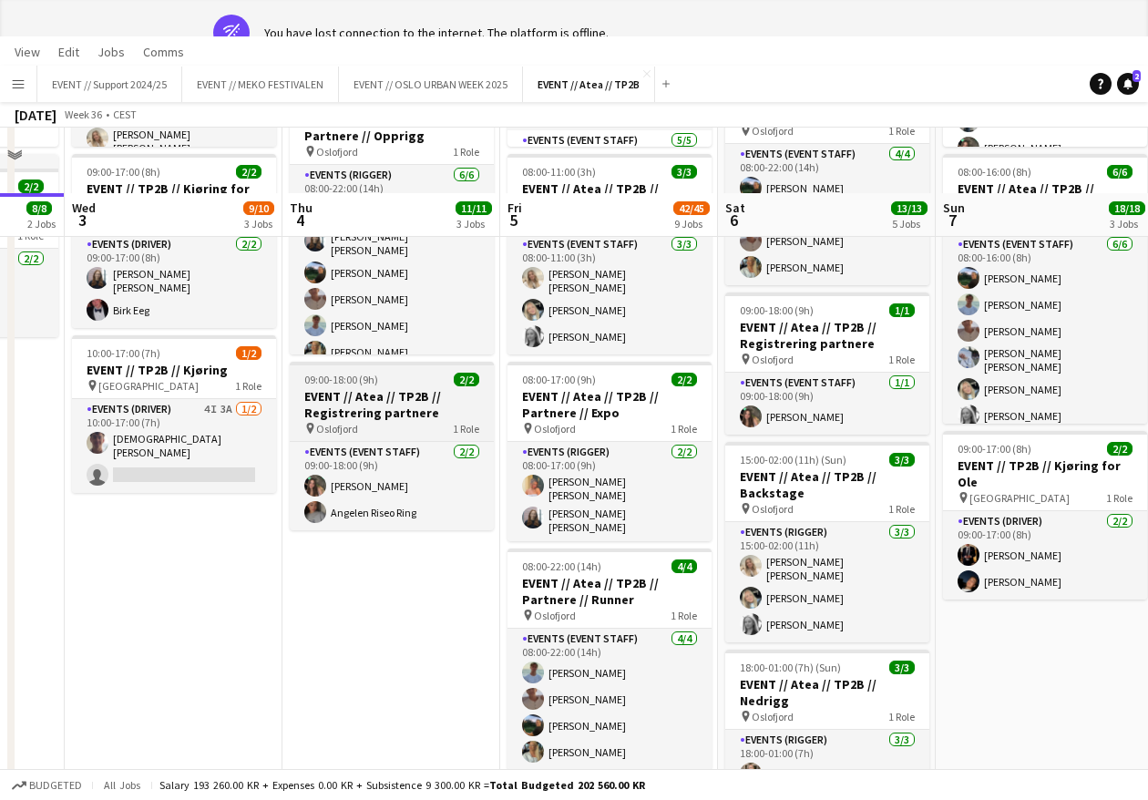
click at [395, 382] on app-job-card "09:00-18:00 (9h) 2/2 EVENT // Atea // TP2B // Registrering partnere pin Oslofjo…" at bounding box center [392, 446] width 204 height 169
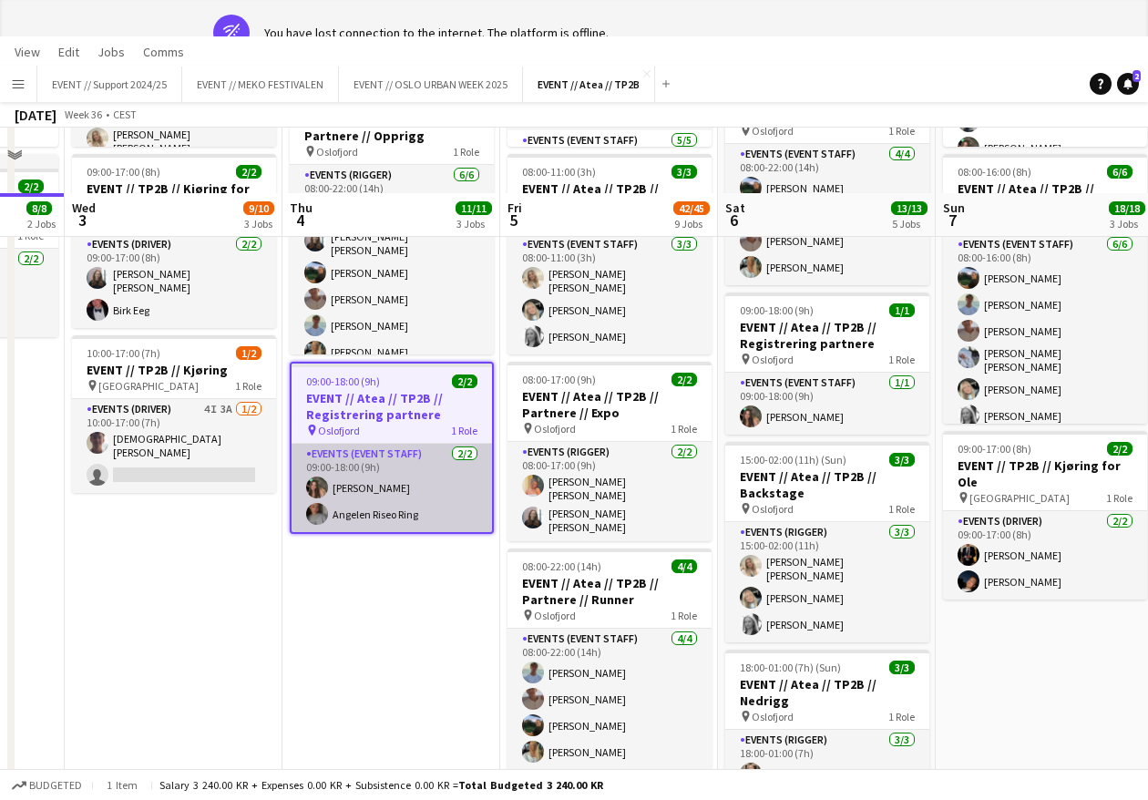
click at [401, 495] on app-card-role "Events (Event Staff) 2/2 09:00-18:00 (9h) Rafaela Goga Angelen Riseo Ring" at bounding box center [391, 488] width 200 height 88
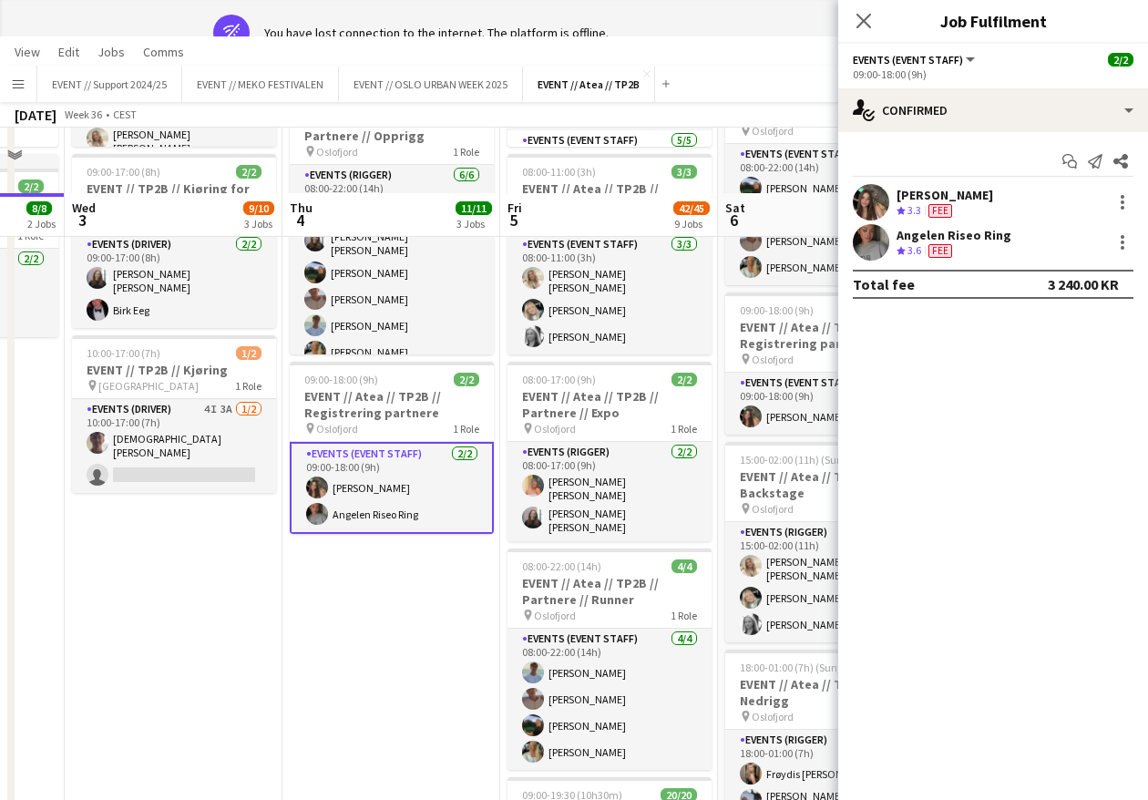
click at [870, 193] on app-user-avatar at bounding box center [871, 202] width 36 height 36
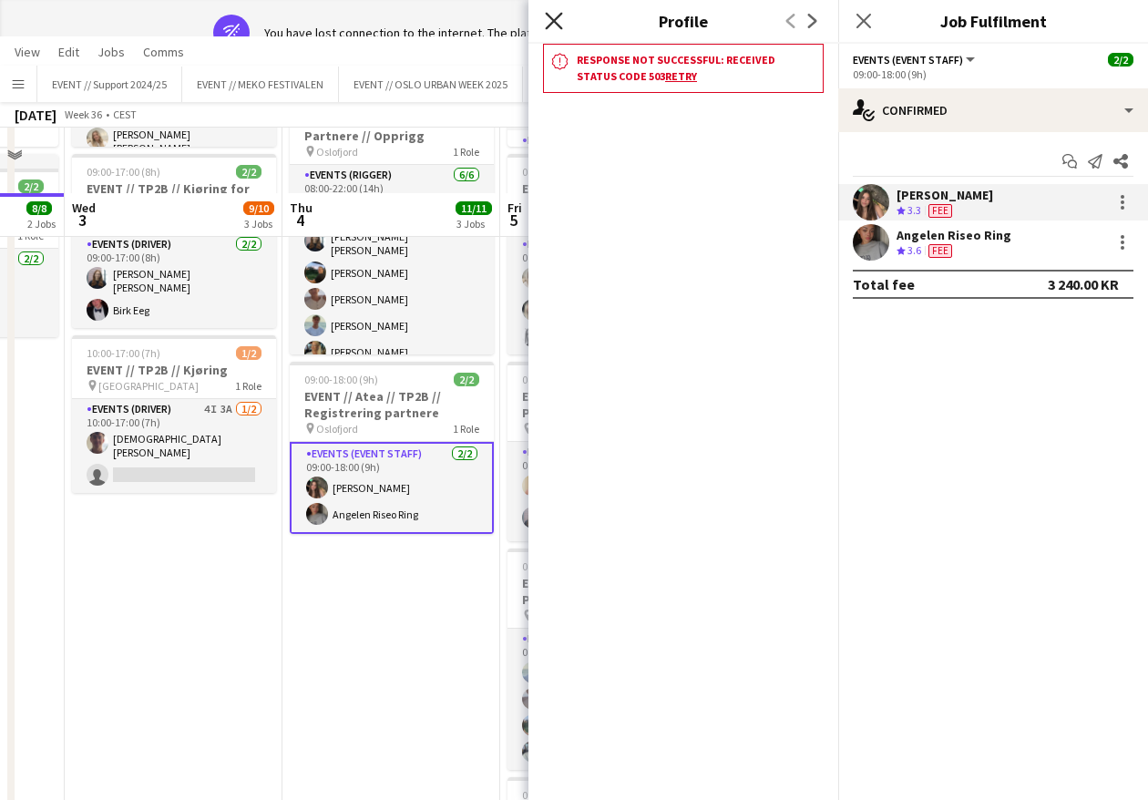
click at [551, 16] on icon "Close pop-in" at bounding box center [553, 20] width 17 height 17
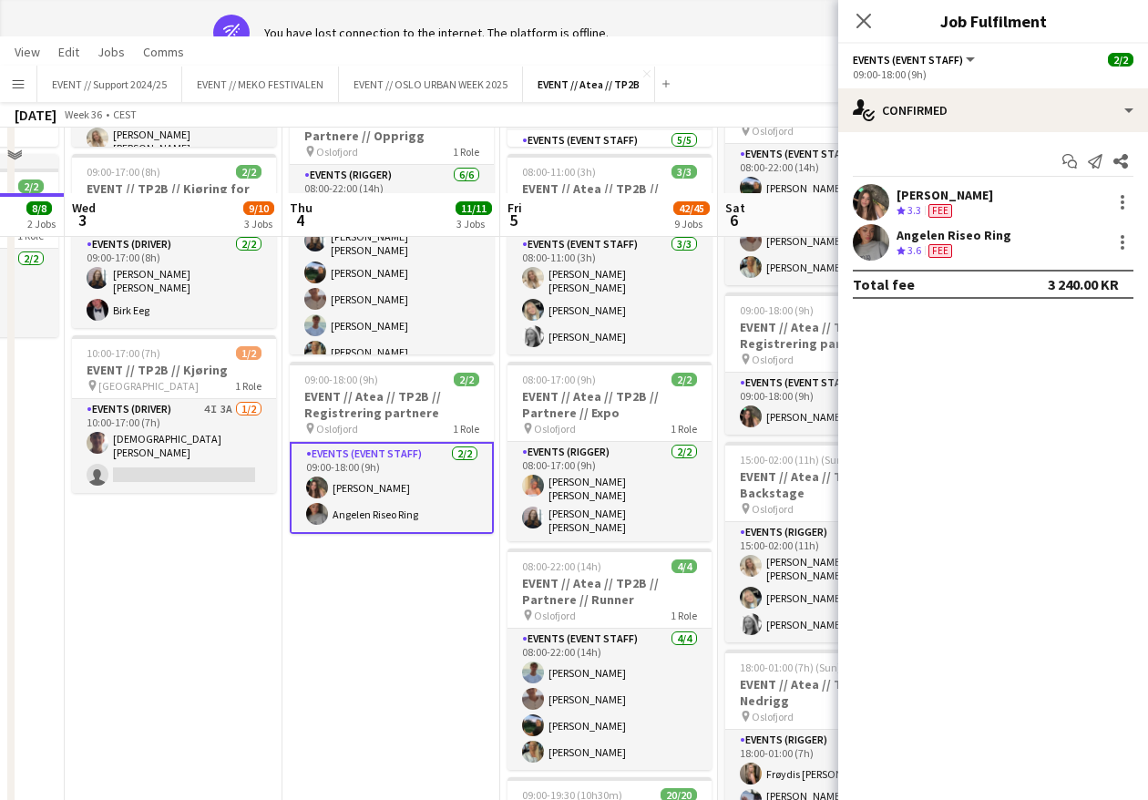
click at [861, 196] on app-user-avatar at bounding box center [871, 202] width 36 height 36
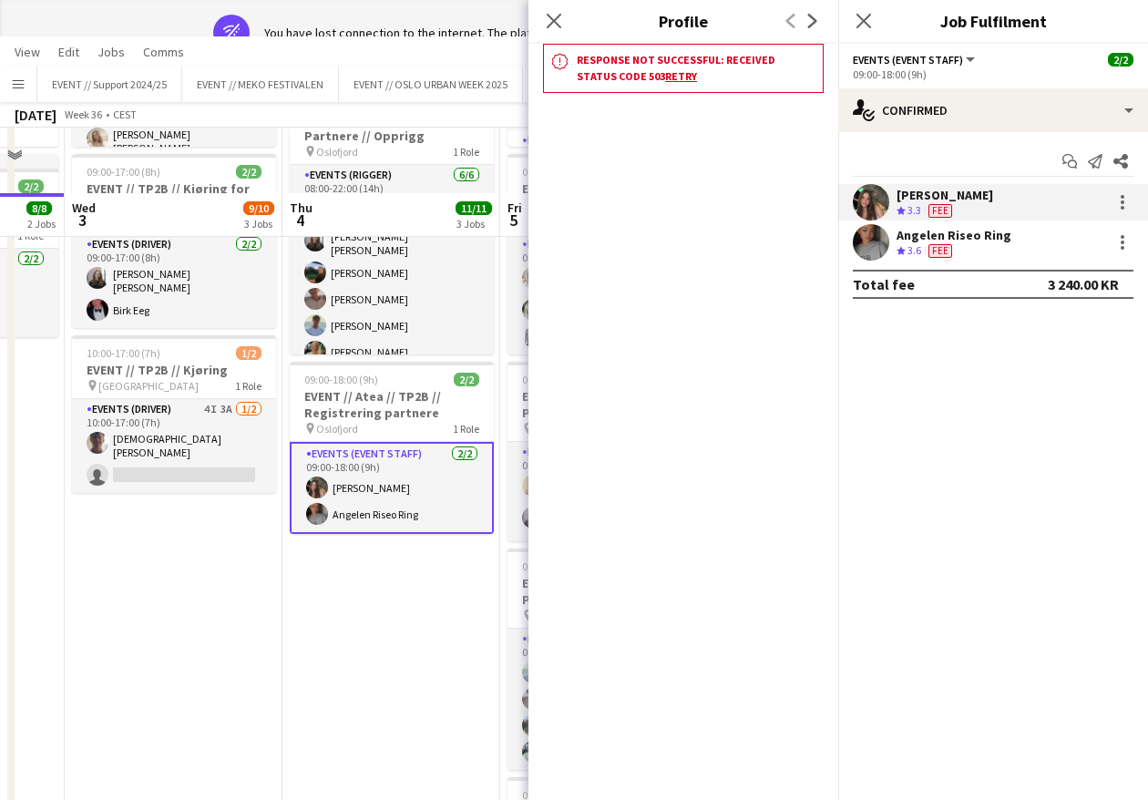
click at [879, 232] on app-user-avatar at bounding box center [871, 242] width 36 height 36
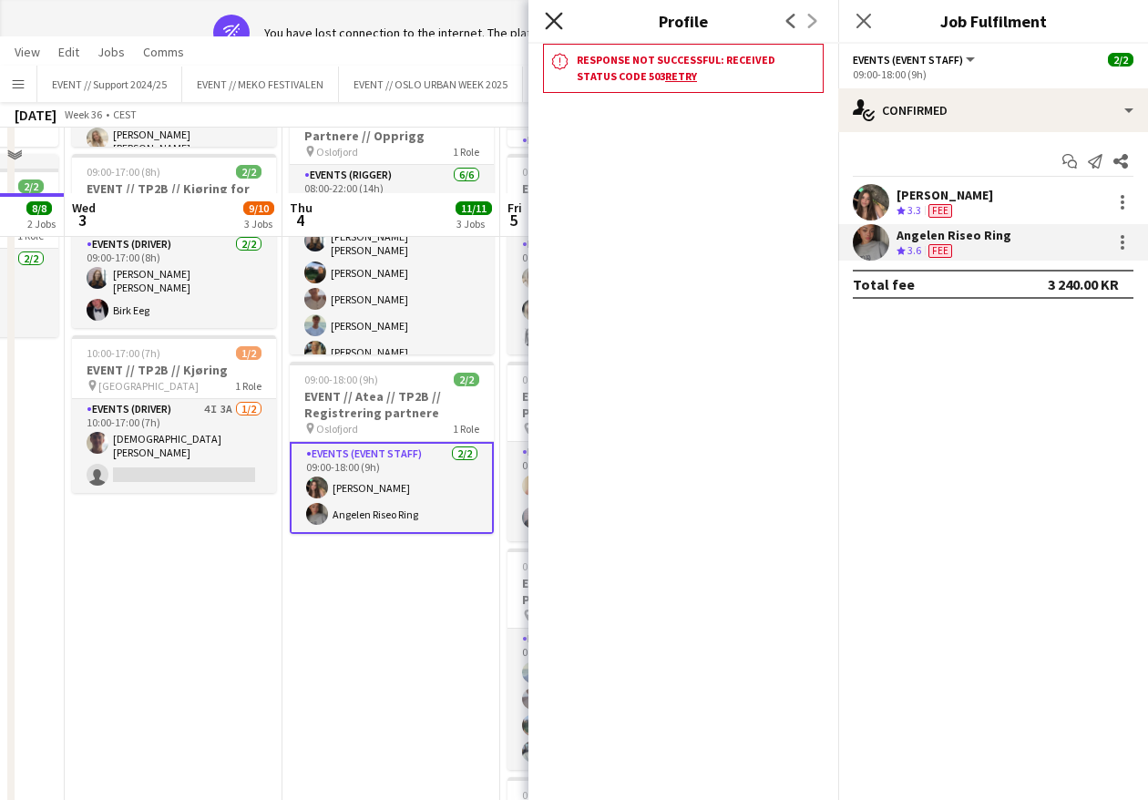
drag, startPoint x: 545, startPoint y: 22, endPoint x: 565, endPoint y: 15, distance: 21.3
click at [545, 21] on app-icon "Close pop-in" at bounding box center [554, 21] width 26 height 26
